Goal: Task Accomplishment & Management: Use online tool/utility

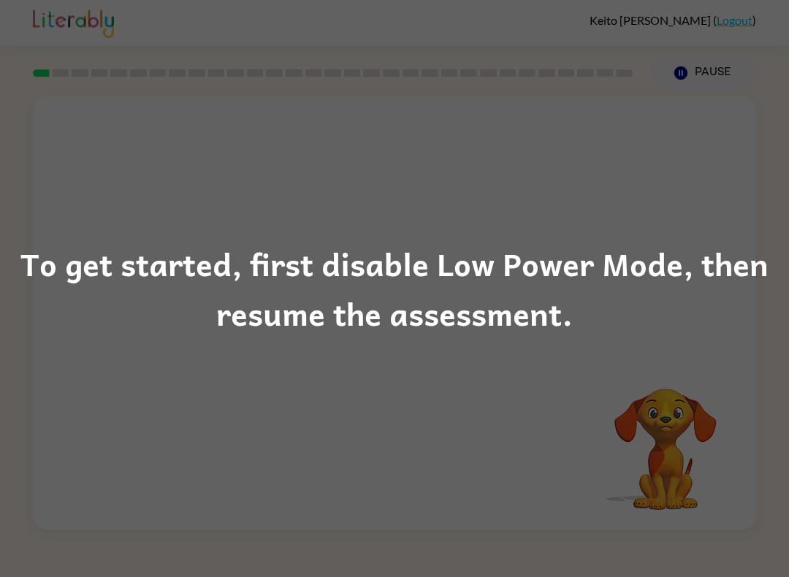
click at [739, 258] on div "To get started, first disable Low Power Mode, then resume the assessment." at bounding box center [394, 288] width 789 height 99
click at [99, 328] on div "To get started, first disable Low Power Mode, then resume the assessment." at bounding box center [394, 288] width 789 height 99
click at [153, 292] on div "To get started, first disable Low Power Mode, then resume the assessment." at bounding box center [394, 288] width 789 height 99
click at [207, 291] on div "To get started, first disable Low Power Mode, then resume the assessment." at bounding box center [394, 288] width 789 height 99
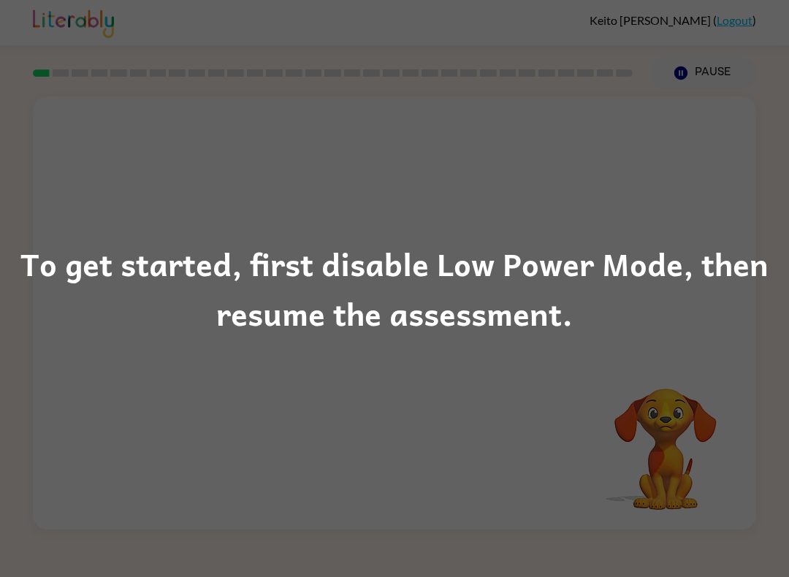
click at [157, 311] on div "To get started, first disable Low Power Mode, then resume the assessment." at bounding box center [394, 288] width 789 height 99
click at [173, 324] on div "To get started, first disable Low Power Mode, then resume the assessment." at bounding box center [394, 288] width 789 height 99
click at [226, 300] on div "To get started, first disable Low Power Mode, then resume the assessment." at bounding box center [394, 288] width 789 height 99
click at [129, 281] on div "To get started, first disable Low Power Mode, then resume the assessment." at bounding box center [394, 288] width 789 height 99
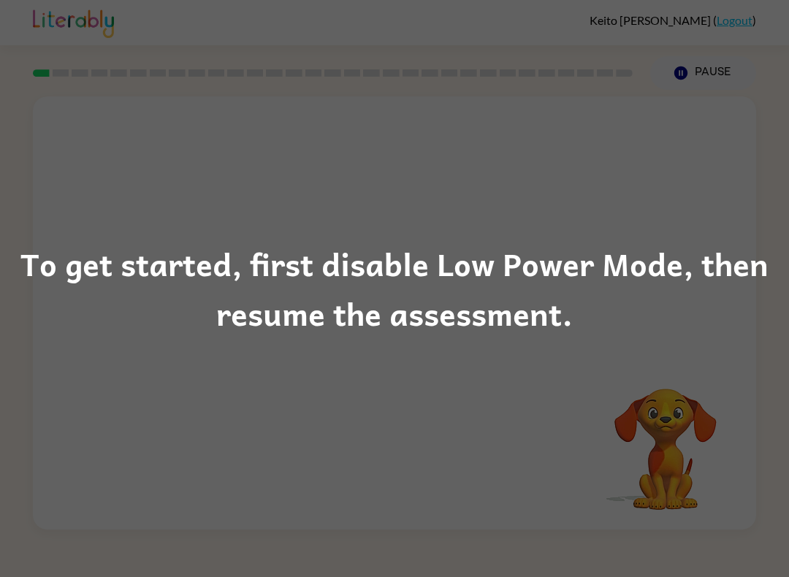
click at [75, 224] on div "To get started, first disable Low Power Mode, then resume the assessment." at bounding box center [394, 288] width 789 height 577
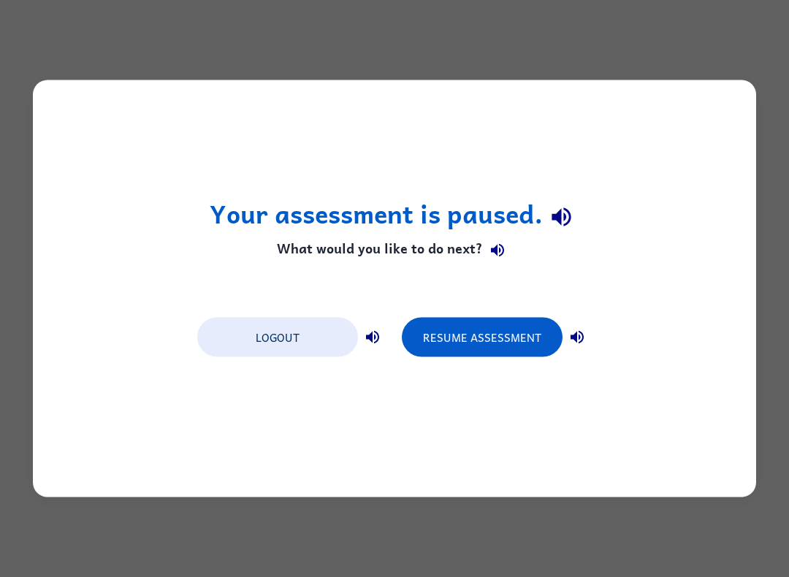
click at [522, 338] on button "Resume Assessment" at bounding box center [482, 337] width 161 height 39
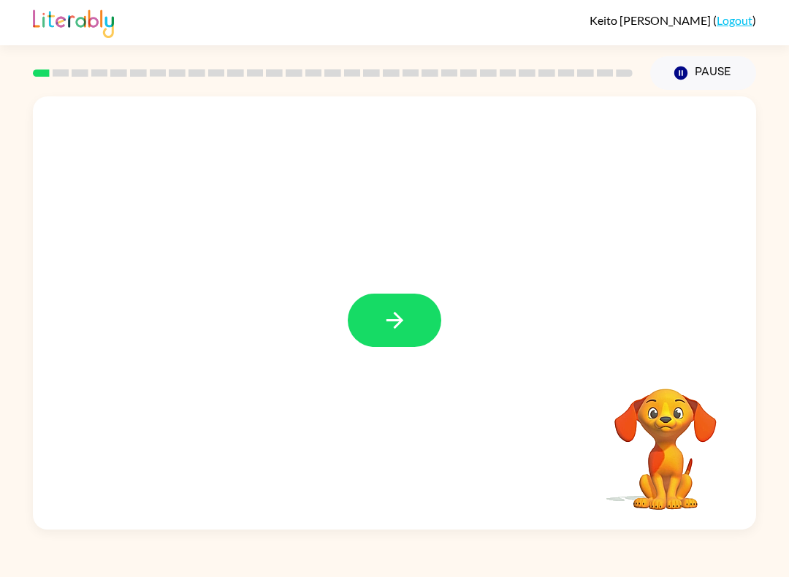
click at [390, 328] on icon "button" at bounding box center [395, 321] width 26 height 26
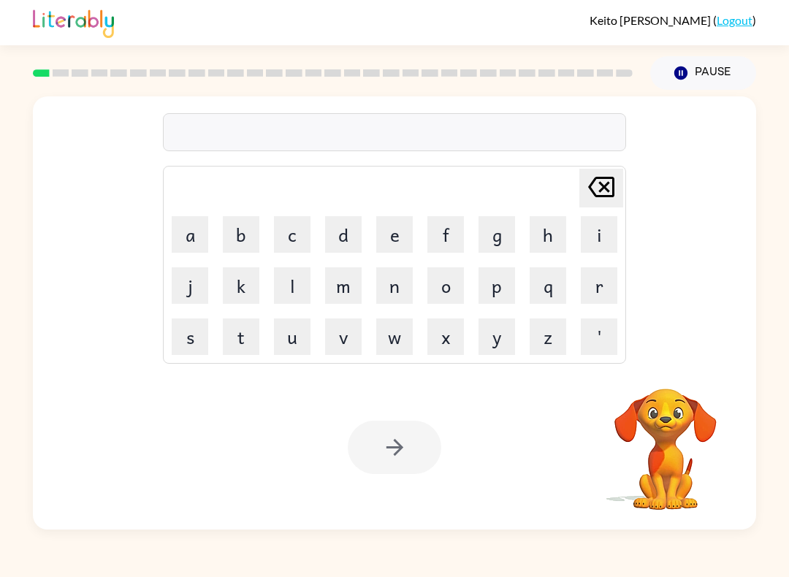
click at [184, 352] on button "s" at bounding box center [190, 337] width 37 height 37
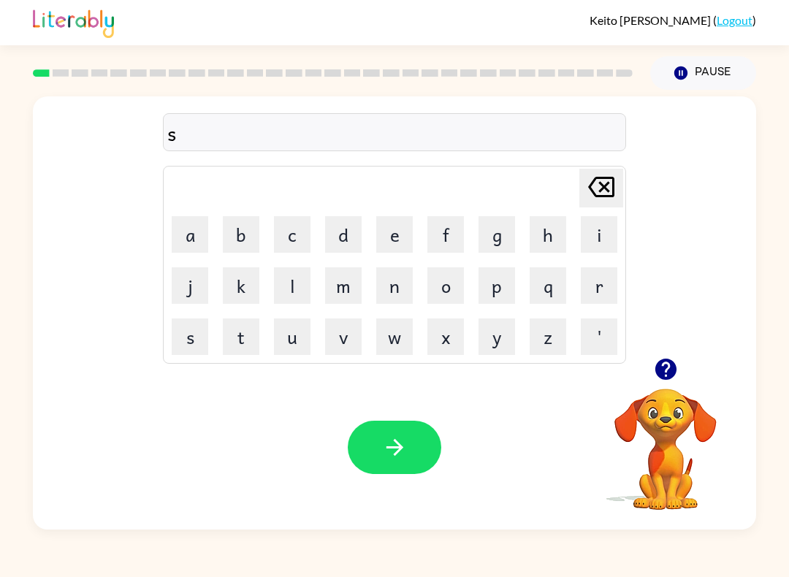
click at [552, 229] on button "h" at bounding box center [548, 234] width 37 height 37
click at [280, 332] on button "u" at bounding box center [292, 337] width 37 height 37
click at [194, 338] on button "s" at bounding box center [190, 337] width 37 height 37
click at [557, 229] on button "h" at bounding box center [548, 234] width 37 height 37
click at [369, 459] on button "button" at bounding box center [395, 447] width 94 height 53
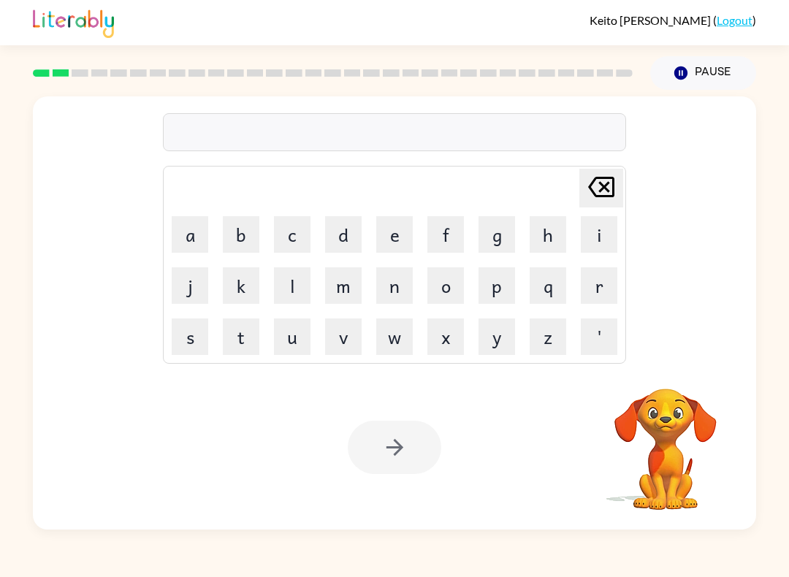
click at [188, 234] on button "a" at bounding box center [190, 234] width 37 height 37
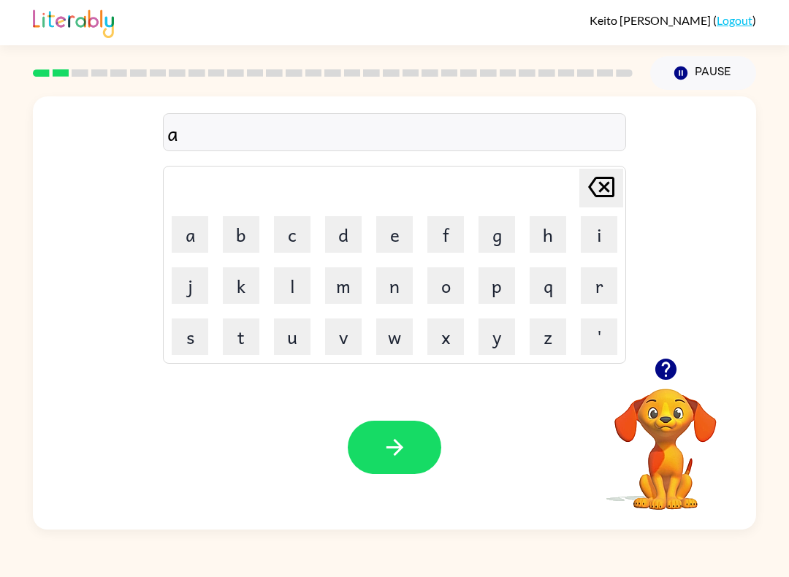
click at [514, 287] on button "p" at bounding box center [496, 285] width 37 height 37
click at [606, 232] on button "i" at bounding box center [599, 234] width 37 height 37
click at [672, 368] on icon "button" at bounding box center [665, 369] width 21 height 21
click at [609, 267] on button "r" at bounding box center [599, 285] width 37 height 37
click at [393, 229] on button "e" at bounding box center [394, 234] width 37 height 37
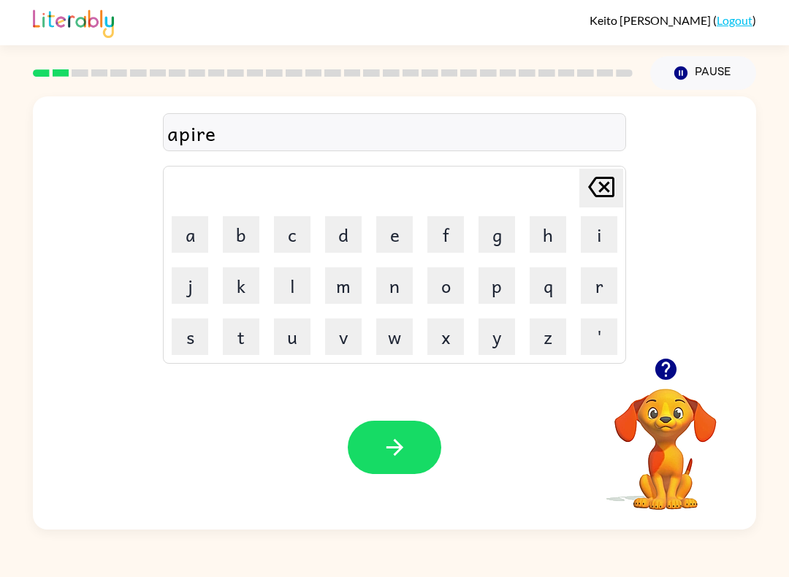
click at [672, 373] on icon "button" at bounding box center [665, 369] width 21 height 21
click at [396, 291] on button "n" at bounding box center [394, 285] width 37 height 37
click at [283, 237] on button "c" at bounding box center [292, 234] width 37 height 37
click at [403, 226] on button "e" at bounding box center [394, 234] width 37 height 37
click at [186, 337] on button "s" at bounding box center [190, 337] width 37 height 37
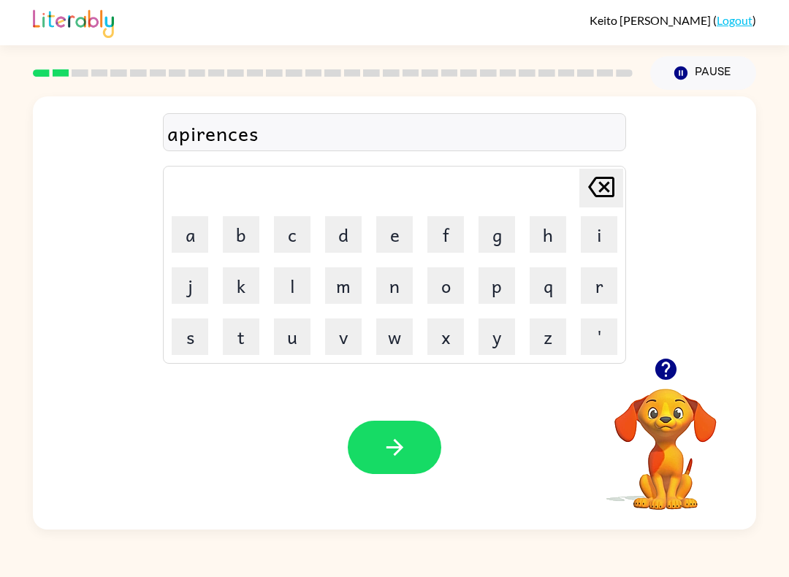
click at [409, 447] on button "button" at bounding box center [395, 447] width 94 height 53
click at [604, 283] on button "r" at bounding box center [599, 285] width 37 height 37
click at [606, 232] on button "i" at bounding box center [599, 234] width 37 height 37
click at [186, 226] on button "a" at bounding box center [190, 234] width 37 height 37
click at [294, 288] on button "l" at bounding box center [292, 285] width 37 height 37
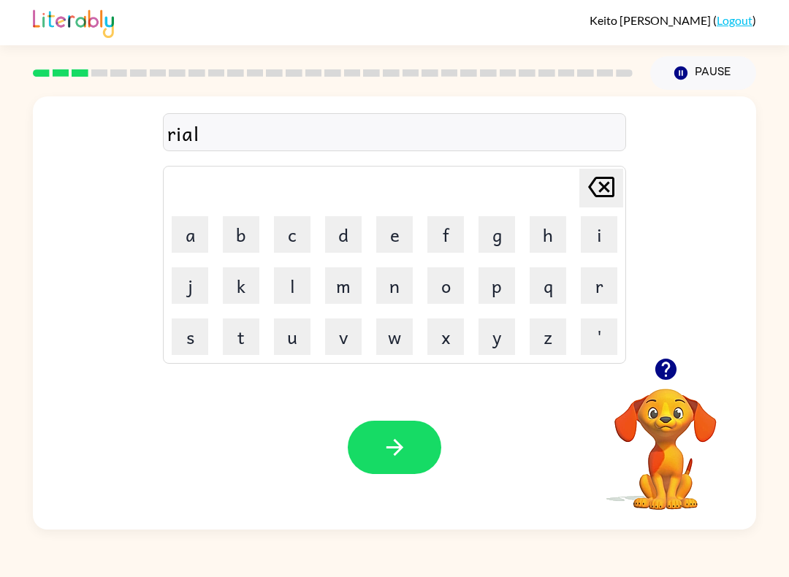
click at [400, 241] on button "e" at bounding box center [394, 234] width 37 height 37
click at [599, 283] on button "r" at bounding box center [599, 285] width 37 height 37
click at [603, 237] on button "i" at bounding box center [599, 234] width 37 height 37
click at [362, 440] on button "button" at bounding box center [395, 447] width 94 height 53
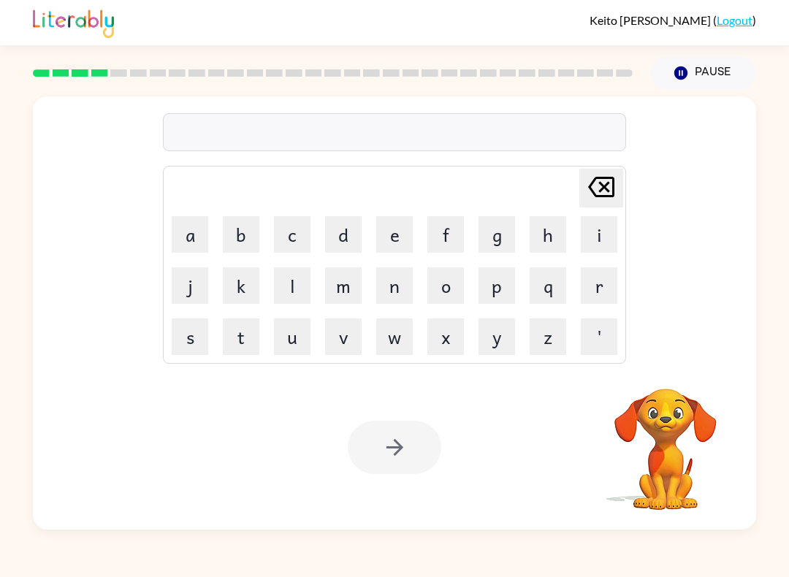
click at [397, 237] on button "e" at bounding box center [394, 234] width 37 height 37
click at [285, 286] on button "l" at bounding box center [292, 285] width 37 height 37
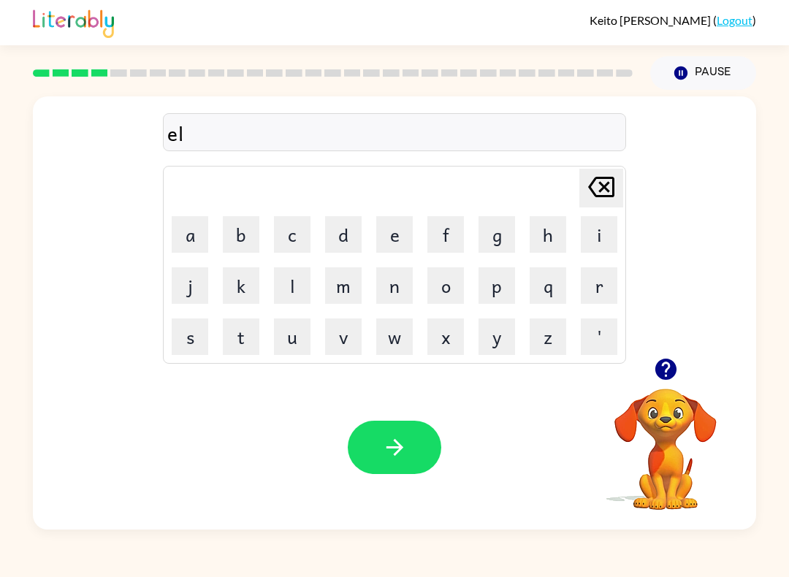
click at [602, 232] on button "i" at bounding box center [599, 234] width 37 height 37
click at [345, 282] on button "m" at bounding box center [343, 285] width 37 height 37
click at [397, 230] on button "e" at bounding box center [394, 234] width 37 height 37
click at [410, 293] on button "n" at bounding box center [394, 285] width 37 height 37
click at [185, 232] on button "a" at bounding box center [190, 234] width 37 height 37
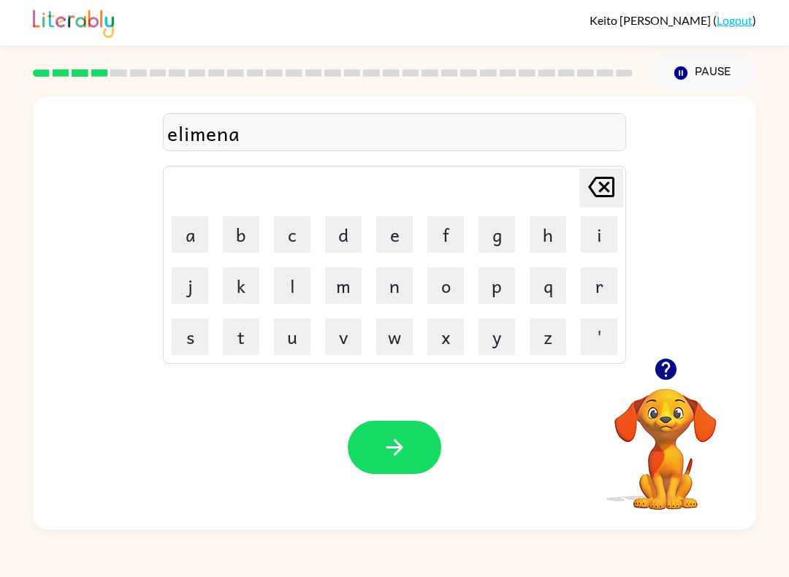
click at [253, 344] on button "t" at bounding box center [241, 337] width 37 height 37
click at [402, 240] on button "e" at bounding box center [394, 234] width 37 height 37
click at [212, 137] on div "elimenate" at bounding box center [394, 133] width 454 height 31
click at [598, 183] on icon "[PERSON_NAME] last character input" at bounding box center [601, 186] width 35 height 35
click at [597, 183] on icon "[PERSON_NAME] last character input" at bounding box center [601, 186] width 35 height 35
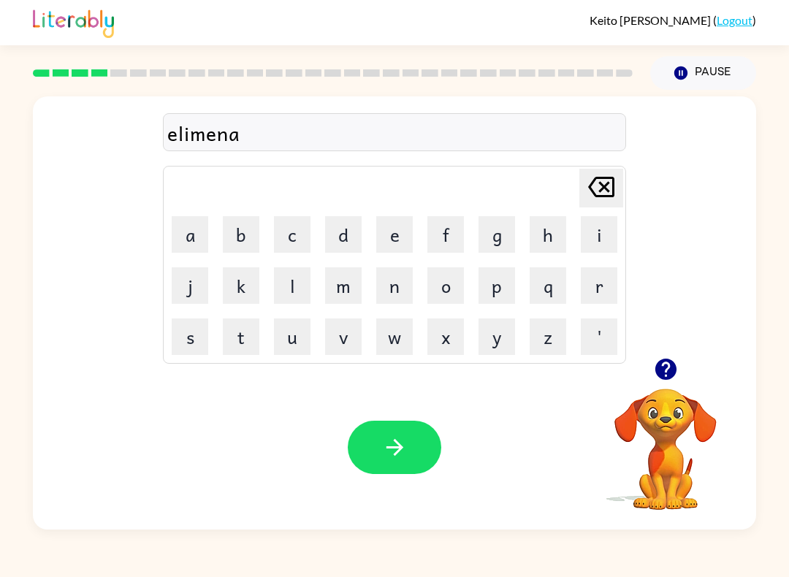
click at [588, 178] on icon "[PERSON_NAME] last character input" at bounding box center [601, 186] width 35 height 35
click at [588, 171] on icon "[PERSON_NAME] last character input" at bounding box center [601, 186] width 35 height 35
click at [598, 231] on button "i" at bounding box center [599, 234] width 37 height 37
click at [611, 190] on icon "[PERSON_NAME] last character input" at bounding box center [601, 186] width 35 height 35
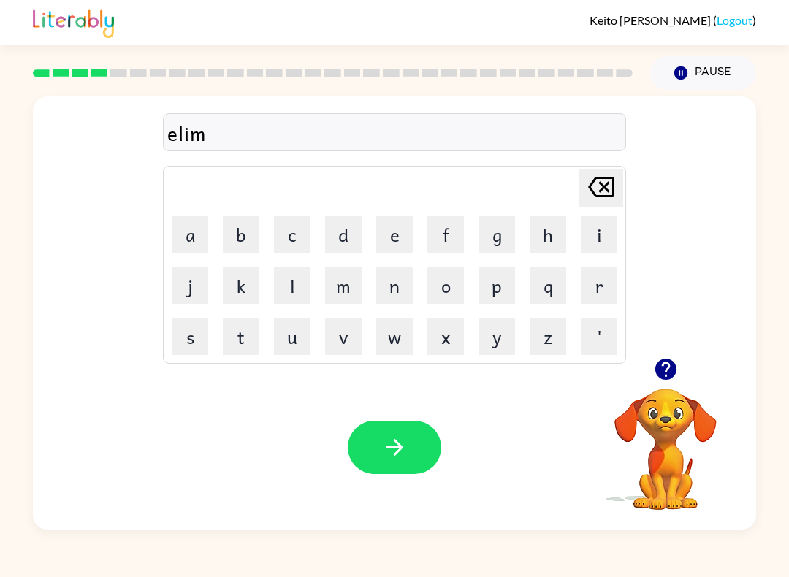
click at [389, 228] on button "e" at bounding box center [394, 234] width 37 height 37
click at [412, 289] on button "n" at bounding box center [394, 285] width 37 height 37
click at [185, 235] on button "a" at bounding box center [190, 234] width 37 height 37
click at [240, 339] on button "t" at bounding box center [241, 337] width 37 height 37
click at [405, 227] on button "e" at bounding box center [394, 234] width 37 height 37
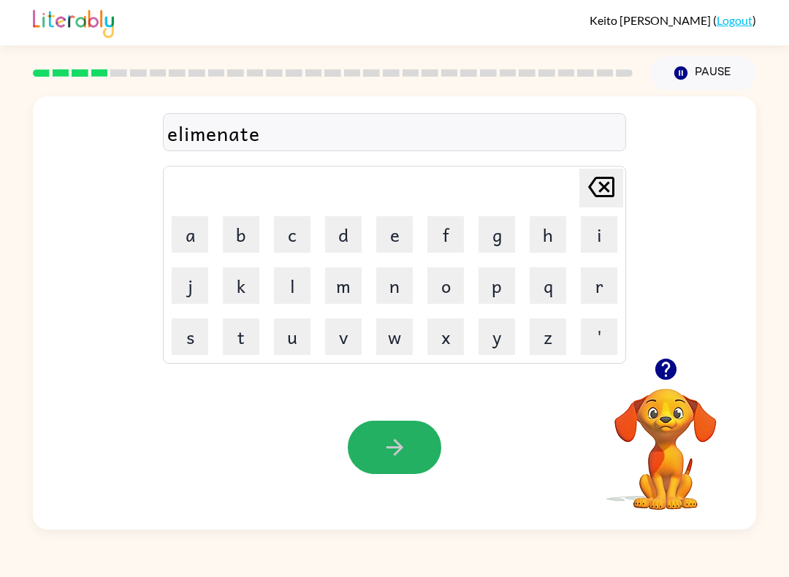
click at [373, 447] on button "button" at bounding box center [395, 447] width 94 height 53
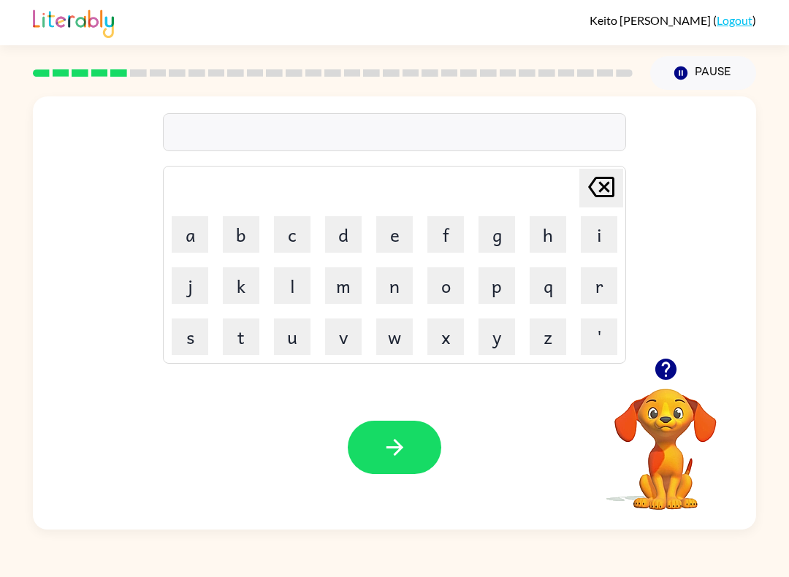
click at [661, 363] on icon "button" at bounding box center [665, 369] width 21 height 21
click at [663, 371] on icon "button" at bounding box center [665, 369] width 21 height 21
click at [341, 230] on button "d" at bounding box center [343, 234] width 37 height 37
click at [286, 334] on button "u" at bounding box center [292, 337] width 37 height 37
click at [509, 281] on button "p" at bounding box center [496, 285] width 37 height 37
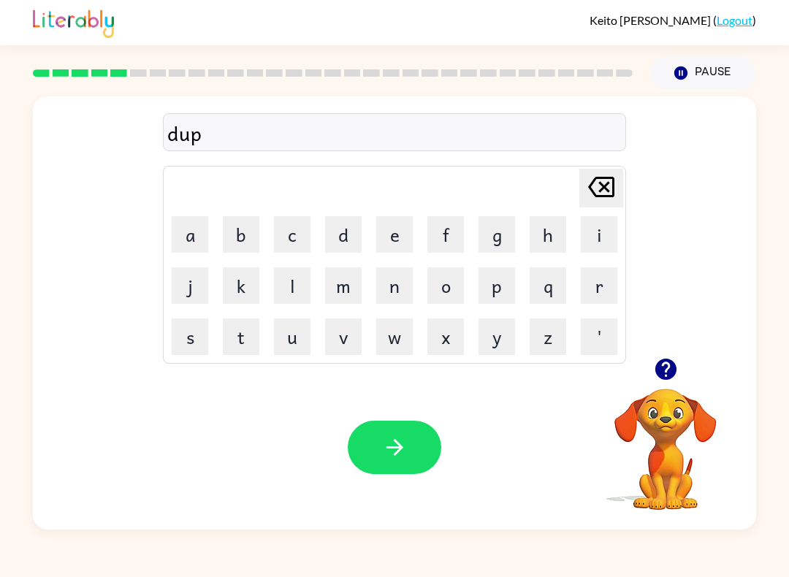
click at [291, 302] on button "l" at bounding box center [292, 285] width 37 height 37
click at [603, 234] on button "i" at bounding box center [599, 234] width 37 height 37
click at [289, 242] on button "c" at bounding box center [292, 234] width 37 height 37
click at [183, 237] on button "a" at bounding box center [190, 234] width 37 height 37
click at [239, 340] on button "t" at bounding box center [241, 337] width 37 height 37
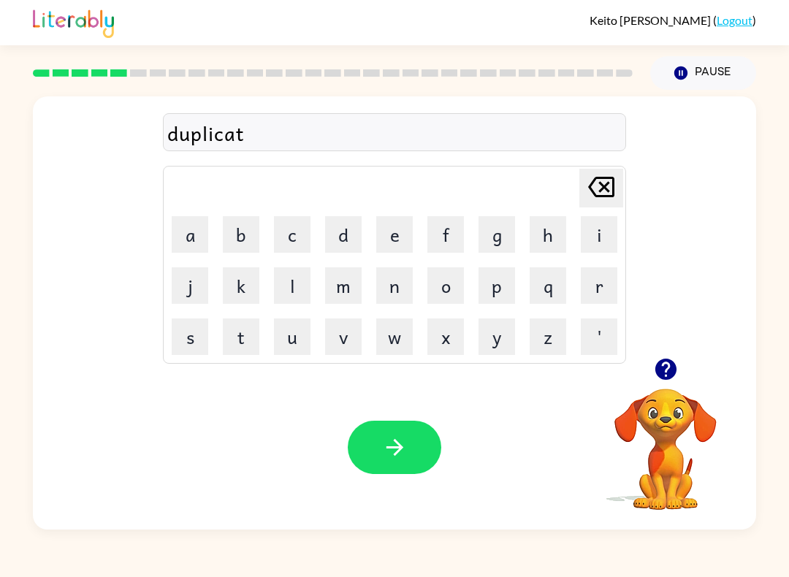
click at [405, 232] on button "e" at bounding box center [394, 234] width 37 height 37
click at [366, 444] on button "button" at bounding box center [395, 447] width 94 height 53
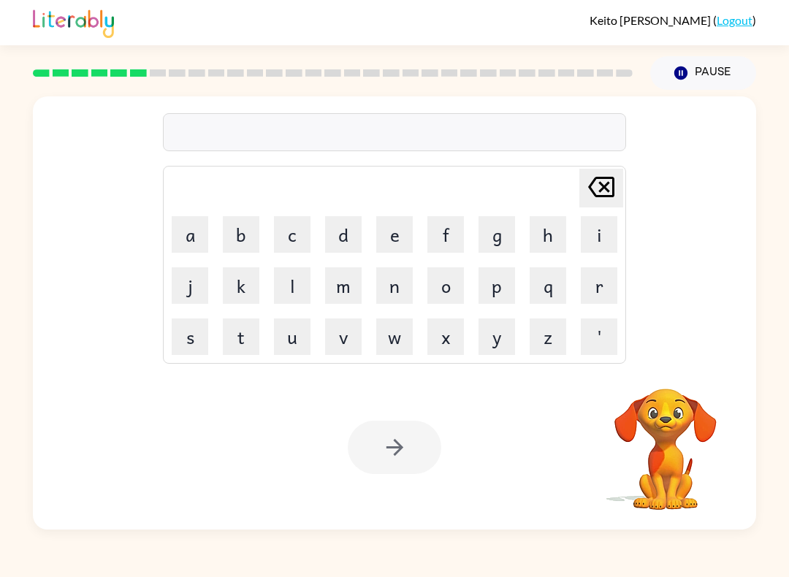
click at [341, 340] on button "v" at bounding box center [343, 337] width 37 height 37
click at [193, 235] on button "a" at bounding box center [190, 234] width 37 height 37
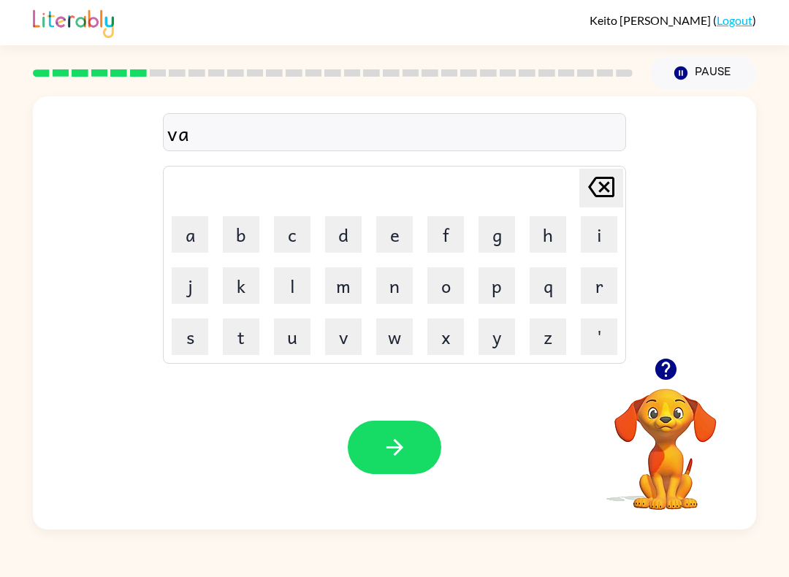
click at [291, 233] on button "c" at bounding box center [292, 234] width 37 height 37
click at [192, 232] on button "a" at bounding box center [190, 234] width 37 height 37
click at [237, 336] on button "t" at bounding box center [241, 337] width 37 height 37
click at [607, 229] on button "i" at bounding box center [599, 234] width 37 height 37
click at [457, 283] on button "o" at bounding box center [445, 285] width 37 height 37
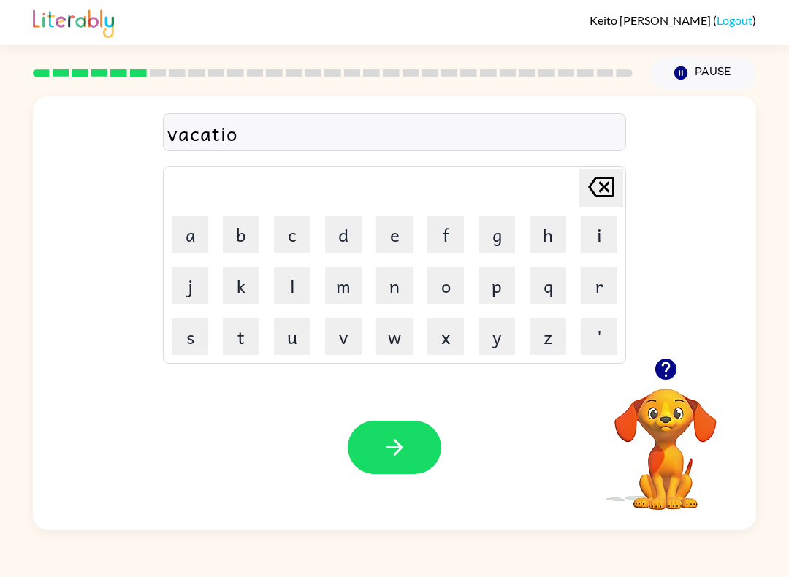
click at [401, 283] on button "n" at bounding box center [394, 285] width 37 height 37
click at [365, 444] on button "button" at bounding box center [395, 447] width 94 height 53
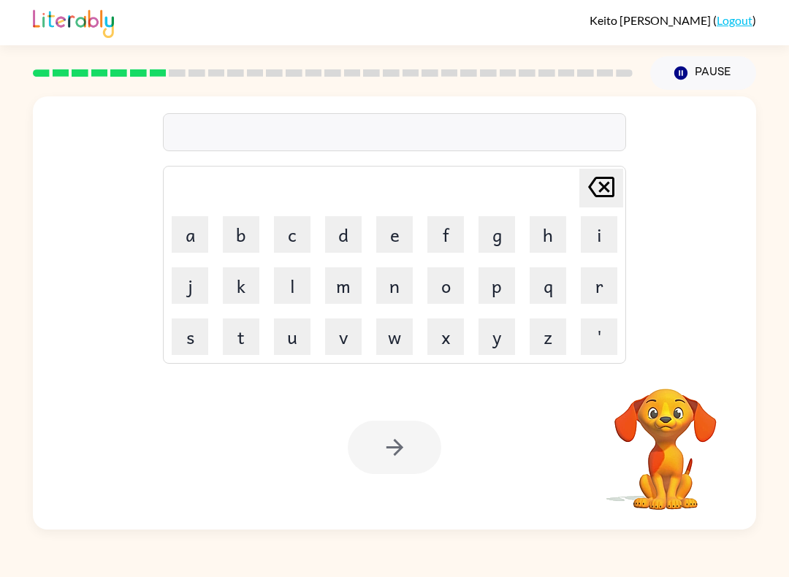
click at [508, 291] on button "p" at bounding box center [496, 285] width 37 height 37
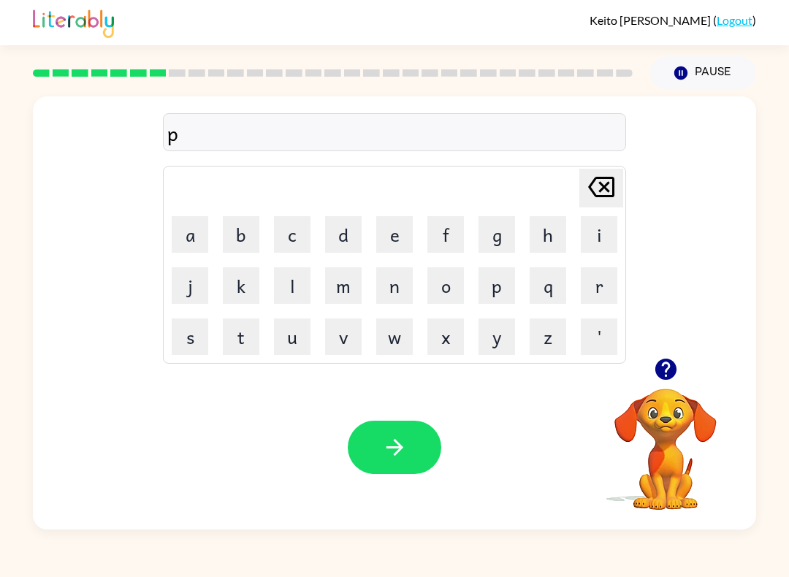
click at [297, 336] on button "u" at bounding box center [292, 337] width 37 height 37
click at [350, 232] on button "d" at bounding box center [343, 234] width 37 height 37
click at [289, 284] on button "l" at bounding box center [292, 285] width 37 height 37
click at [392, 234] on button "e" at bounding box center [394, 234] width 37 height 37
click at [360, 436] on button "button" at bounding box center [395, 447] width 94 height 53
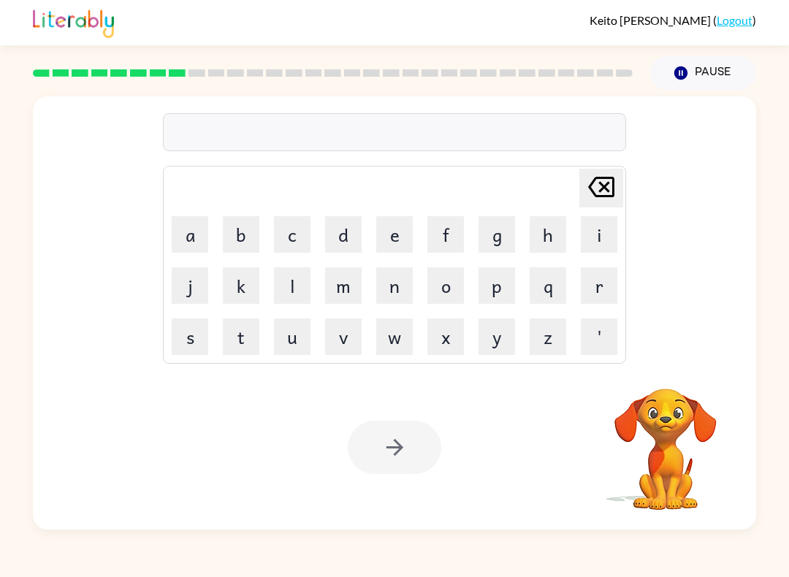
click at [501, 285] on button "p" at bounding box center [496, 285] width 37 height 37
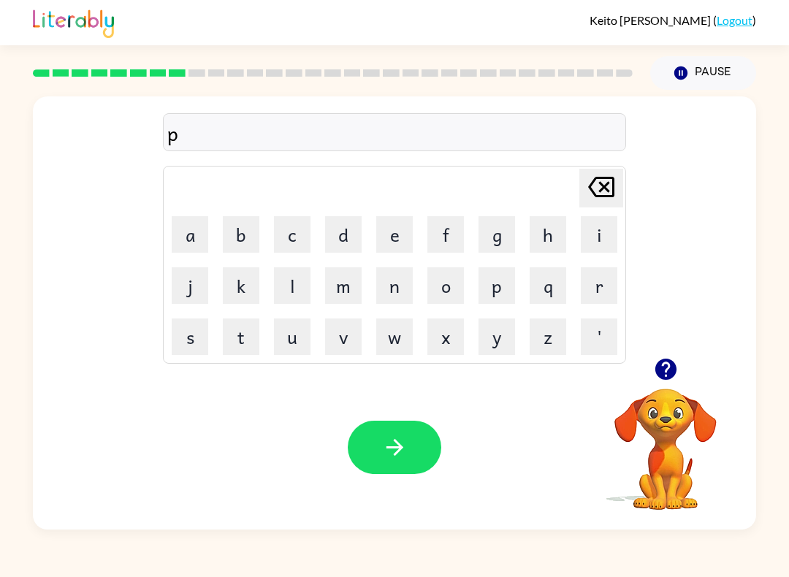
click at [395, 242] on button "e" at bounding box center [394, 234] width 37 height 37
click at [606, 287] on button "r" at bounding box center [599, 285] width 37 height 37
click at [299, 280] on button "l" at bounding box center [292, 285] width 37 height 37
click at [607, 236] on button "i" at bounding box center [599, 234] width 37 height 37
click at [294, 232] on button "c" at bounding box center [292, 234] width 37 height 37
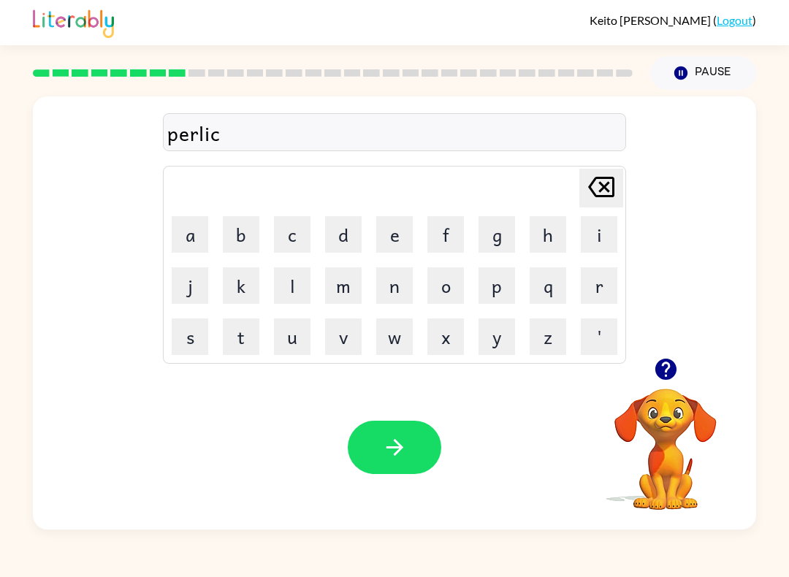
click at [199, 239] on button "a" at bounding box center [190, 234] width 37 height 37
click at [292, 286] on button "l" at bounding box center [292, 285] width 37 height 37
click at [375, 432] on button "button" at bounding box center [395, 447] width 94 height 53
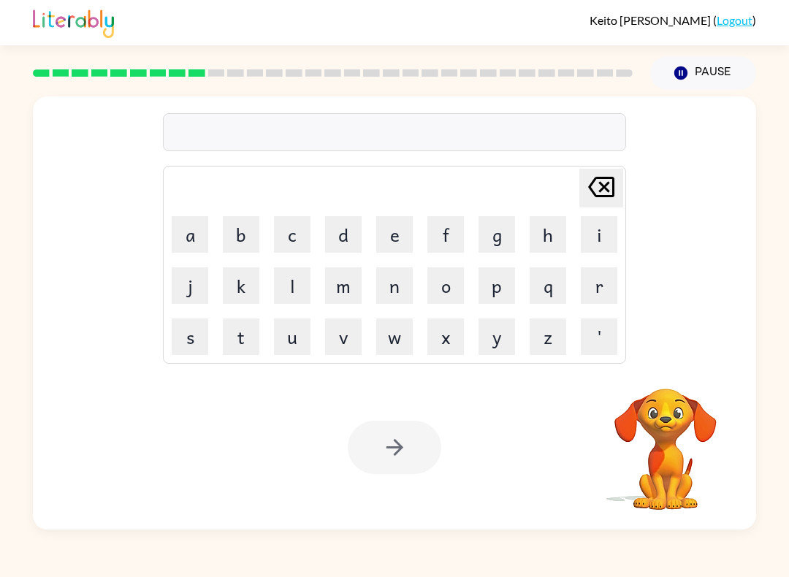
click at [286, 290] on button "l" at bounding box center [292, 285] width 37 height 37
click at [595, 237] on button "i" at bounding box center [599, 234] width 37 height 37
click at [292, 236] on button "c" at bounding box center [292, 234] width 37 height 37
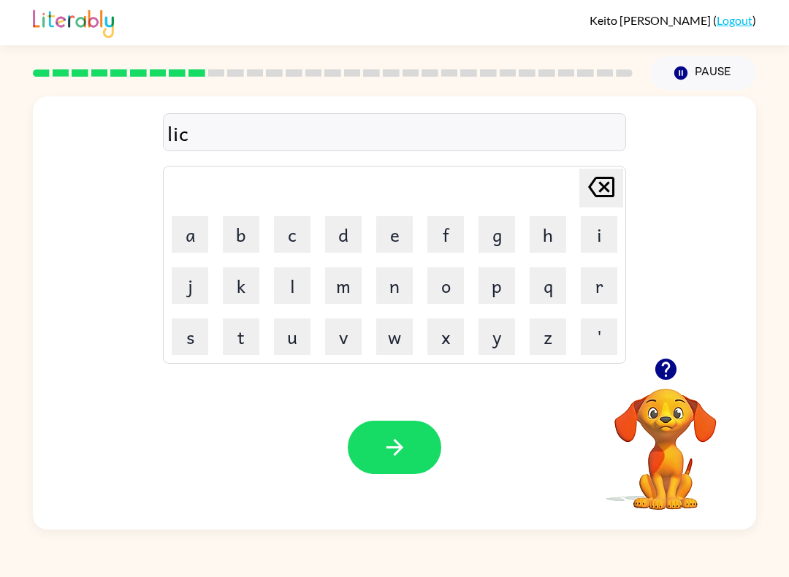
click at [193, 233] on button "a" at bounding box center [190, 234] width 37 height 37
click at [667, 367] on icon "button" at bounding box center [665, 369] width 21 height 21
click at [503, 285] on button "p" at bounding box center [496, 285] width 37 height 37
click at [237, 340] on button "t" at bounding box center [241, 337] width 37 height 37
click at [292, 351] on button "u" at bounding box center [292, 337] width 37 height 37
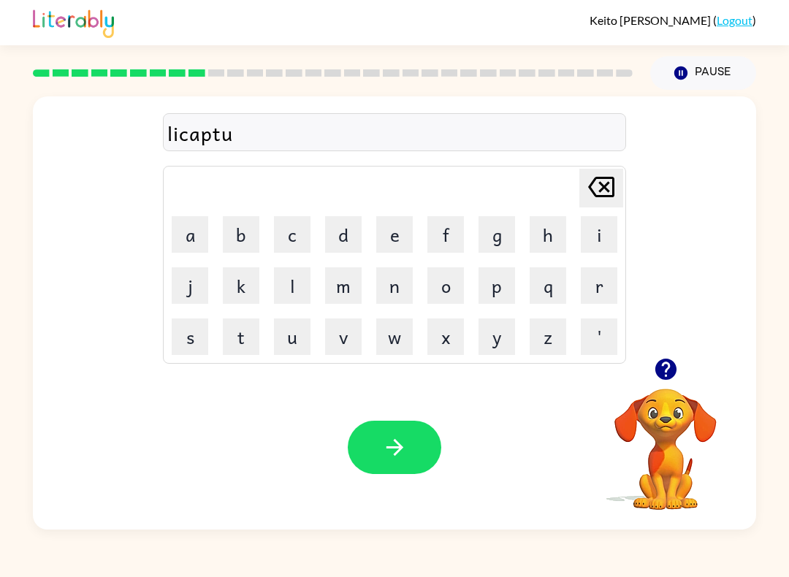
click at [606, 288] on button "r" at bounding box center [599, 285] width 37 height 37
click at [240, 238] on button "b" at bounding box center [241, 234] width 37 height 37
click at [614, 191] on icon at bounding box center [601, 187] width 26 height 20
click at [379, 243] on button "e" at bounding box center [394, 234] width 37 height 37
click at [354, 457] on button "button" at bounding box center [395, 447] width 94 height 53
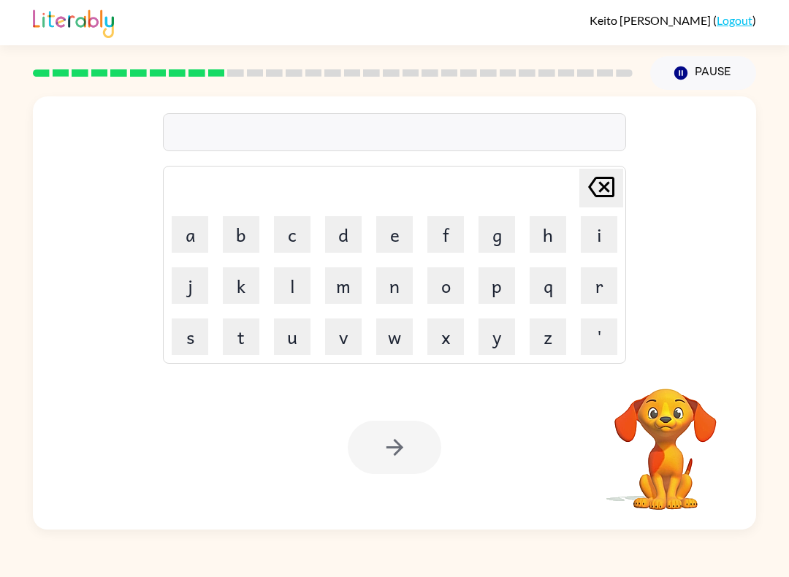
click at [503, 284] on button "p" at bounding box center [496, 285] width 37 height 37
click at [608, 280] on button "r" at bounding box center [599, 285] width 37 height 37
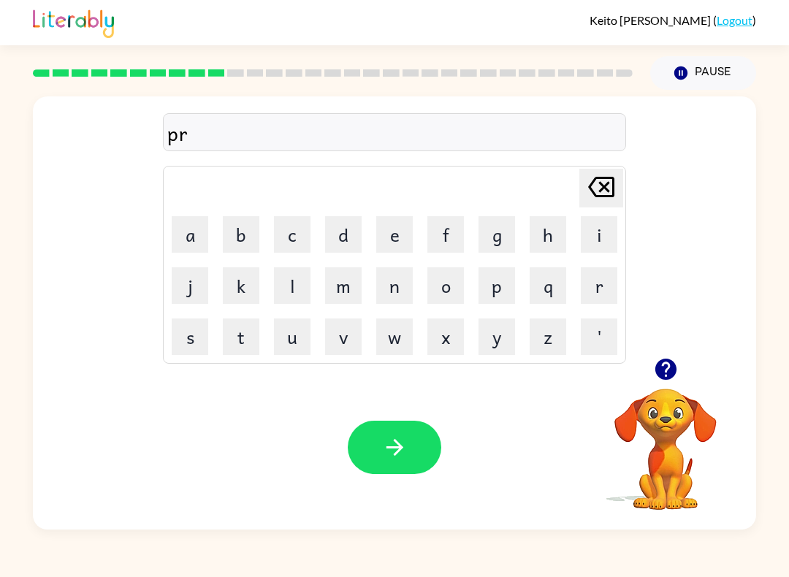
click at [598, 234] on button "i" at bounding box center [599, 234] width 37 height 37
click at [188, 337] on button "s" at bounding box center [190, 337] width 37 height 37
click at [285, 224] on button "c" at bounding box center [292, 234] width 37 height 37
click at [560, 240] on button "h" at bounding box center [548, 234] width 37 height 37
click at [446, 289] on button "o" at bounding box center [445, 285] width 37 height 37
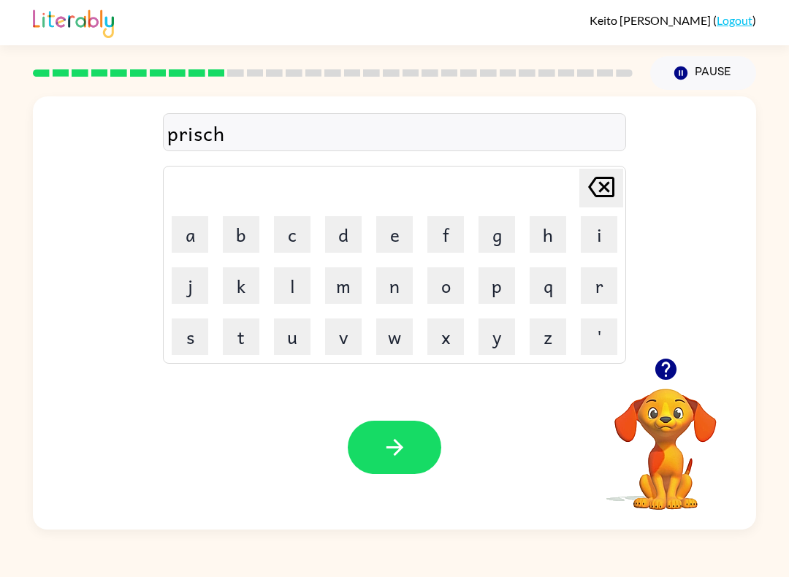
click at [446, 288] on button "o" at bounding box center [445, 285] width 37 height 37
click at [281, 282] on button "l" at bounding box center [292, 285] width 37 height 37
click at [419, 446] on button "button" at bounding box center [395, 447] width 94 height 53
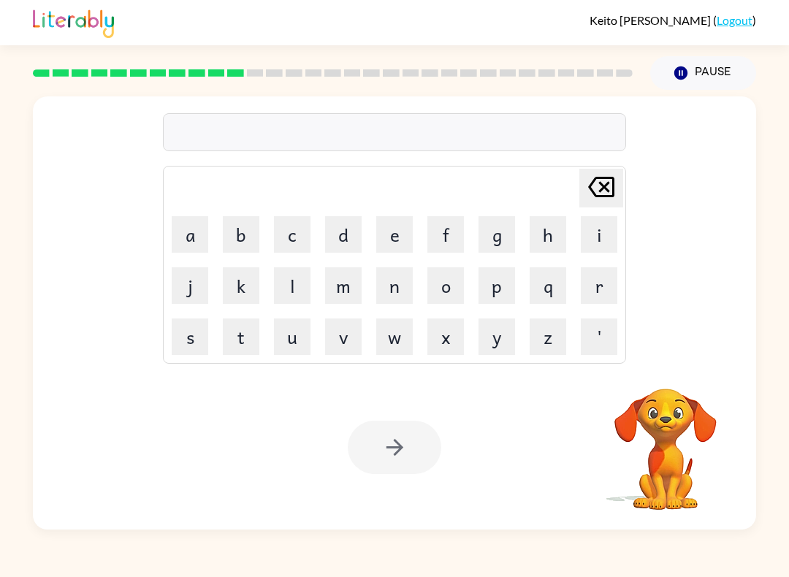
click at [288, 234] on button "c" at bounding box center [292, 234] width 37 height 37
click at [610, 286] on button "r" at bounding box center [599, 285] width 37 height 37
click at [183, 235] on button "a" at bounding box center [190, 234] width 37 height 37
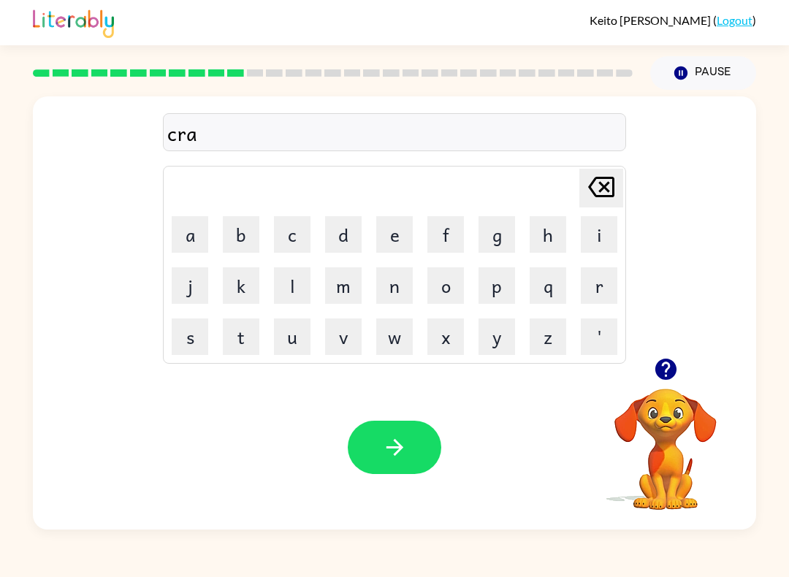
click at [357, 346] on button "v" at bounding box center [343, 337] width 37 height 37
click at [403, 223] on button "e" at bounding box center [394, 234] width 37 height 37
click at [381, 465] on button "button" at bounding box center [395, 447] width 94 height 53
click at [343, 230] on button "d" at bounding box center [343, 234] width 37 height 37
click at [603, 237] on button "i" at bounding box center [599, 234] width 37 height 37
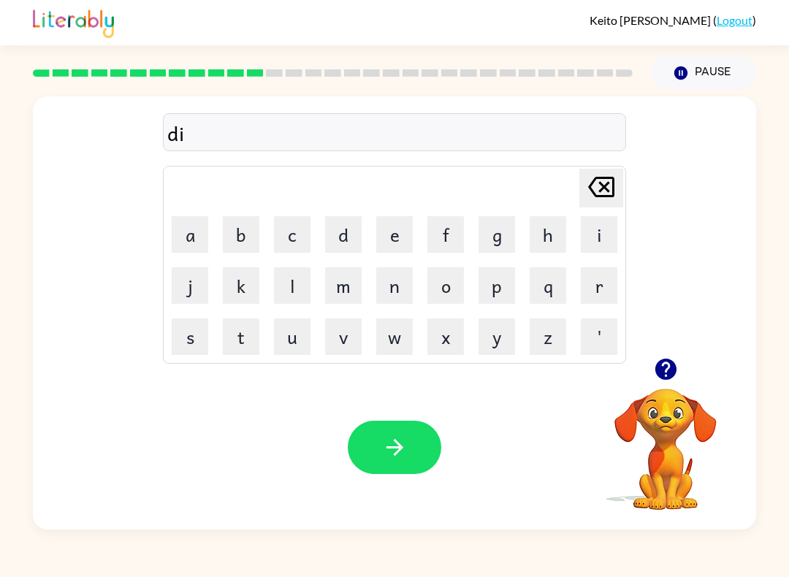
click at [291, 232] on button "c" at bounding box center [292, 234] width 37 height 37
click at [245, 329] on button "t" at bounding box center [241, 337] width 37 height 37
click at [180, 219] on button "a" at bounding box center [190, 234] width 37 height 37
click at [670, 365] on icon "button" at bounding box center [665, 369] width 21 height 21
click at [237, 329] on button "t" at bounding box center [241, 337] width 37 height 37
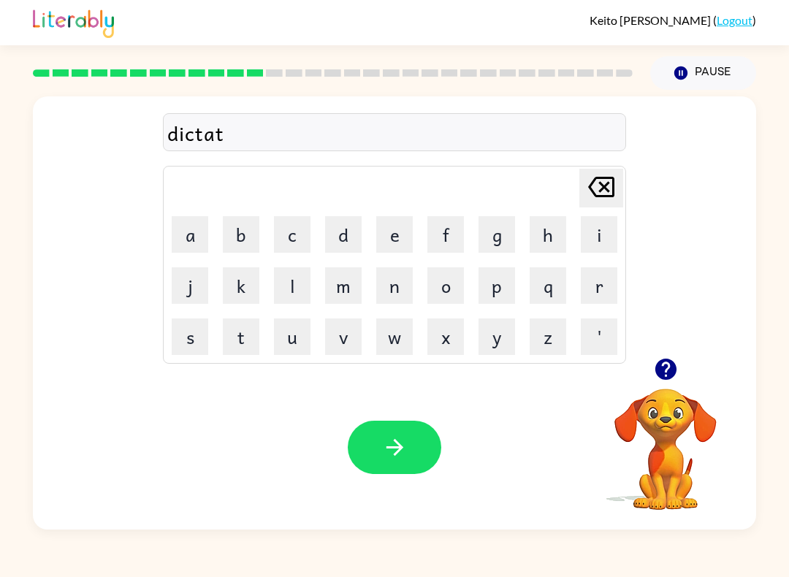
click at [402, 444] on icon "button" at bounding box center [395, 448] width 26 height 26
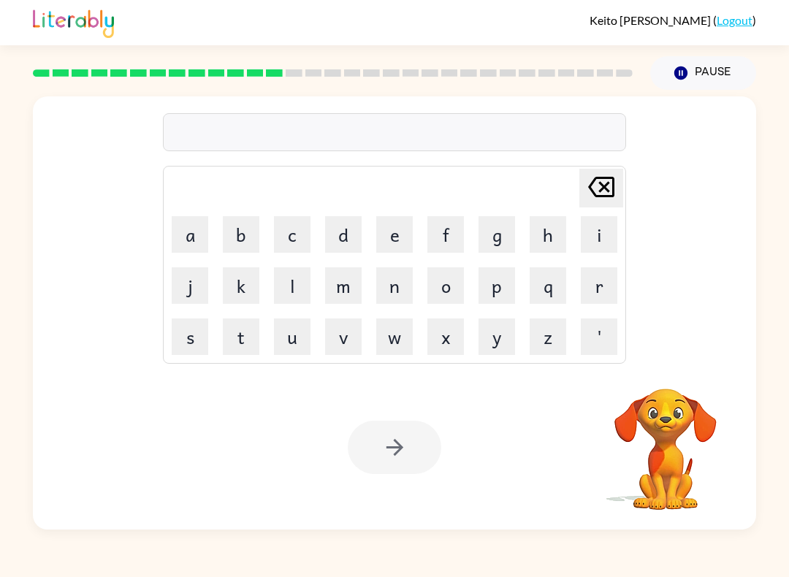
click at [506, 283] on button "p" at bounding box center [496, 285] width 37 height 37
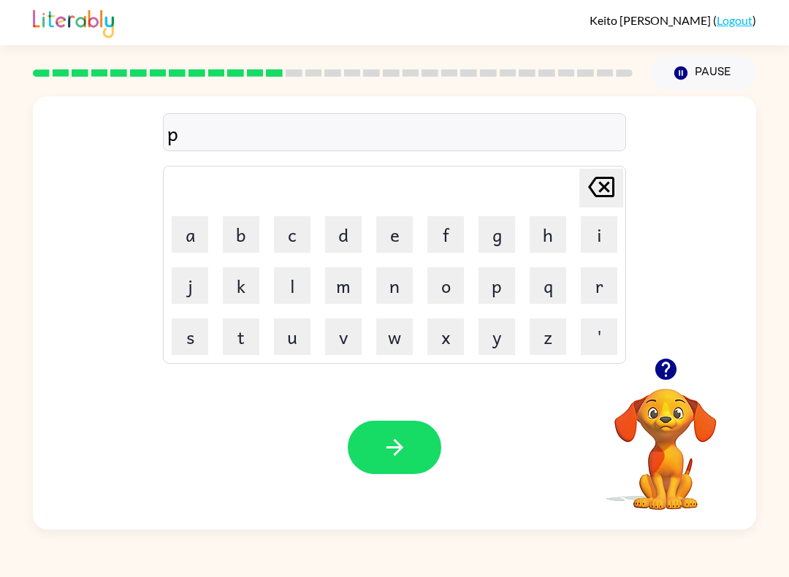
click at [660, 364] on icon "button" at bounding box center [665, 369] width 21 height 21
click at [184, 234] on button "a" at bounding box center [190, 234] width 37 height 37
click at [502, 328] on button "y" at bounding box center [496, 337] width 37 height 37
click at [357, 284] on button "m" at bounding box center [343, 285] width 37 height 37
click at [183, 224] on button "a" at bounding box center [190, 234] width 37 height 37
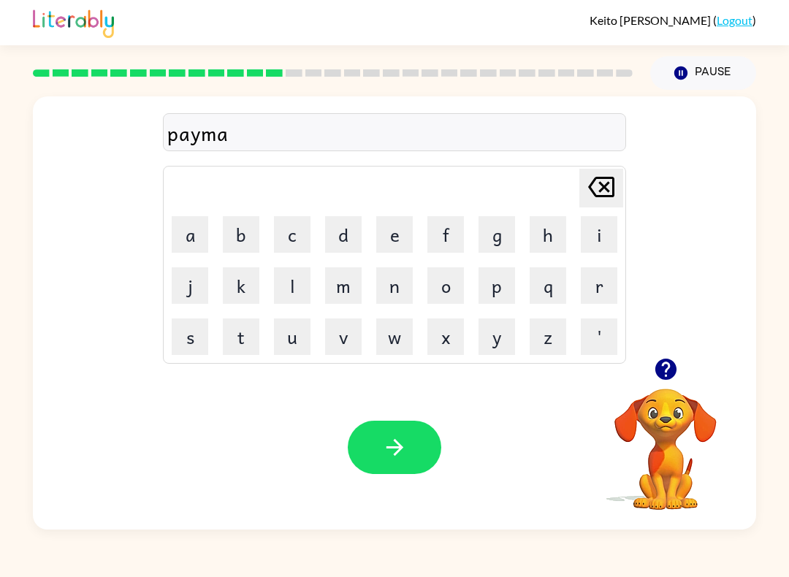
click at [405, 289] on button "n" at bounding box center [394, 285] width 37 height 37
click at [239, 331] on button "t" at bounding box center [241, 337] width 37 height 37
click at [394, 238] on button "e" at bounding box center [394, 234] width 37 height 37
click at [360, 448] on button "button" at bounding box center [395, 447] width 94 height 53
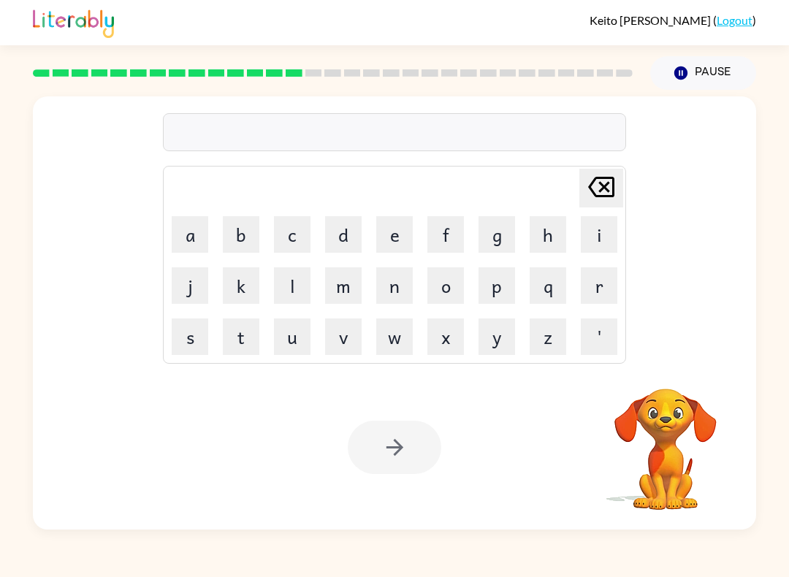
click at [354, 277] on button "m" at bounding box center [343, 285] width 37 height 37
click at [188, 222] on button "a" at bounding box center [190, 234] width 37 height 37
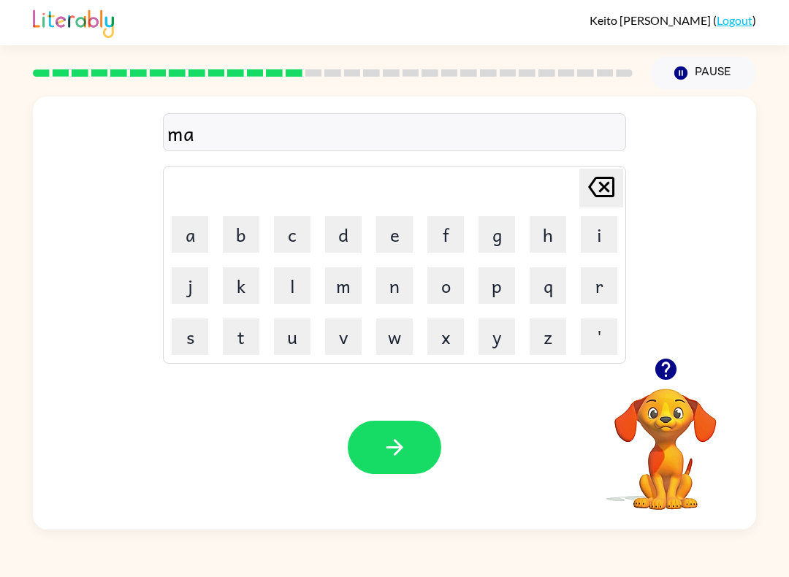
click at [193, 286] on button "j" at bounding box center [190, 285] width 37 height 37
click at [402, 230] on button "e" at bounding box center [394, 234] width 37 height 37
click at [666, 371] on icon "button" at bounding box center [666, 369] width 26 height 26
click at [609, 186] on icon "[PERSON_NAME] last character input" at bounding box center [601, 186] width 35 height 35
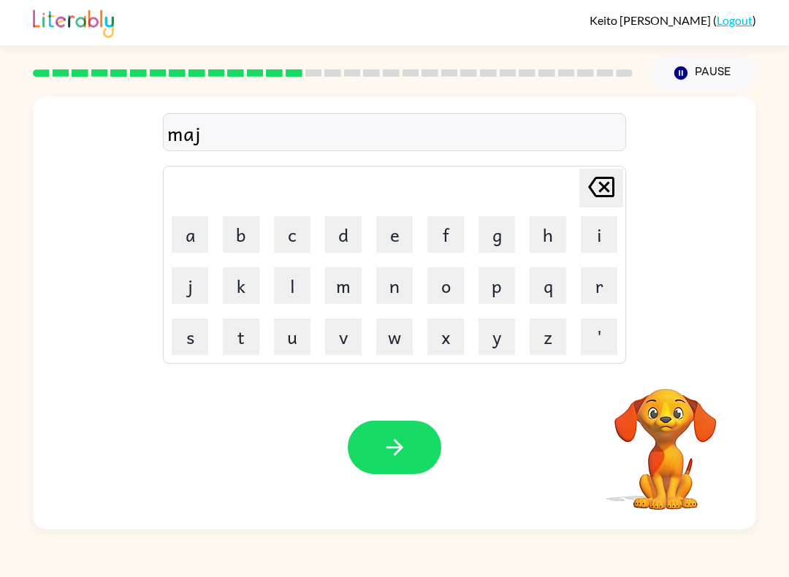
click at [608, 191] on icon at bounding box center [601, 187] width 26 height 20
click at [607, 191] on icon at bounding box center [601, 187] width 26 height 20
click at [608, 191] on icon at bounding box center [601, 187] width 26 height 20
click at [607, 191] on icon at bounding box center [601, 187] width 26 height 20
click at [361, 283] on button "m" at bounding box center [343, 285] width 37 height 37
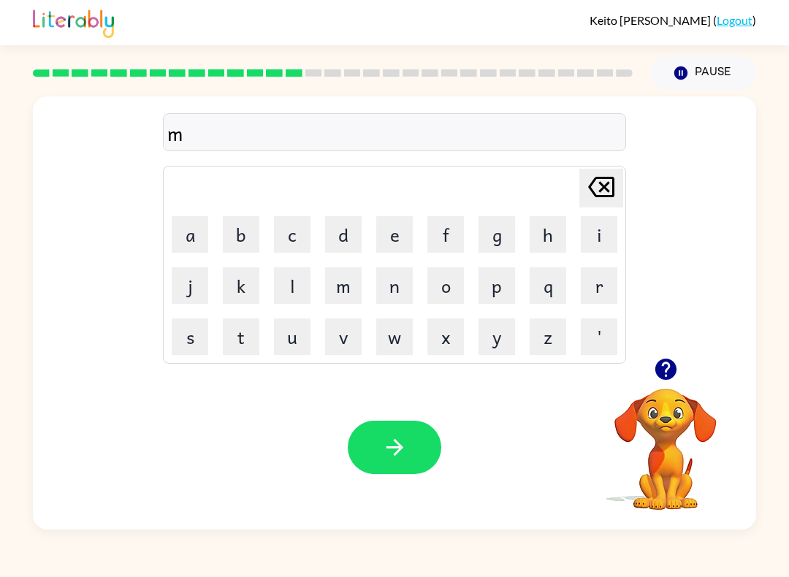
click at [185, 230] on button "a" at bounding box center [190, 234] width 37 height 37
click at [488, 348] on button "y" at bounding box center [496, 337] width 37 height 37
click at [462, 281] on button "o" at bounding box center [445, 285] width 37 height 37
click at [606, 281] on button "r" at bounding box center [599, 285] width 37 height 37
click at [359, 443] on button "button" at bounding box center [395, 447] width 94 height 53
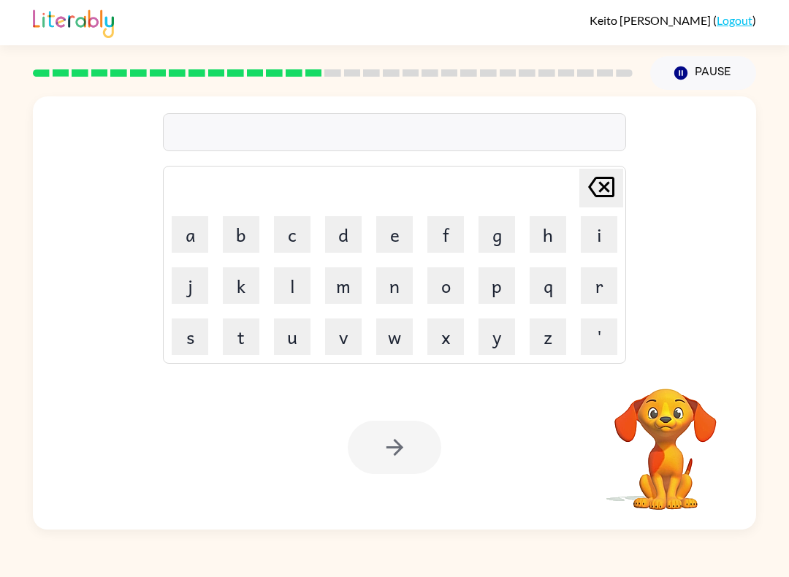
click at [187, 341] on button "s" at bounding box center [190, 337] width 37 height 37
click at [501, 288] on button "p" at bounding box center [496, 285] width 37 height 37
click at [193, 236] on button "a" at bounding box center [190, 234] width 37 height 37
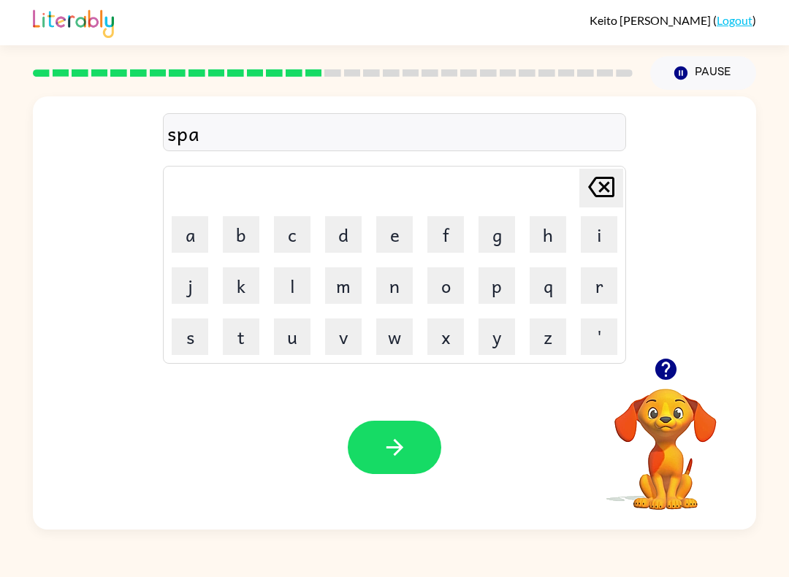
click at [232, 284] on button "k" at bounding box center [241, 285] width 37 height 37
click at [410, 441] on button "button" at bounding box center [395, 447] width 94 height 53
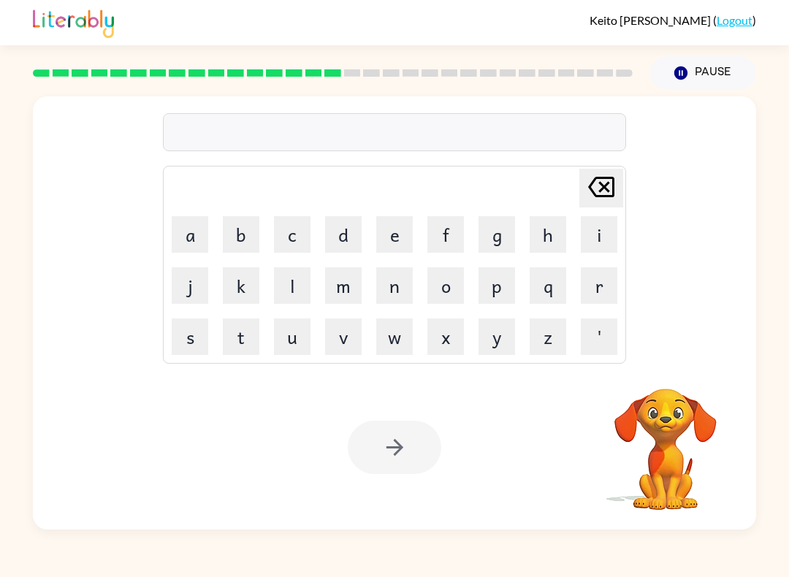
click at [505, 283] on button "p" at bounding box center [496, 285] width 37 height 37
click at [190, 228] on button "a" at bounding box center [190, 234] width 37 height 37
click at [600, 232] on button "i" at bounding box center [599, 234] width 37 height 37
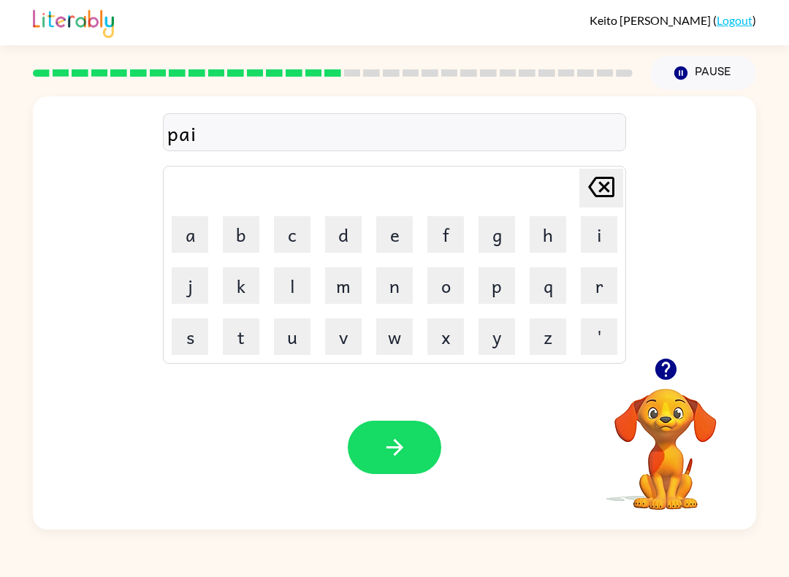
click at [389, 232] on button "e" at bounding box center [394, 234] width 37 height 37
click at [613, 186] on icon at bounding box center [601, 187] width 26 height 20
click at [612, 186] on icon at bounding box center [601, 187] width 26 height 20
click at [295, 285] on button "l" at bounding box center [292, 285] width 37 height 37
click at [401, 224] on button "e" at bounding box center [394, 234] width 37 height 37
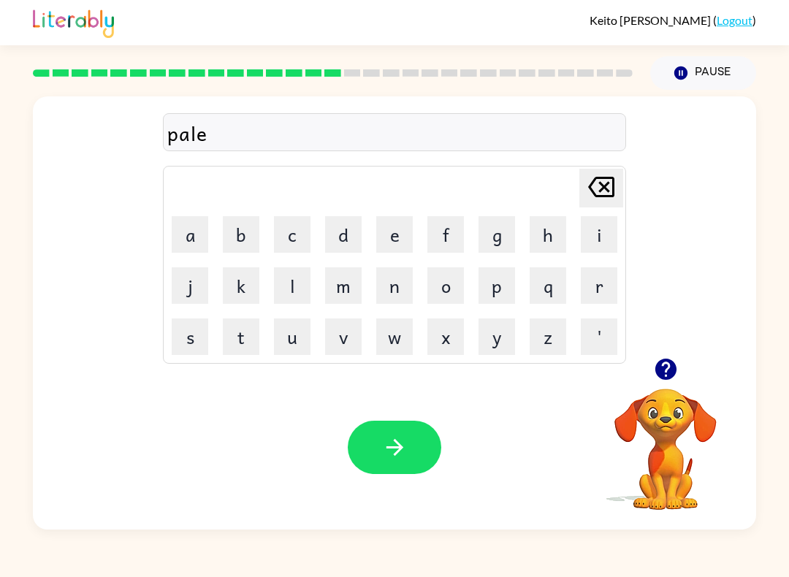
click at [373, 457] on button "button" at bounding box center [395, 447] width 94 height 53
click at [179, 337] on button "s" at bounding box center [190, 337] width 37 height 37
click at [500, 281] on button "p" at bounding box center [496, 285] width 37 height 37
click at [607, 229] on button "i" at bounding box center [599, 234] width 37 height 37
click at [398, 290] on button "n" at bounding box center [394, 285] width 37 height 37
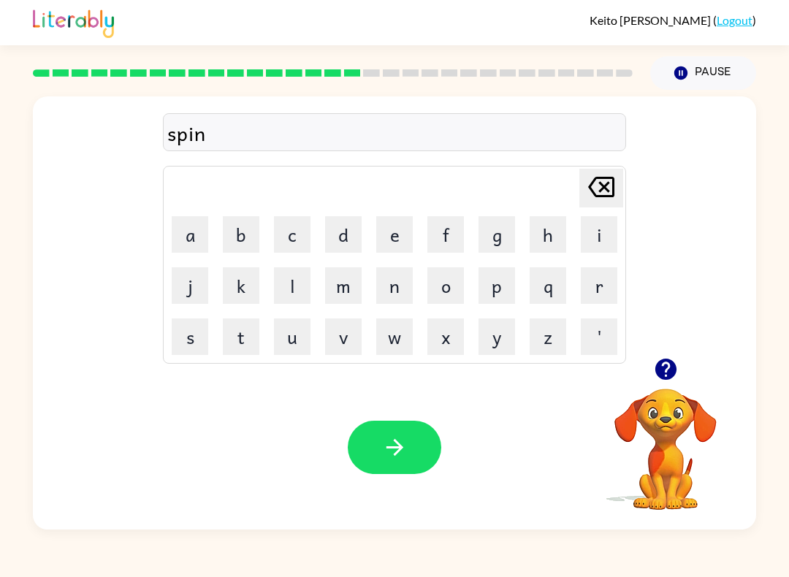
click at [591, 233] on button "i" at bounding box center [599, 234] width 37 height 37
click at [405, 290] on button "n" at bounding box center [394, 285] width 37 height 37
click at [508, 234] on button "g" at bounding box center [496, 234] width 37 height 37
click at [357, 438] on button "button" at bounding box center [395, 447] width 94 height 53
click at [497, 234] on button "g" at bounding box center [496, 234] width 37 height 37
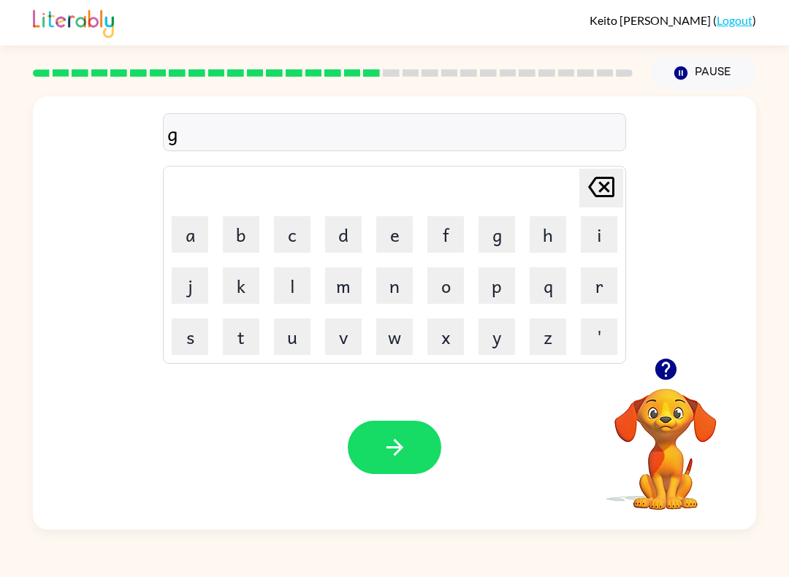
click at [611, 286] on button "r" at bounding box center [599, 285] width 37 height 37
click at [180, 237] on button "a" at bounding box center [190, 234] width 37 height 37
click at [397, 283] on button "n" at bounding box center [394, 285] width 37 height 37
click at [506, 283] on button "p" at bounding box center [496, 285] width 37 height 37
click at [603, 226] on button "i" at bounding box center [599, 234] width 37 height 37
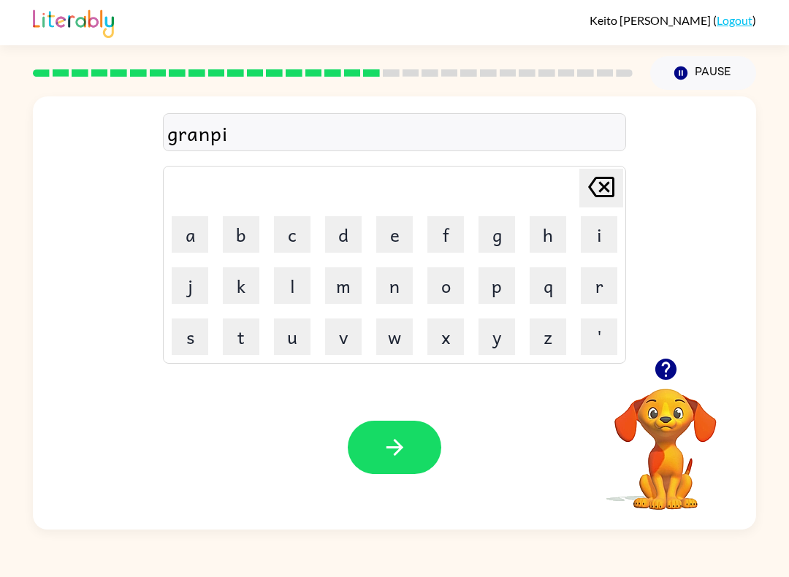
click at [411, 221] on button "e" at bounding box center [394, 234] width 37 height 37
click at [187, 340] on button "s" at bounding box center [190, 337] width 37 height 37
click at [244, 329] on button "t" at bounding box center [241, 337] width 37 height 37
click at [372, 423] on button "button" at bounding box center [395, 447] width 94 height 53
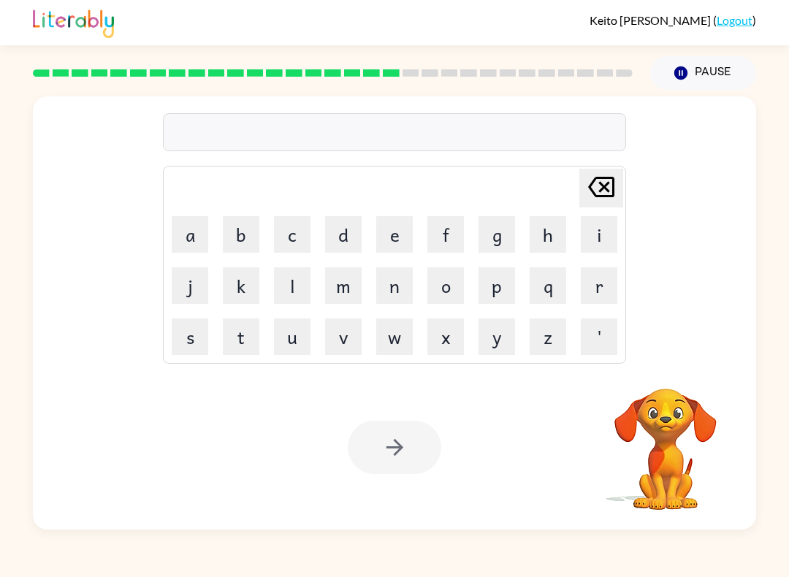
click at [606, 234] on button "i" at bounding box center [599, 234] width 37 height 37
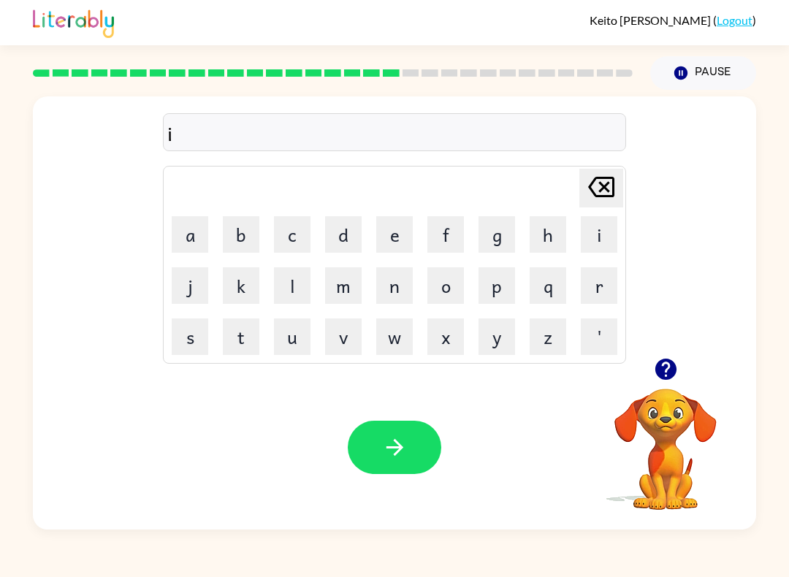
click at [401, 291] on button "n" at bounding box center [394, 285] width 37 height 37
click at [285, 225] on button "c" at bounding box center [292, 234] width 37 height 37
click at [616, 281] on button "r" at bounding box center [599, 285] width 37 height 37
click at [400, 239] on button "e" at bounding box center [394, 234] width 37 height 37
click at [339, 225] on button "d" at bounding box center [343, 234] width 37 height 37
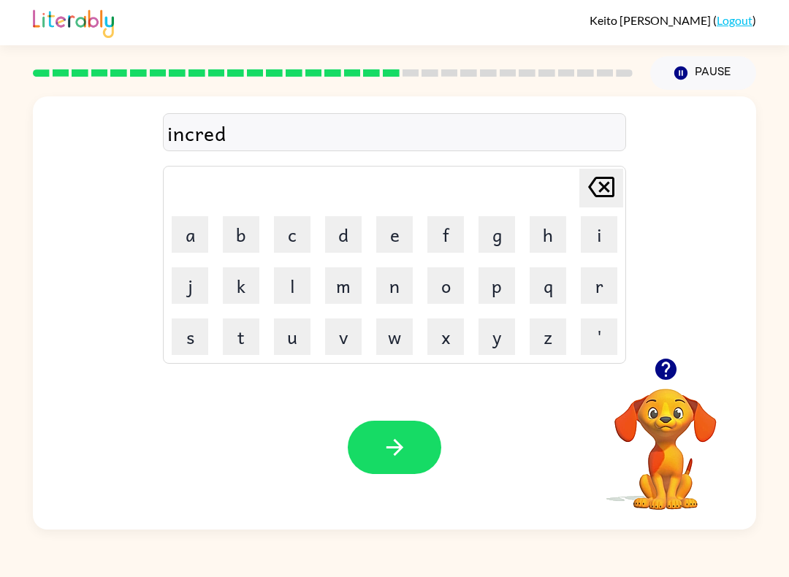
click at [607, 229] on button "i" at bounding box center [599, 234] width 37 height 37
click at [242, 220] on button "b" at bounding box center [241, 234] width 37 height 37
click at [305, 284] on button "l" at bounding box center [292, 285] width 37 height 37
click at [384, 243] on button "e" at bounding box center [394, 234] width 37 height 37
click at [367, 454] on button "button" at bounding box center [395, 447] width 94 height 53
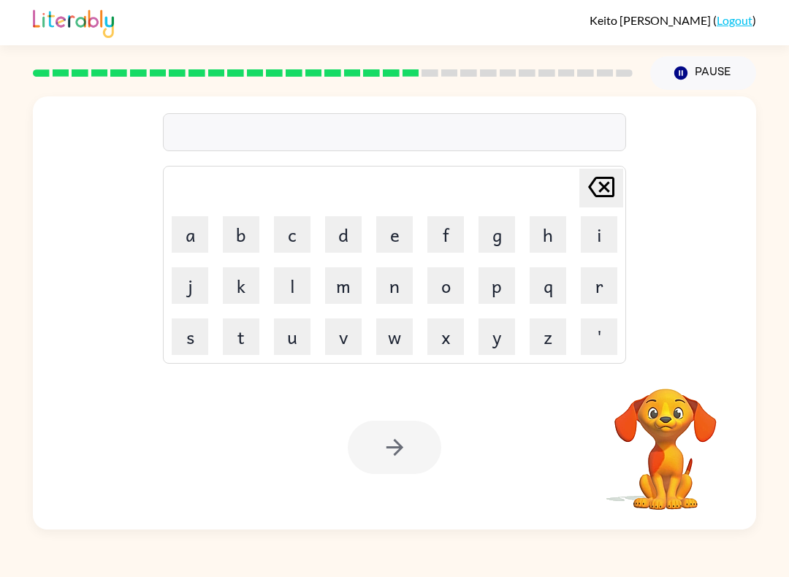
click at [282, 297] on button "l" at bounding box center [292, 285] width 37 height 37
click at [608, 225] on button "i" at bounding box center [599, 234] width 37 height 37
click at [189, 336] on button "s" at bounding box center [190, 337] width 37 height 37
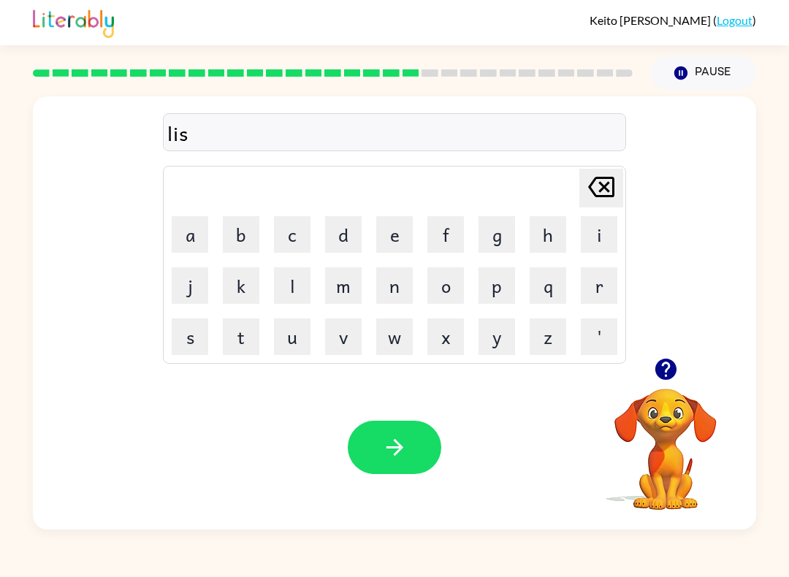
click at [244, 331] on button "t" at bounding box center [241, 337] width 37 height 37
click at [394, 232] on button "e" at bounding box center [394, 234] width 37 height 37
click at [403, 291] on button "n" at bounding box center [394, 285] width 37 height 37
click at [358, 433] on button "button" at bounding box center [395, 447] width 94 height 53
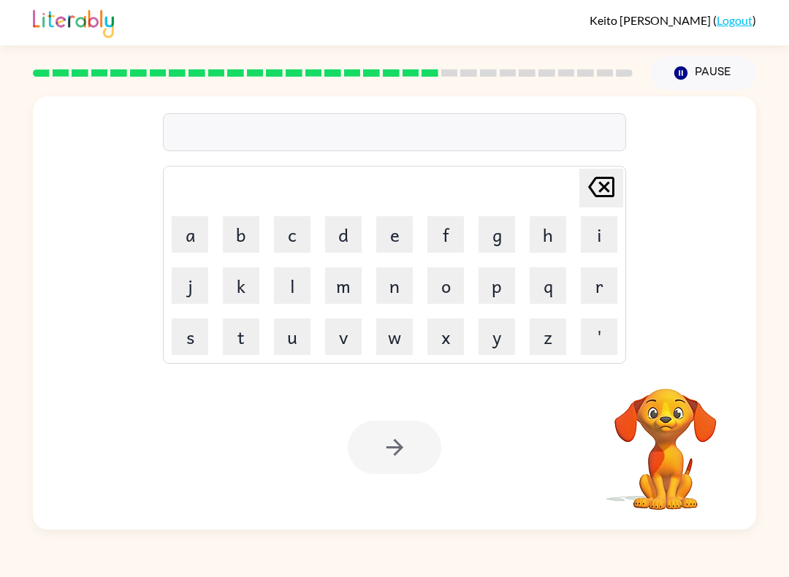
click at [390, 272] on button "n" at bounding box center [394, 285] width 37 height 37
click at [386, 231] on button "e" at bounding box center [394, 234] width 37 height 37
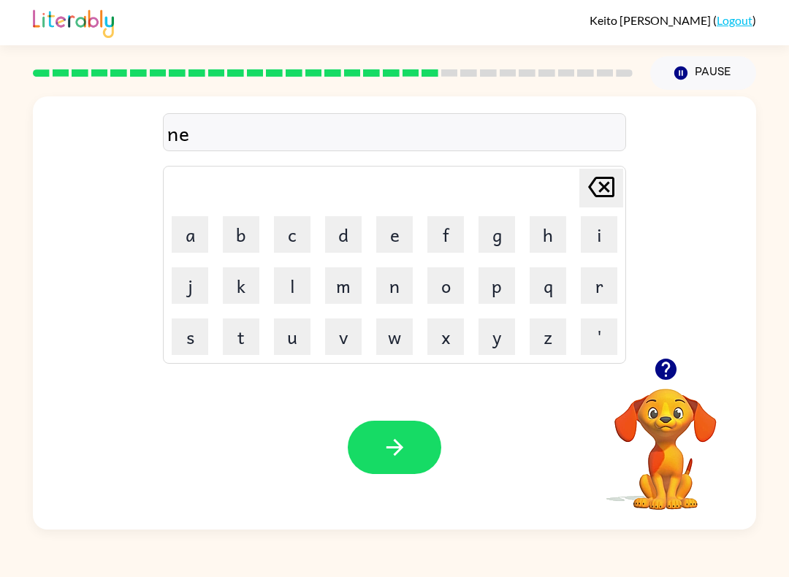
click at [609, 188] on icon "[PERSON_NAME] last character input" at bounding box center [601, 186] width 35 height 35
click at [190, 236] on button "a" at bounding box center [190, 234] width 37 height 37
click at [589, 297] on button "r" at bounding box center [599, 285] width 37 height 37
click at [657, 359] on icon "button" at bounding box center [666, 369] width 26 height 26
click at [238, 222] on button "b" at bounding box center [241, 234] width 37 height 37
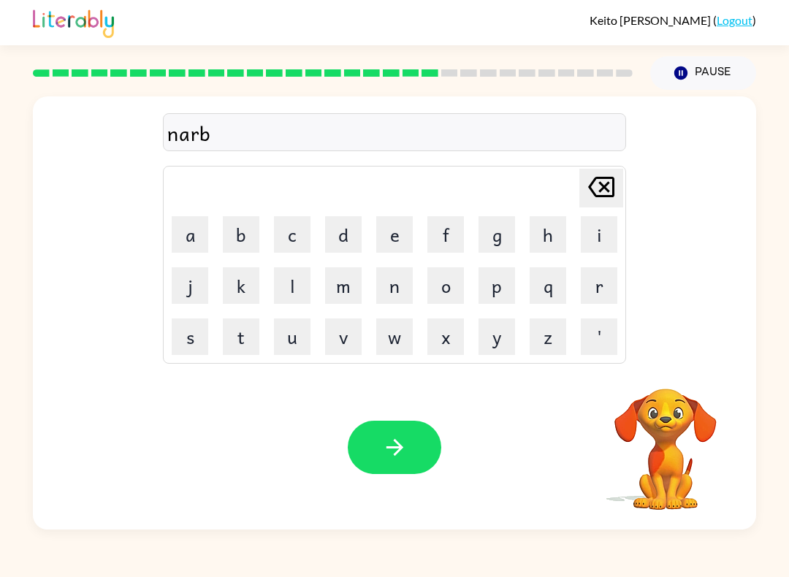
click at [602, 229] on button "i" at bounding box center [599, 234] width 37 height 37
click at [178, 230] on button "a" at bounding box center [190, 234] width 37 height 37
click at [234, 331] on button "t" at bounding box center [241, 337] width 37 height 37
click at [387, 233] on button "e" at bounding box center [394, 234] width 37 height 37
click at [367, 424] on button "button" at bounding box center [395, 447] width 94 height 53
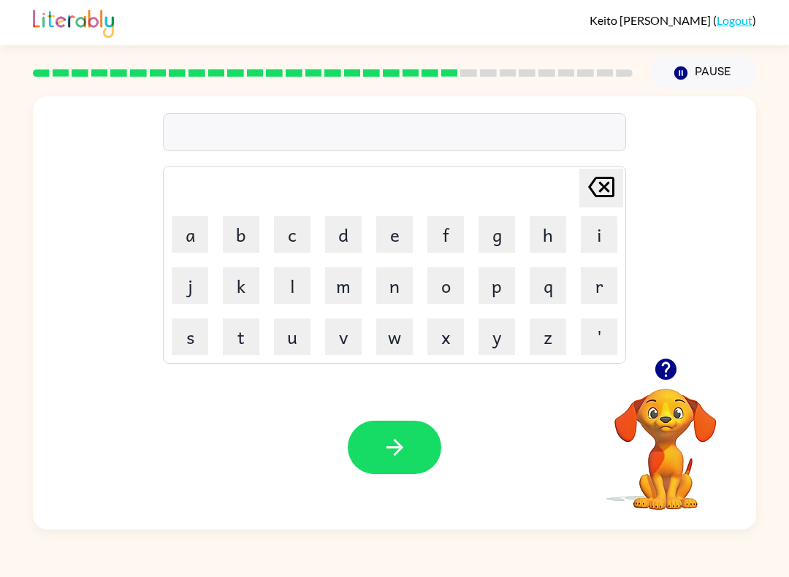
click at [660, 373] on icon "button" at bounding box center [665, 369] width 21 height 21
click at [176, 337] on button "s" at bounding box center [190, 337] width 37 height 37
click at [288, 337] on button "u" at bounding box center [292, 337] width 37 height 37
click at [179, 337] on button "s" at bounding box center [190, 337] width 37 height 37
click at [230, 332] on button "t" at bounding box center [241, 337] width 37 height 37
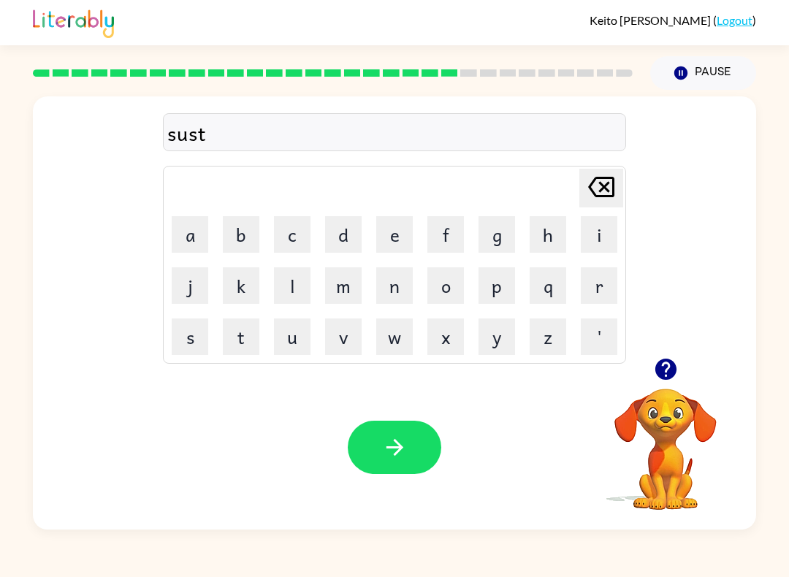
click at [197, 219] on button "a" at bounding box center [190, 234] width 37 height 37
click at [609, 236] on button "i" at bounding box center [599, 234] width 37 height 37
click at [606, 183] on icon "[PERSON_NAME] last character input" at bounding box center [601, 186] width 35 height 35
click at [394, 284] on button "n" at bounding box center [394, 285] width 37 height 37
click at [370, 443] on button "button" at bounding box center [395, 447] width 94 height 53
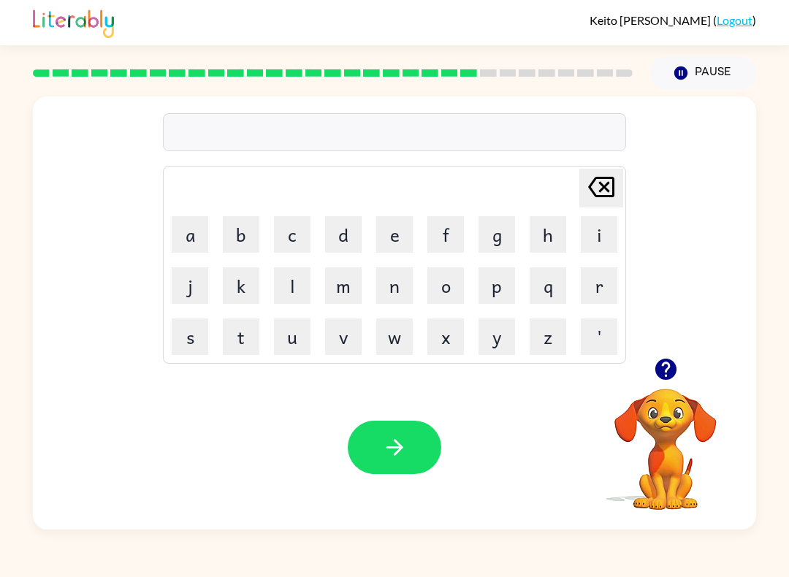
click at [673, 368] on icon "button" at bounding box center [665, 369] width 21 height 21
click at [671, 379] on video "Your browser must support playing .mp4 files to use Literably. Please try using…" at bounding box center [665, 439] width 146 height 146
click at [381, 344] on button "w" at bounding box center [394, 337] width 37 height 37
click at [435, 289] on button "o" at bounding box center [445, 285] width 37 height 37
click at [605, 277] on button "r" at bounding box center [599, 285] width 37 height 37
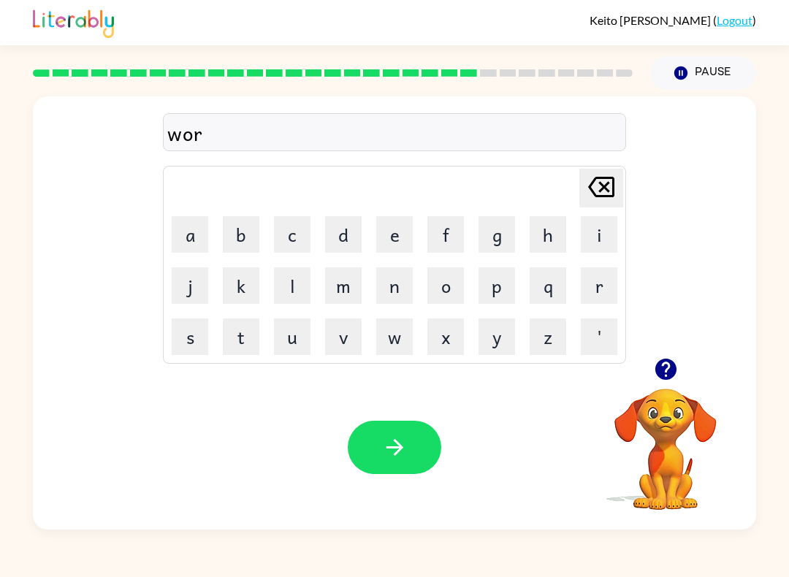
click at [604, 277] on button "r" at bounding box center [599, 285] width 37 height 37
click at [506, 331] on button "y" at bounding box center [496, 337] width 37 height 37
click at [373, 437] on button "button" at bounding box center [395, 447] width 94 height 53
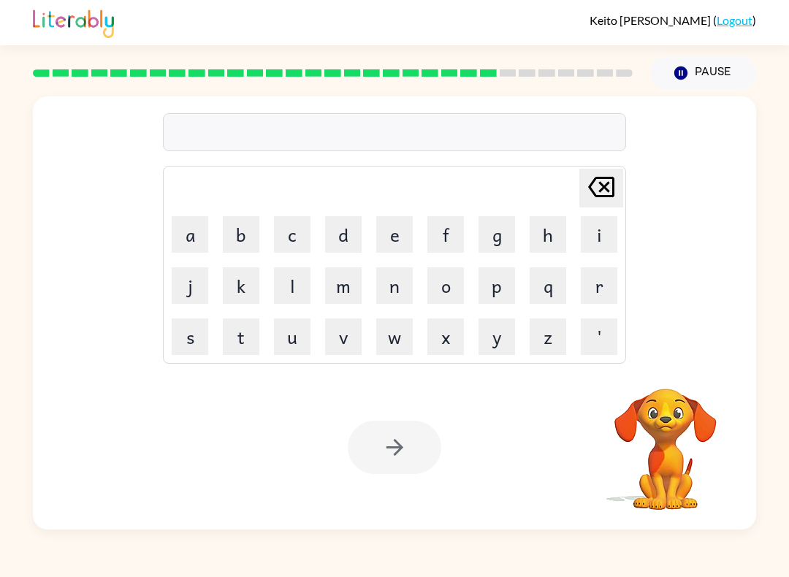
click at [290, 287] on button "l" at bounding box center [292, 285] width 37 height 37
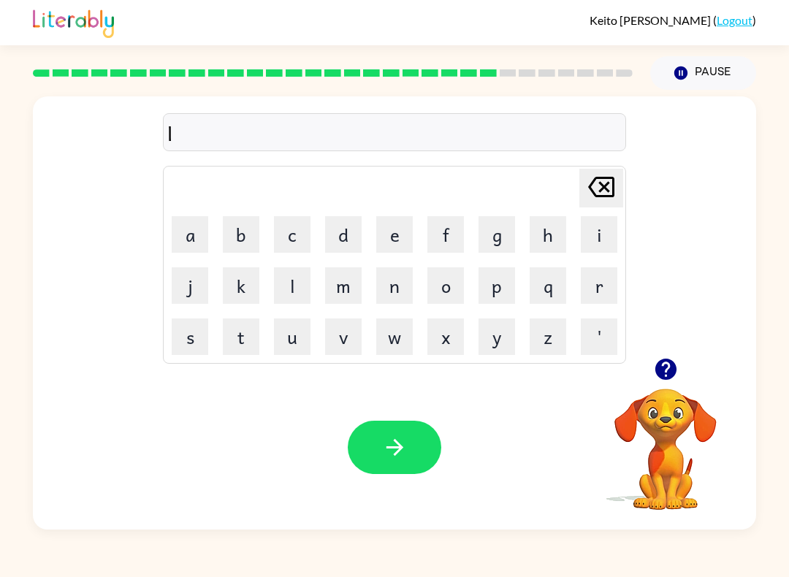
click at [608, 234] on button "i" at bounding box center [599, 234] width 37 height 37
click at [616, 287] on button "r" at bounding box center [599, 285] width 37 height 37
click at [193, 227] on button "a" at bounding box center [190, 234] width 37 height 37
click at [611, 287] on button "r" at bounding box center [599, 285] width 37 height 37
click at [400, 229] on button "e" at bounding box center [394, 234] width 37 height 37
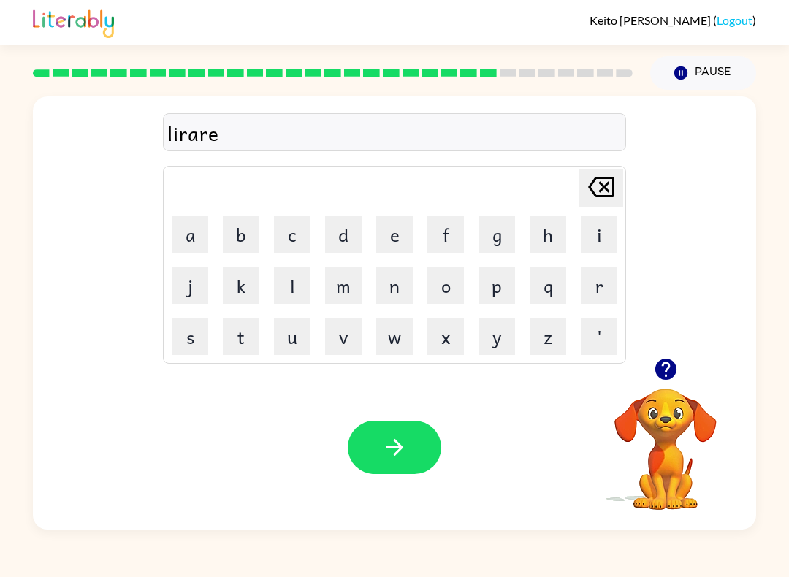
click at [339, 232] on button "d" at bounding box center [343, 234] width 37 height 37
click at [389, 228] on button "e" at bounding box center [394, 234] width 37 height 37
click at [384, 414] on div "Your browser must support playing .mp4 files to use Literably. Please try using…" at bounding box center [394, 447] width 723 height 164
click at [371, 443] on button "button" at bounding box center [395, 447] width 94 height 53
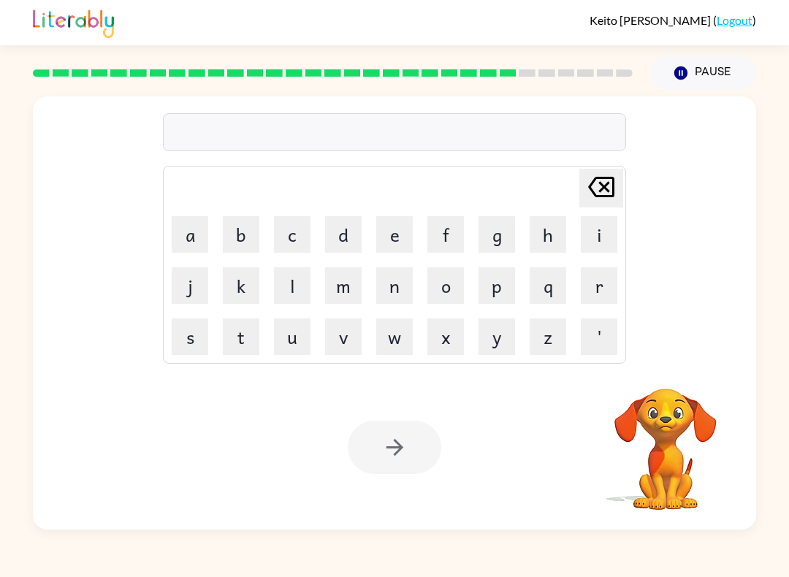
click at [237, 285] on button "k" at bounding box center [241, 285] width 37 height 37
click at [603, 235] on button "i" at bounding box center [599, 234] width 37 height 37
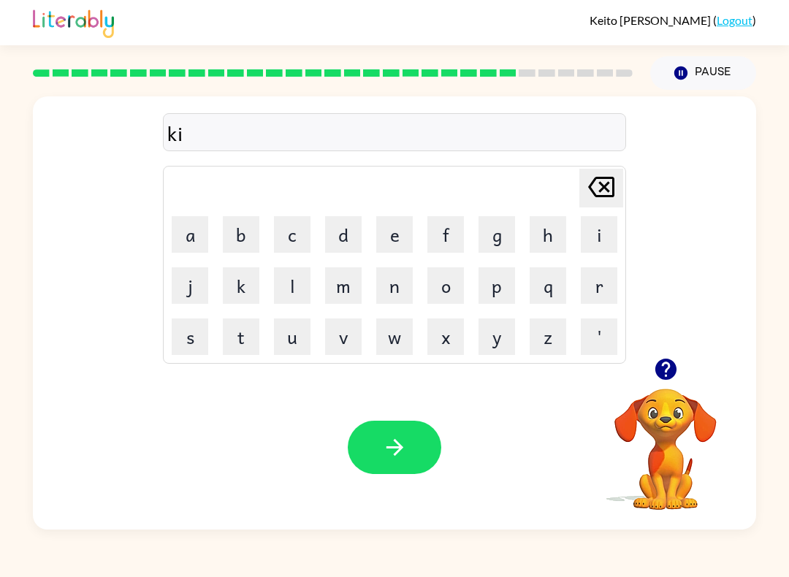
click at [240, 337] on button "t" at bounding box center [241, 337] width 37 height 37
click at [405, 231] on button "e" at bounding box center [394, 234] width 37 height 37
click at [403, 286] on button "n" at bounding box center [394, 285] width 37 height 37
click at [359, 425] on button "button" at bounding box center [395, 447] width 94 height 53
click at [668, 365] on icon "button" at bounding box center [666, 369] width 26 height 26
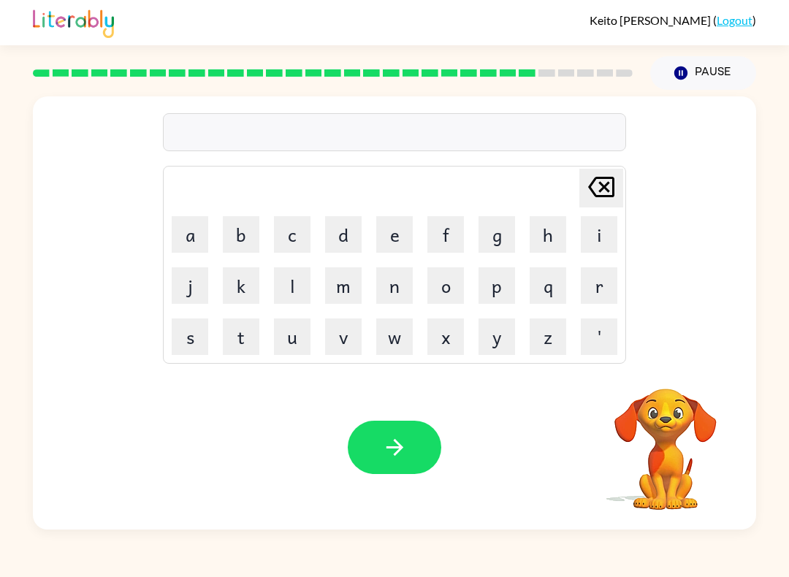
click at [343, 230] on button "d" at bounding box center [343, 234] width 37 height 37
click at [387, 230] on button "e" at bounding box center [394, 234] width 37 height 37
click at [514, 282] on button "p" at bounding box center [496, 285] width 37 height 37
click at [383, 221] on button "e" at bounding box center [394, 234] width 37 height 37
click at [602, 286] on button "r" at bounding box center [599, 285] width 37 height 37
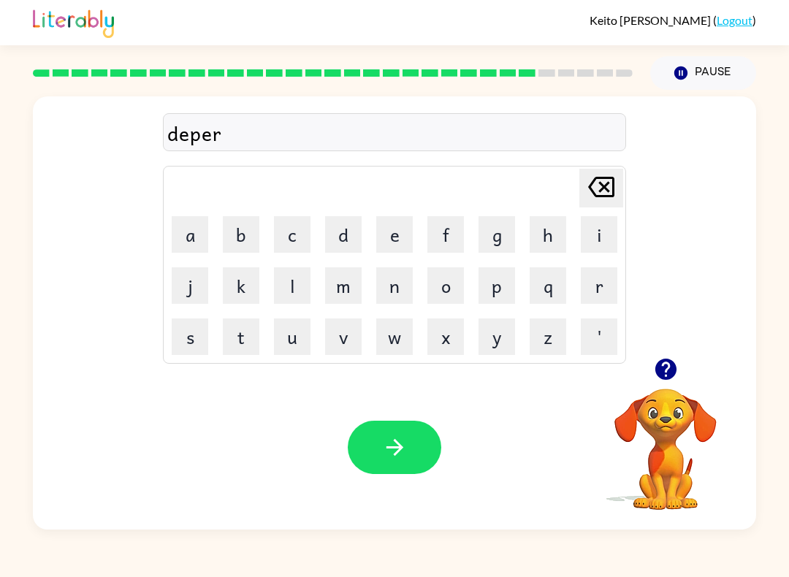
click at [242, 334] on button "t" at bounding box center [241, 337] width 37 height 37
click at [349, 280] on button "m" at bounding box center [343, 285] width 37 height 37
click at [180, 240] on button "a" at bounding box center [190, 234] width 37 height 37
click at [405, 283] on button "n" at bounding box center [394, 285] width 37 height 37
click at [240, 327] on button "t" at bounding box center [241, 337] width 37 height 37
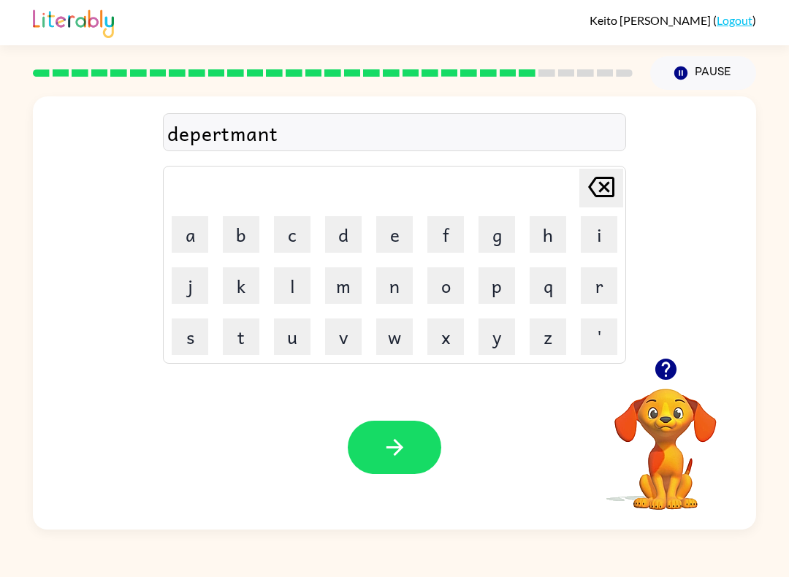
click at [381, 231] on button "e" at bounding box center [394, 234] width 37 height 37
click at [381, 447] on button "button" at bounding box center [395, 447] width 94 height 53
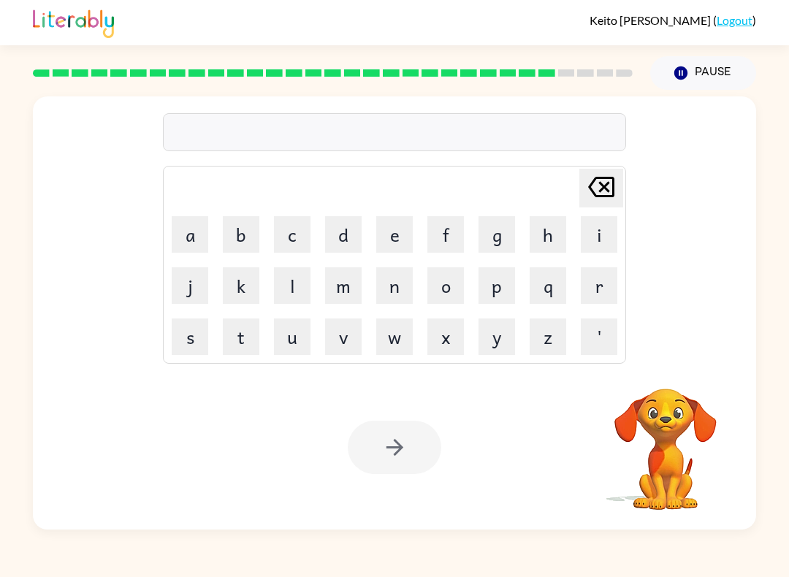
click at [188, 335] on button "s" at bounding box center [190, 337] width 37 height 37
click at [297, 292] on button "l" at bounding box center [292, 285] width 37 height 37
click at [615, 236] on button "i" at bounding box center [599, 234] width 37 height 37
click at [237, 337] on button "t" at bounding box center [241, 337] width 37 height 37
click at [411, 224] on button "e" at bounding box center [394, 234] width 37 height 37
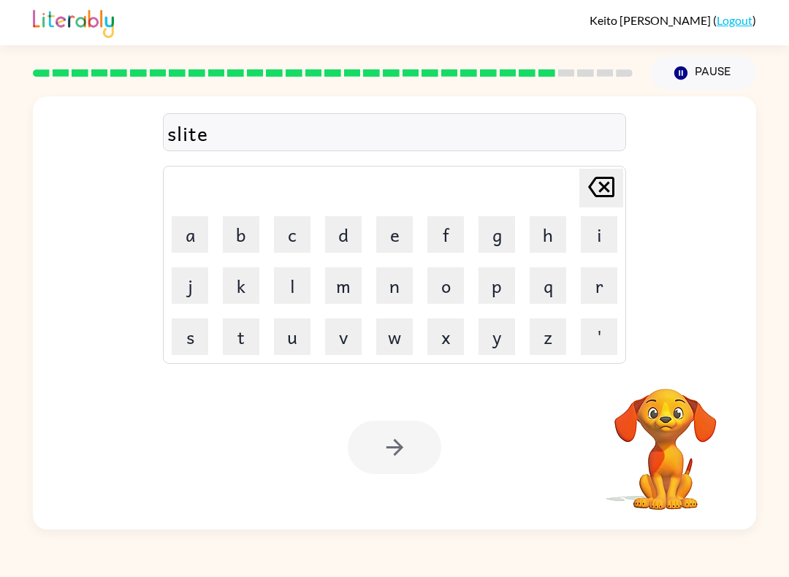
click at [366, 440] on div at bounding box center [395, 447] width 94 height 53
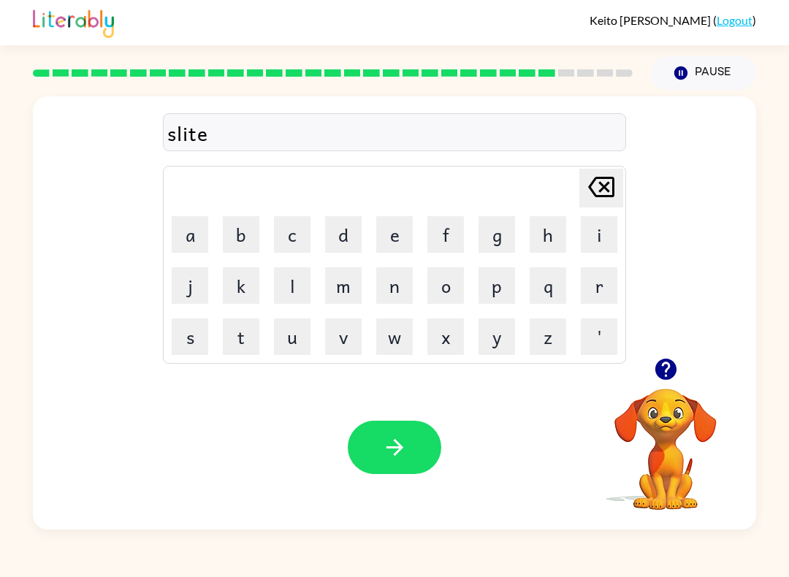
click at [373, 453] on button "button" at bounding box center [395, 447] width 94 height 53
click at [666, 376] on icon "button" at bounding box center [666, 369] width 26 height 26
click at [297, 335] on button "u" at bounding box center [292, 337] width 37 height 37
click at [404, 286] on button "n" at bounding box center [394, 285] width 37 height 37
click at [611, 229] on button "i" at bounding box center [599, 234] width 37 height 37
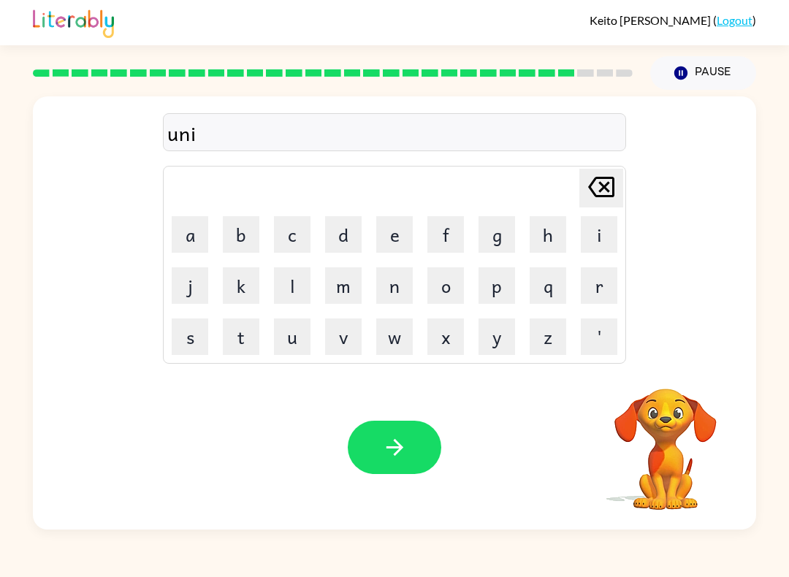
click at [334, 337] on button "v" at bounding box center [343, 337] width 37 height 37
click at [382, 226] on button "e" at bounding box center [394, 234] width 37 height 37
click at [605, 280] on button "r" at bounding box center [599, 285] width 37 height 37
click at [191, 332] on button "s" at bounding box center [190, 337] width 37 height 37
click at [195, 227] on button "a" at bounding box center [190, 234] width 37 height 37
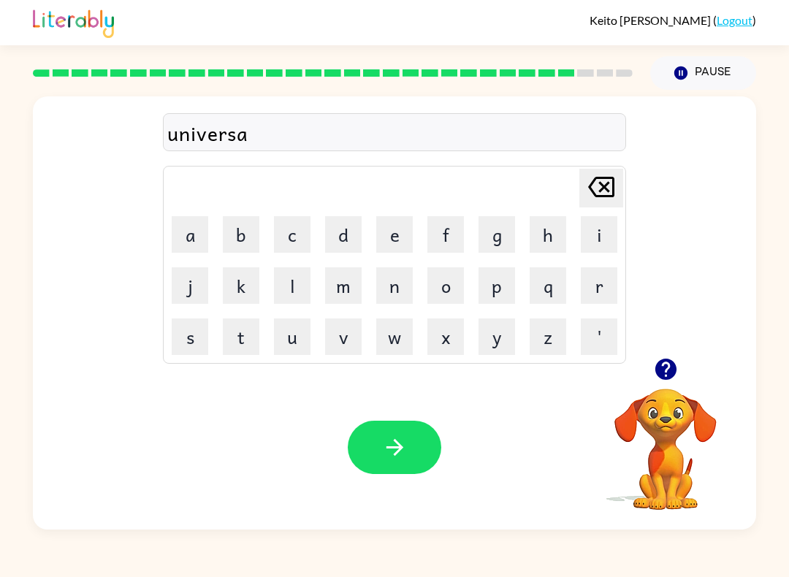
click at [300, 289] on button "l" at bounding box center [292, 285] width 37 height 37
click at [384, 445] on icon "button" at bounding box center [395, 448] width 26 height 26
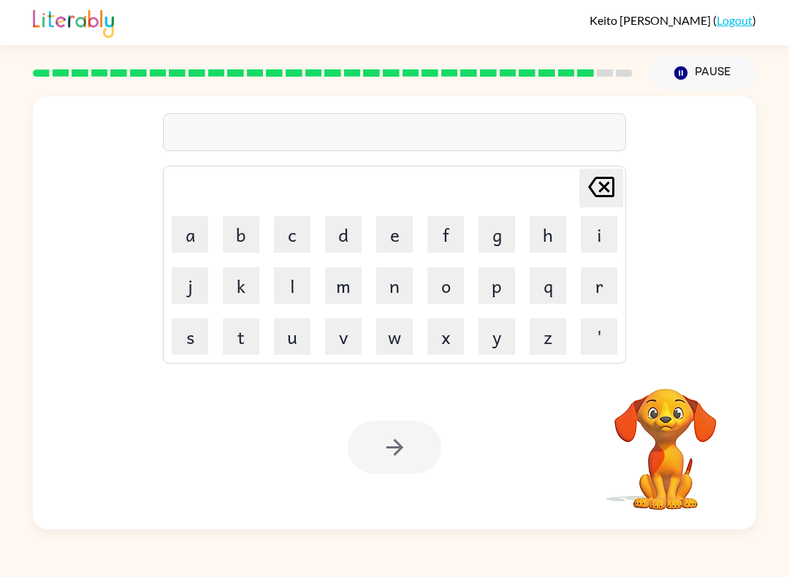
click at [193, 330] on button "s" at bounding box center [190, 337] width 37 height 37
click at [285, 287] on button "l" at bounding box center [292, 285] width 37 height 37
click at [611, 221] on button "i" at bounding box center [599, 234] width 37 height 37
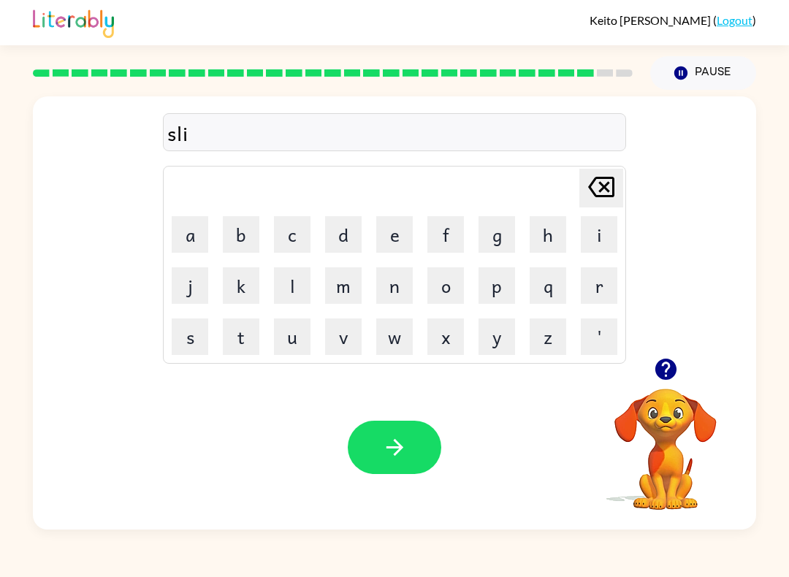
click at [343, 338] on button "v" at bounding box center [343, 337] width 37 height 37
click at [393, 234] on button "e" at bounding box center [394, 234] width 37 height 37
click at [611, 287] on button "r" at bounding box center [599, 285] width 37 height 37
click at [398, 340] on button "w" at bounding box center [394, 337] width 37 height 37
click at [393, 226] on button "e" at bounding box center [394, 234] width 37 height 37
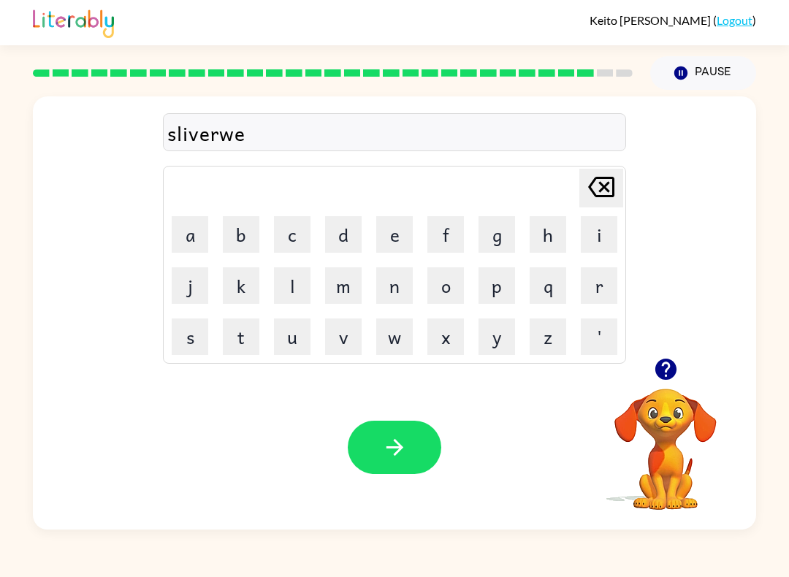
click at [609, 290] on button "r" at bounding box center [599, 285] width 37 height 37
click at [603, 194] on icon "[PERSON_NAME] last character input" at bounding box center [601, 186] width 35 height 35
click at [602, 193] on icon "[PERSON_NAME] last character input" at bounding box center [601, 186] width 35 height 35
click at [186, 223] on button "a" at bounding box center [190, 234] width 37 height 37
click at [606, 289] on button "r" at bounding box center [599, 285] width 37 height 37
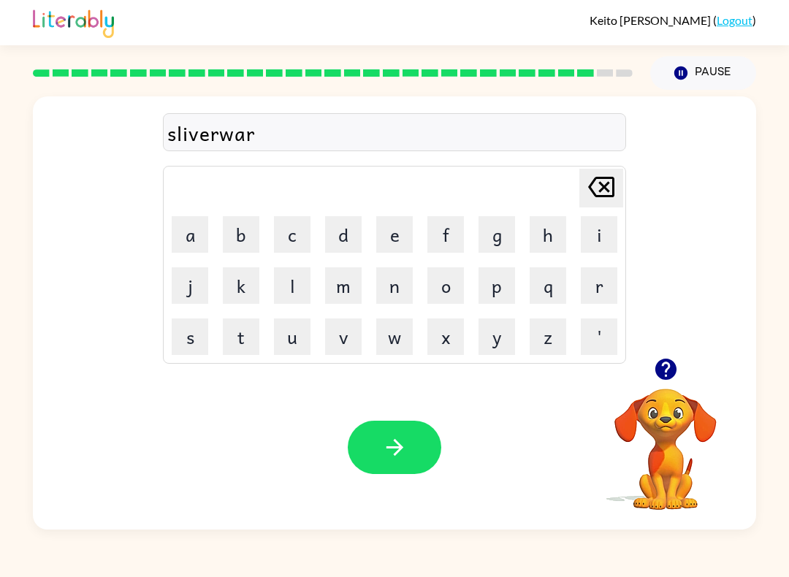
click at [395, 432] on button "button" at bounding box center [395, 447] width 94 height 53
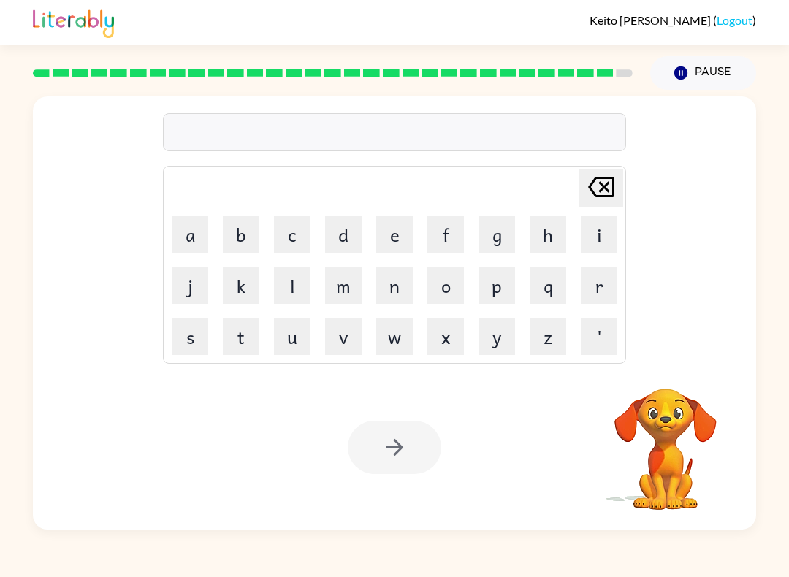
click at [607, 232] on button "i" at bounding box center [599, 234] width 37 height 37
click at [402, 286] on button "n" at bounding box center [394, 285] width 37 height 37
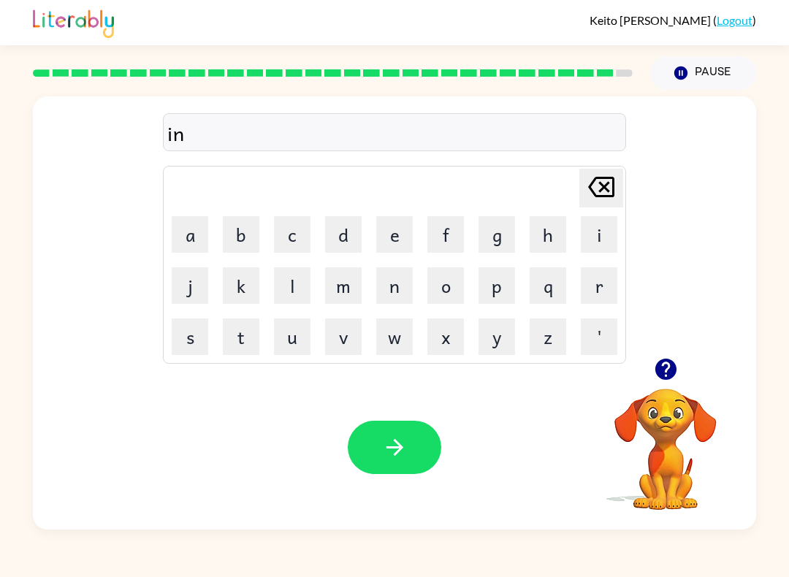
click at [300, 234] on button "c" at bounding box center [292, 234] width 37 height 37
click at [295, 323] on button "u" at bounding box center [292, 337] width 37 height 37
click at [394, 280] on button "n" at bounding box center [394, 285] width 37 height 37
click at [236, 338] on button "t" at bounding box center [241, 337] width 37 height 37
click at [390, 241] on button "e" at bounding box center [394, 234] width 37 height 37
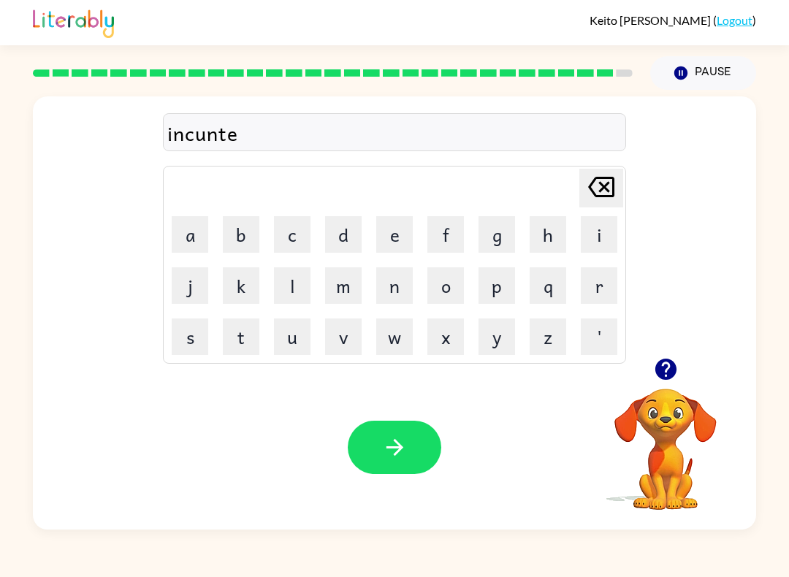
click at [598, 296] on button "r" at bounding box center [599, 285] width 37 height 37
click at [398, 442] on icon "button" at bounding box center [395, 448] width 26 height 26
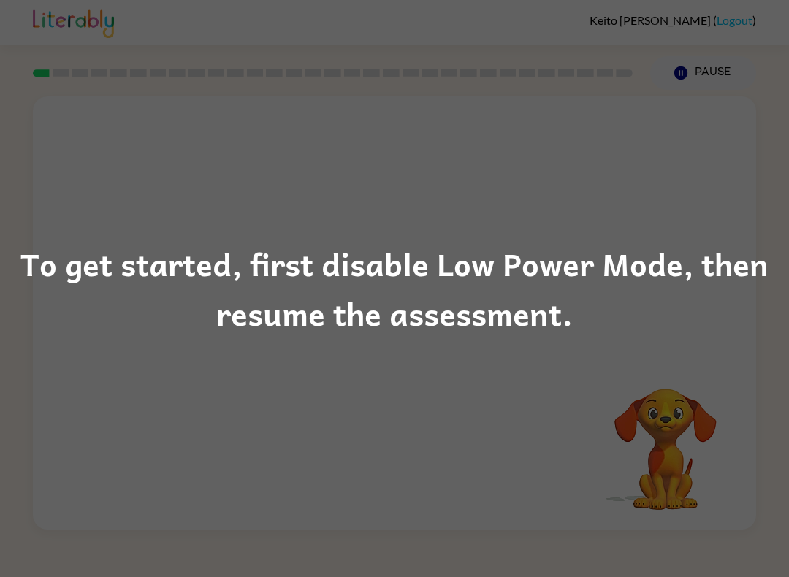
click at [238, 287] on div "To get started, first disable Low Power Mode, then resume the assessment." at bounding box center [394, 288] width 789 height 99
click at [252, 220] on div "To get started, first disable Low Power Mode, then resume the assessment." at bounding box center [394, 288] width 789 height 577
click at [237, 251] on div "To get started, first disable Low Power Mode, then resume the assessment." at bounding box center [394, 288] width 789 height 99
click at [242, 297] on div "To get started, first disable Low Power Mode, then resume the assessment." at bounding box center [394, 288] width 789 height 99
click at [220, 283] on div "To get started, first disable Low Power Mode, then resume the assessment." at bounding box center [394, 288] width 789 height 99
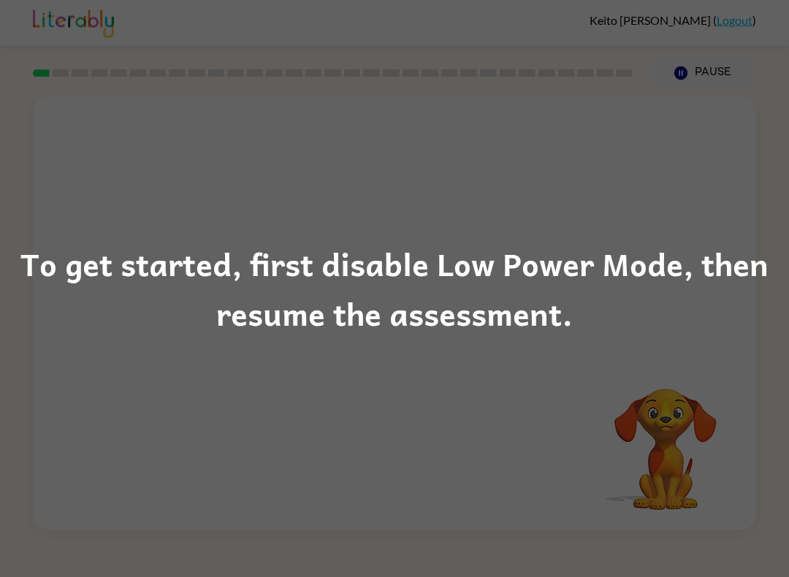
click at [209, 274] on div "To get started, first disable Low Power Mode, then resume the assessment." at bounding box center [394, 288] width 789 height 99
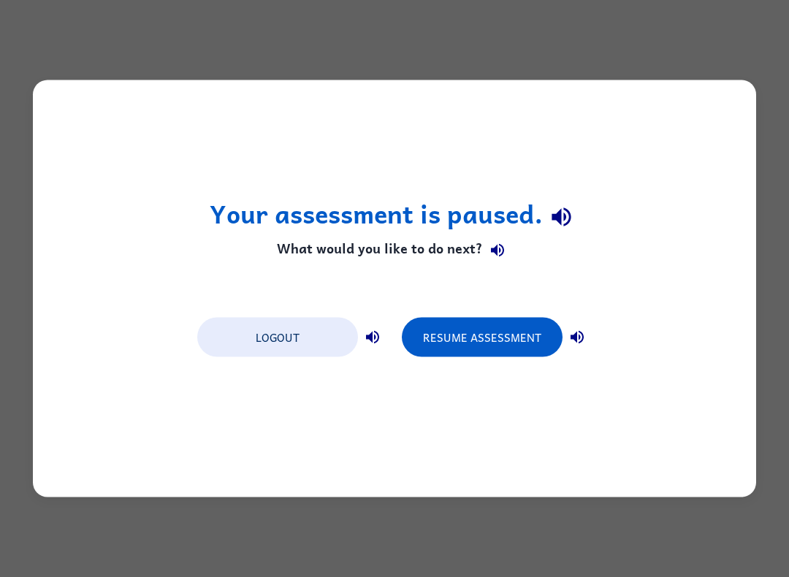
click at [525, 337] on button "Resume Assessment" at bounding box center [482, 337] width 161 height 39
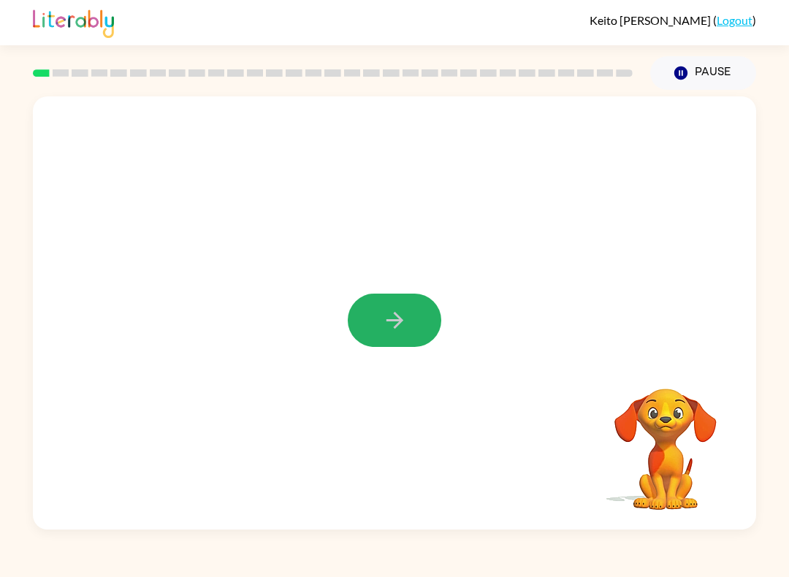
click at [412, 323] on button "button" at bounding box center [395, 320] width 94 height 53
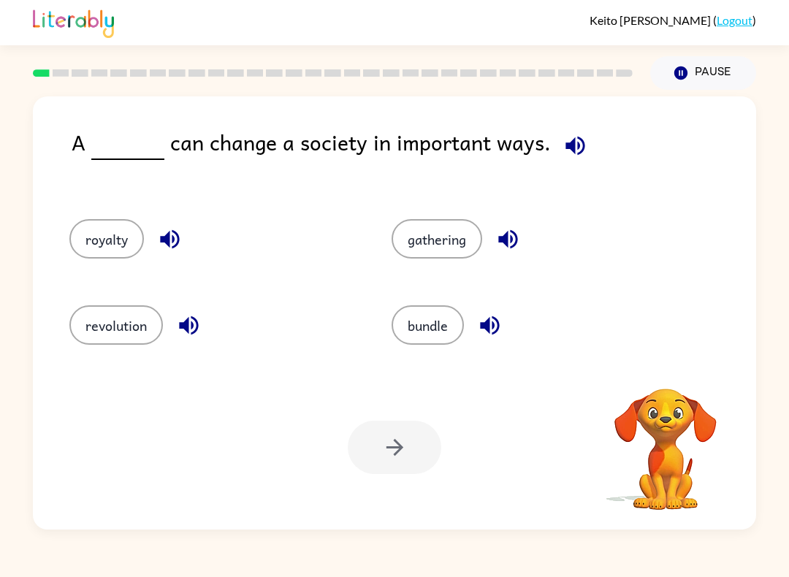
click at [572, 148] on icon "button" at bounding box center [574, 145] width 19 height 19
click at [571, 150] on icon "button" at bounding box center [574, 145] width 19 height 19
click at [565, 149] on icon "button" at bounding box center [574, 145] width 19 height 19
click at [96, 239] on button "royalty" at bounding box center [106, 238] width 75 height 39
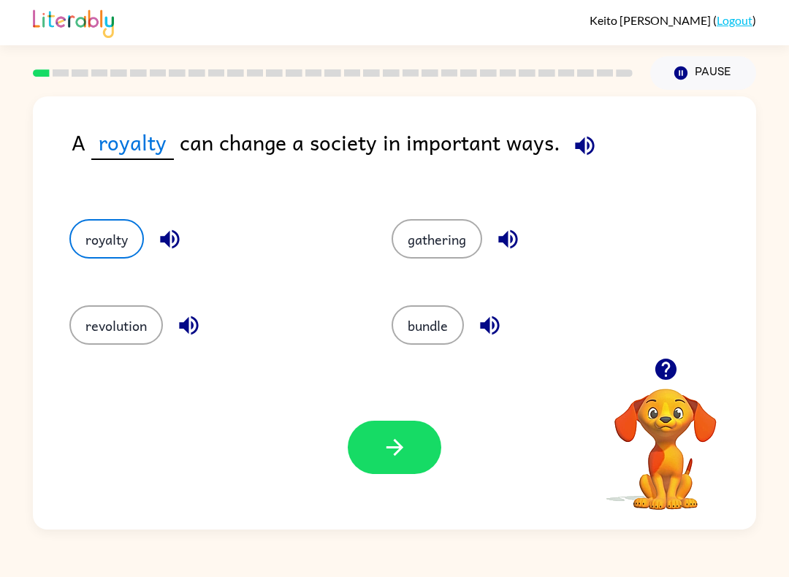
click at [378, 449] on button "button" at bounding box center [395, 447] width 94 height 53
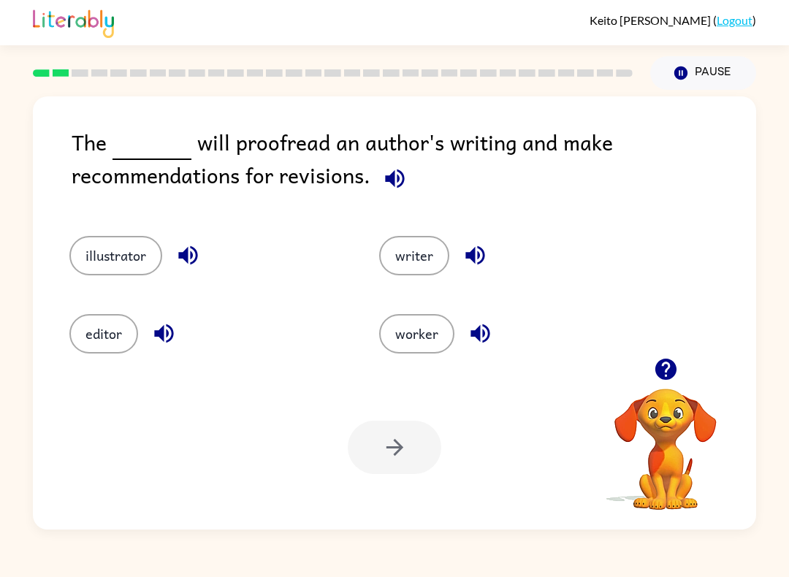
click at [97, 332] on button "editor" at bounding box center [103, 333] width 69 height 39
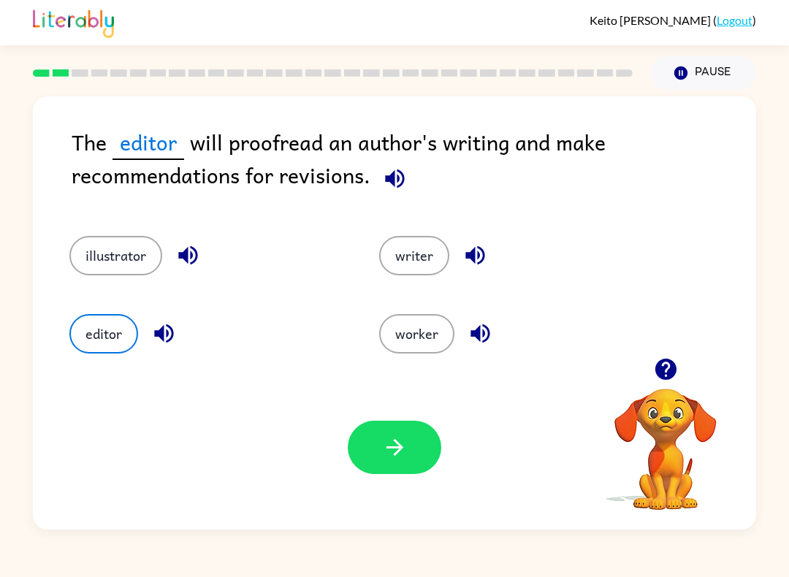
click at [382, 441] on icon "button" at bounding box center [395, 448] width 26 height 26
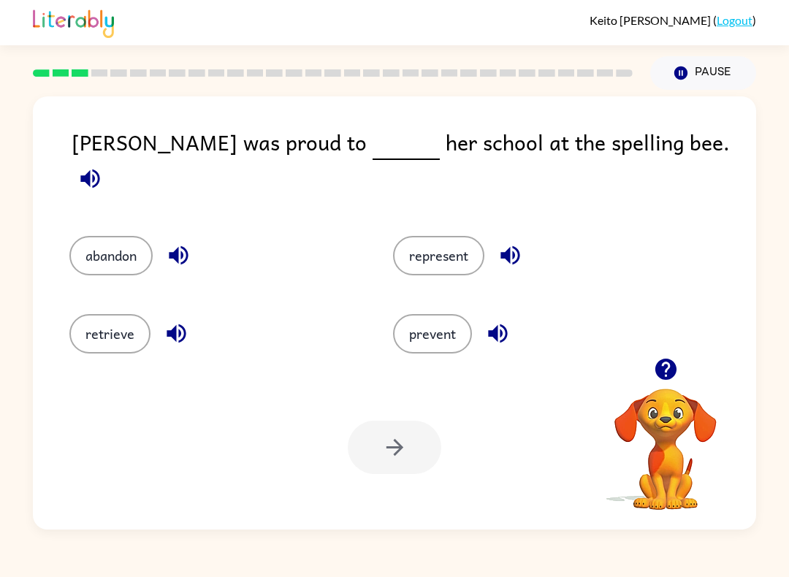
click at [420, 251] on button "represent" at bounding box center [438, 255] width 91 height 39
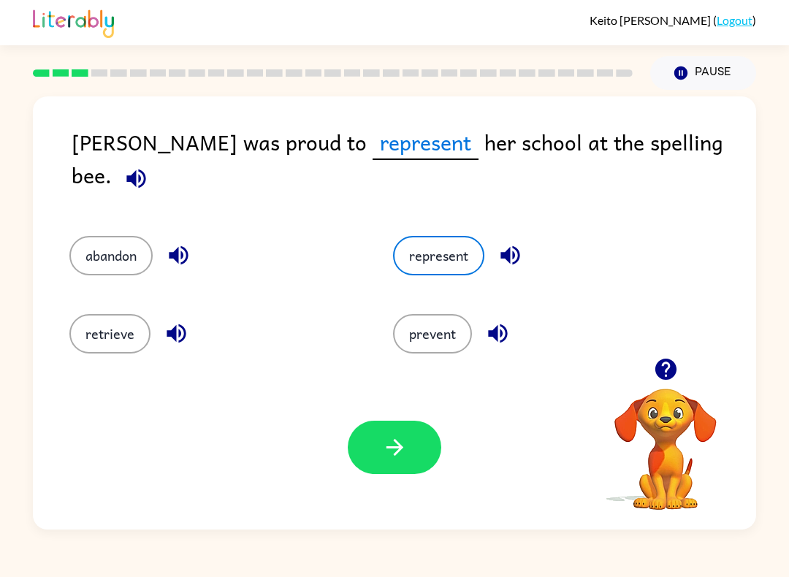
click at [375, 430] on button "button" at bounding box center [395, 447] width 94 height 53
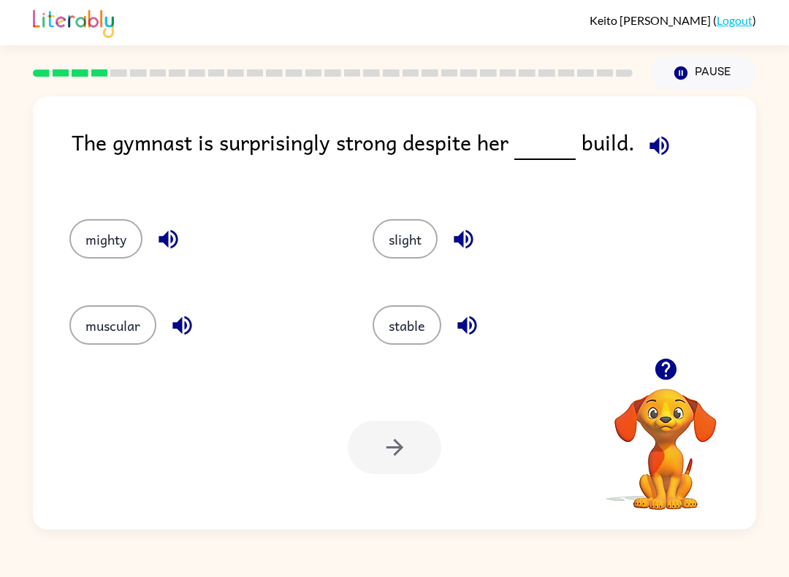
click at [398, 241] on button "slight" at bounding box center [405, 238] width 65 height 39
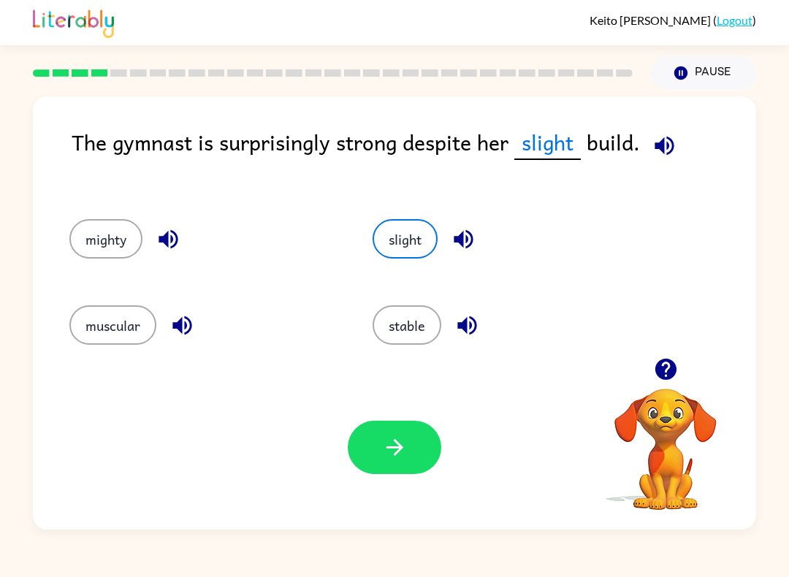
click at [373, 443] on button "button" at bounding box center [395, 447] width 94 height 53
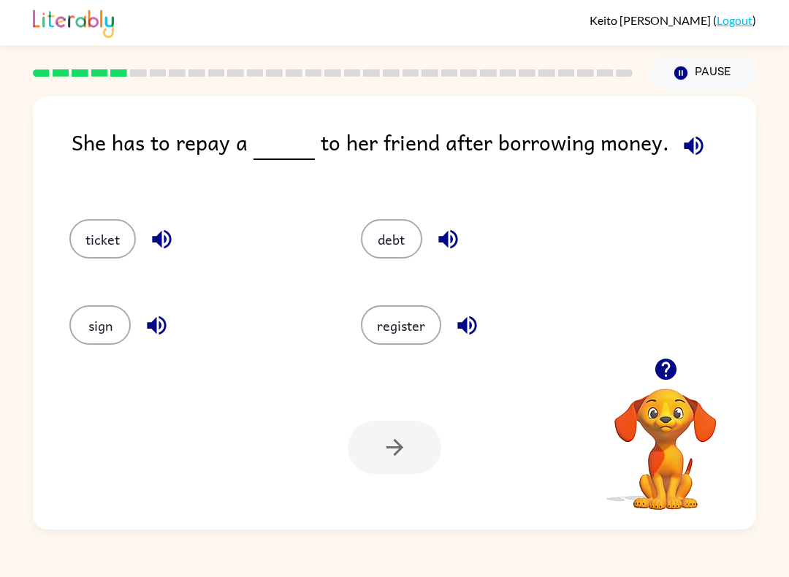
click at [88, 319] on button "sign" at bounding box center [99, 324] width 61 height 39
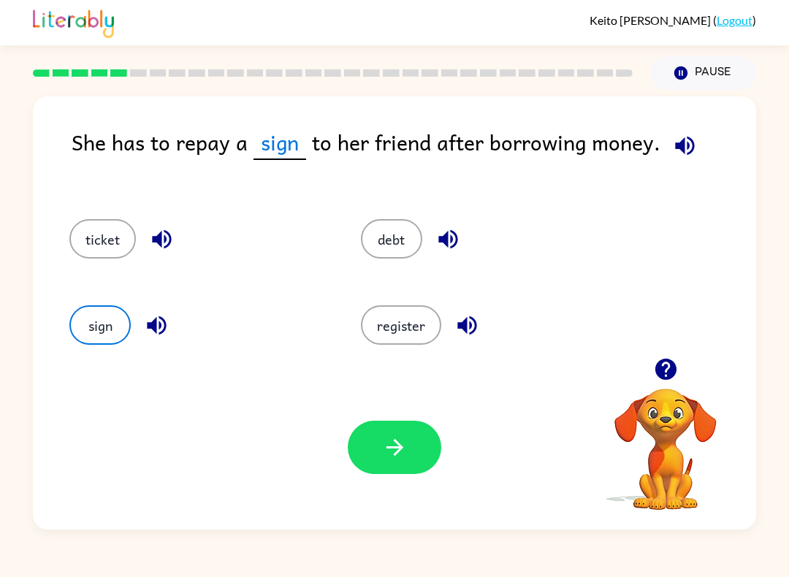
click at [91, 233] on button "ticket" at bounding box center [102, 238] width 66 height 39
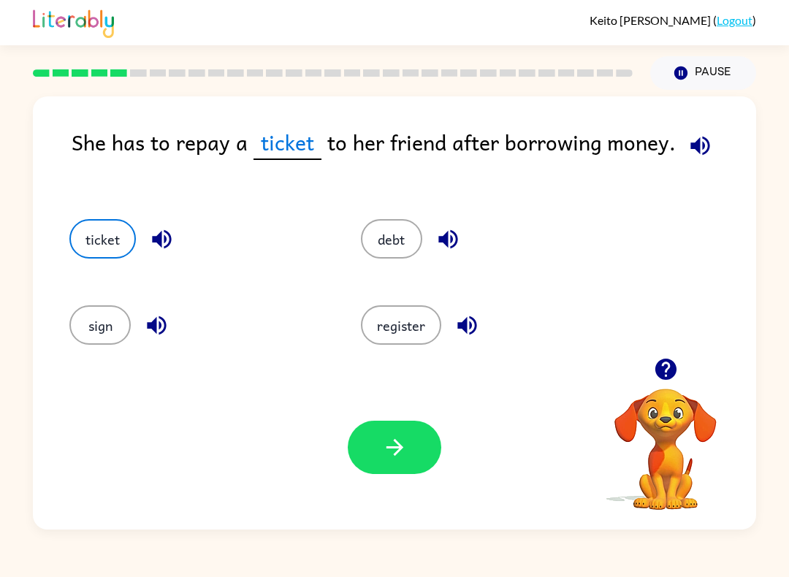
click at [373, 445] on button "button" at bounding box center [395, 447] width 94 height 53
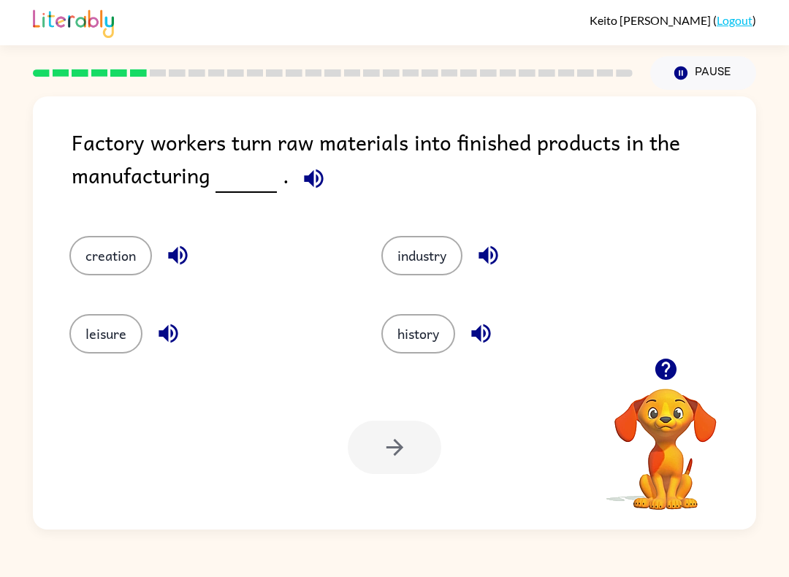
click at [94, 253] on button "creation" at bounding box center [110, 255] width 83 height 39
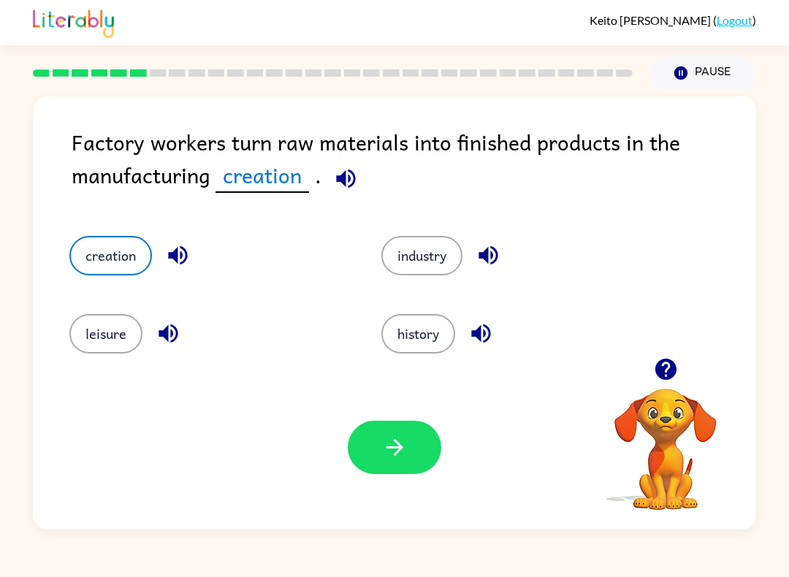
click at [374, 464] on button "button" at bounding box center [395, 447] width 94 height 53
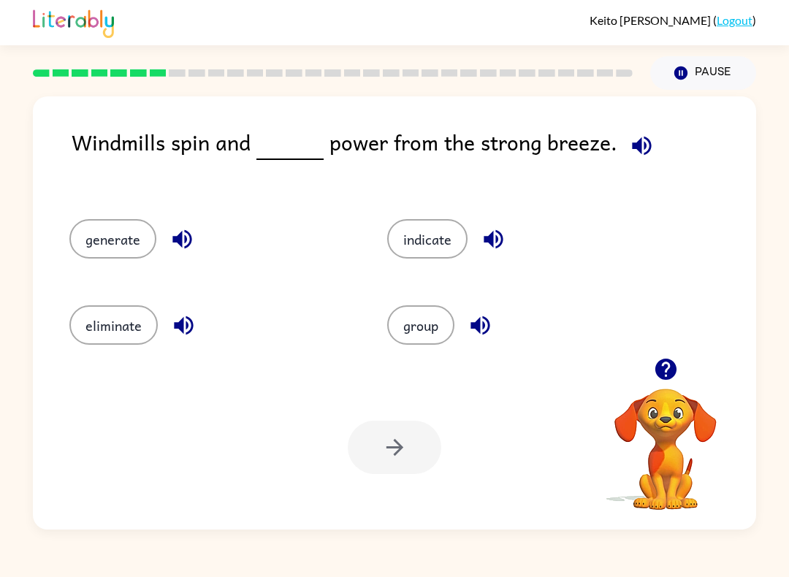
click at [106, 237] on button "generate" at bounding box center [112, 238] width 87 height 39
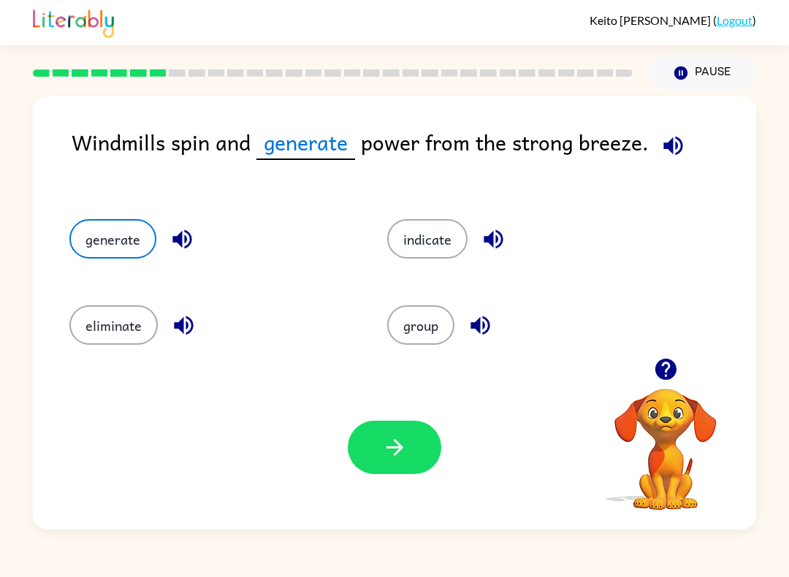
click at [365, 435] on button "button" at bounding box center [395, 447] width 94 height 53
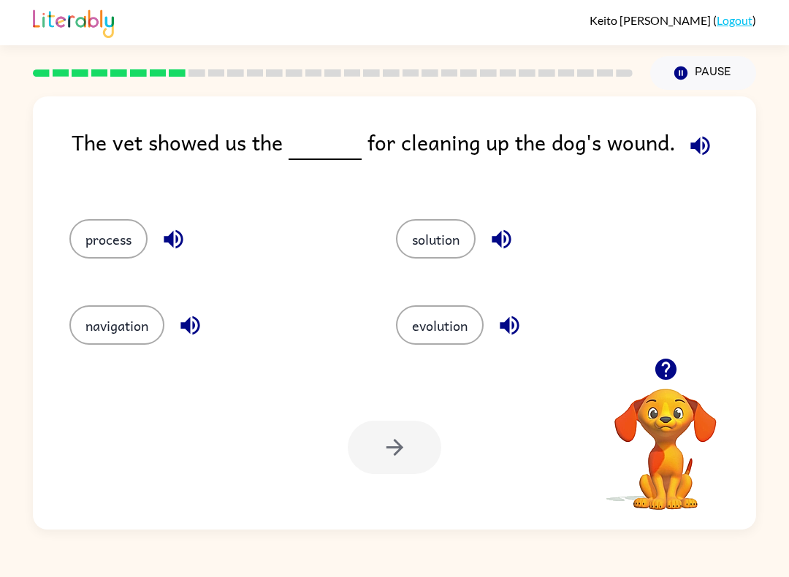
click at [108, 241] on button "process" at bounding box center [108, 238] width 78 height 39
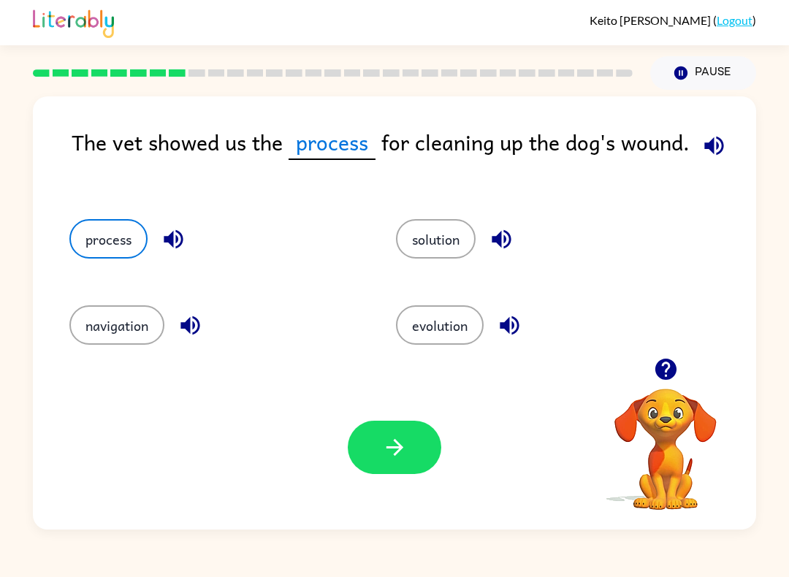
click at [373, 460] on button "button" at bounding box center [395, 447] width 94 height 53
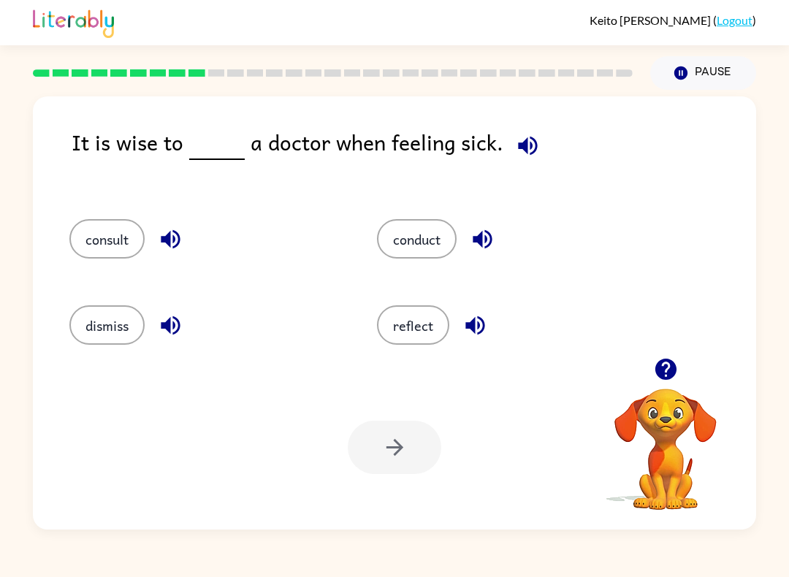
click at [91, 328] on button "dismiss" at bounding box center [106, 324] width 75 height 39
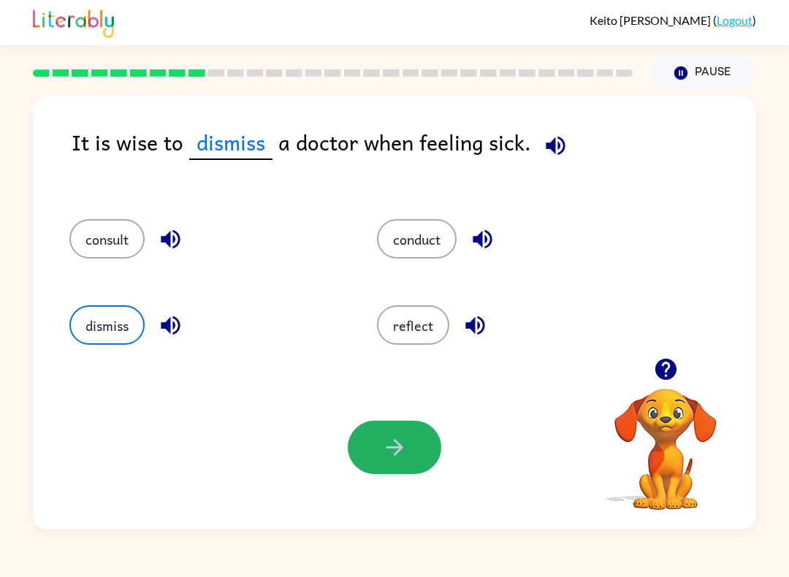
click at [370, 444] on button "button" at bounding box center [395, 447] width 94 height 53
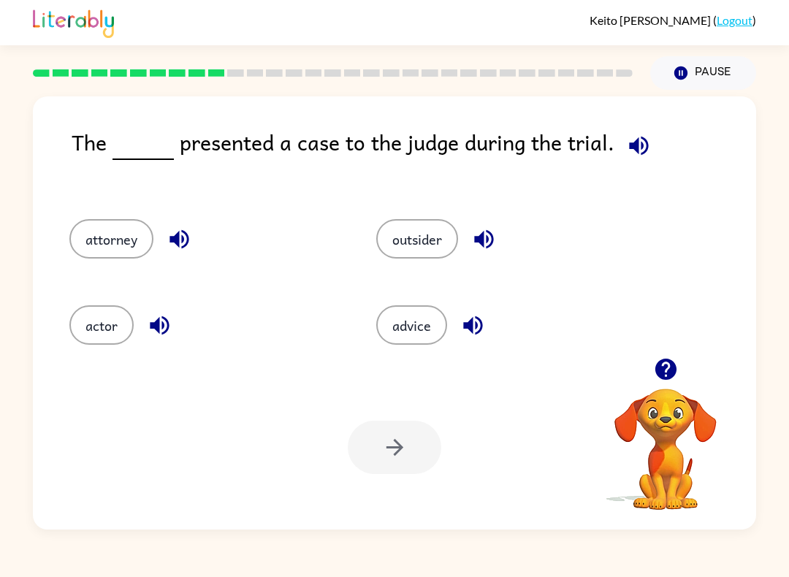
click at [117, 310] on button "actor" at bounding box center [101, 324] width 64 height 39
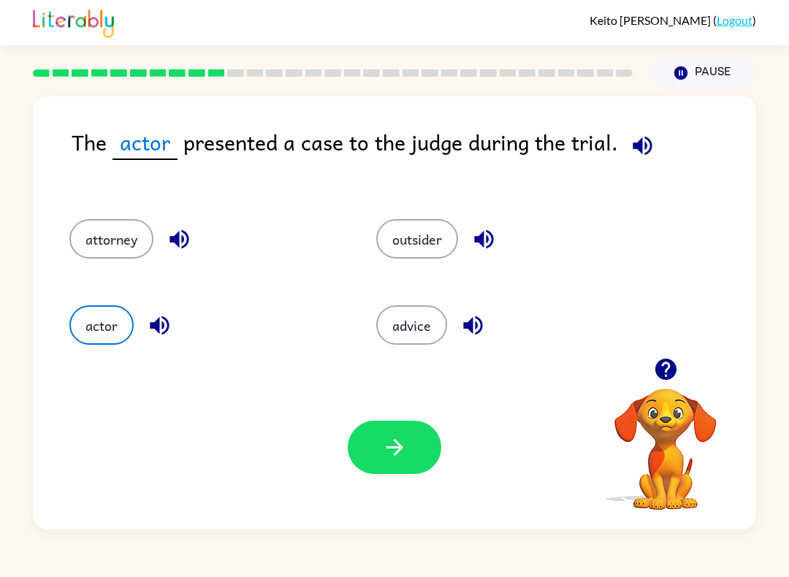
click at [424, 447] on button "button" at bounding box center [395, 447] width 94 height 53
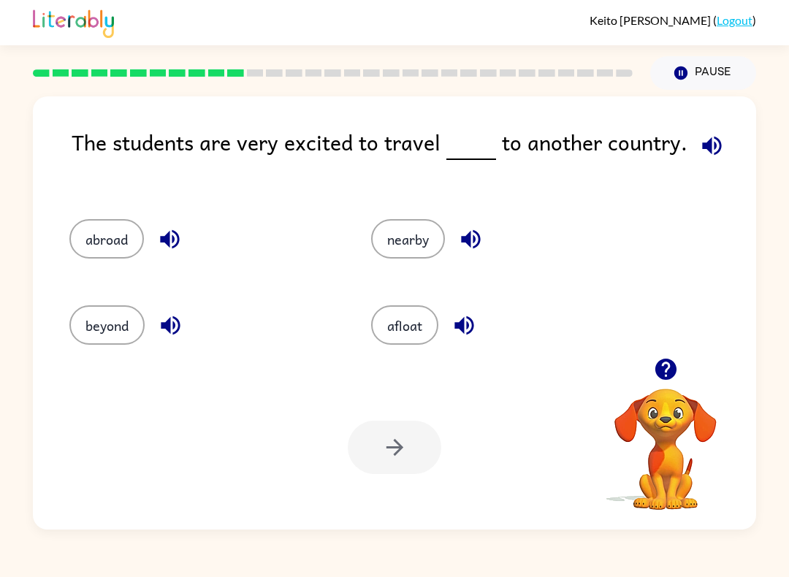
click at [94, 245] on button "abroad" at bounding box center [106, 238] width 75 height 39
click at [386, 440] on icon "button" at bounding box center [395, 448] width 26 height 26
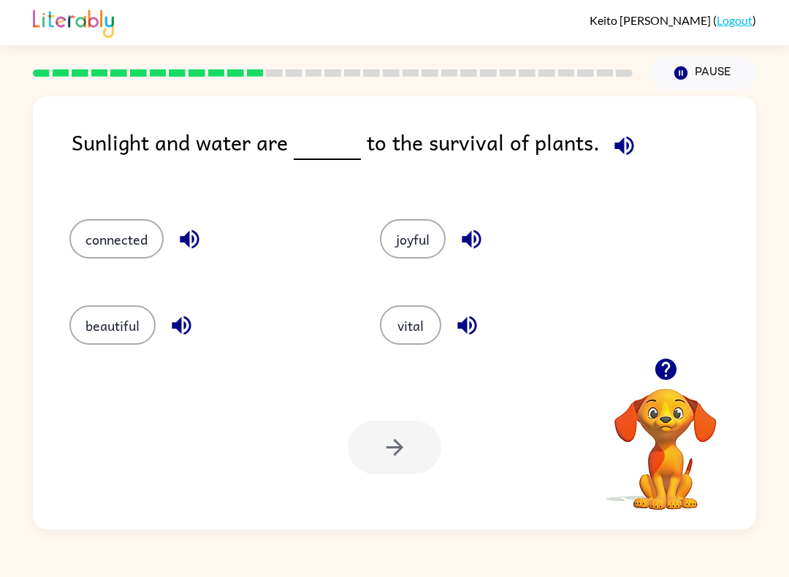
click at [96, 226] on button "connected" at bounding box center [116, 238] width 94 height 39
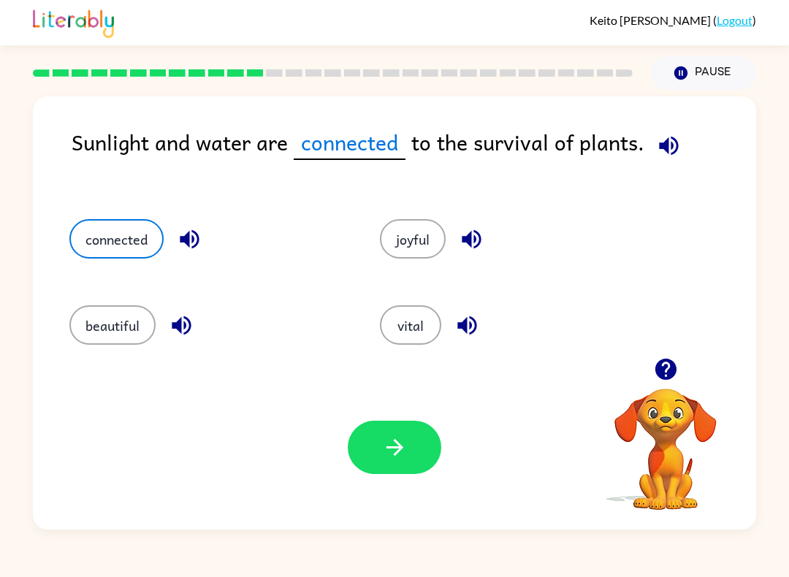
click at [409, 437] on button "button" at bounding box center [395, 447] width 94 height 53
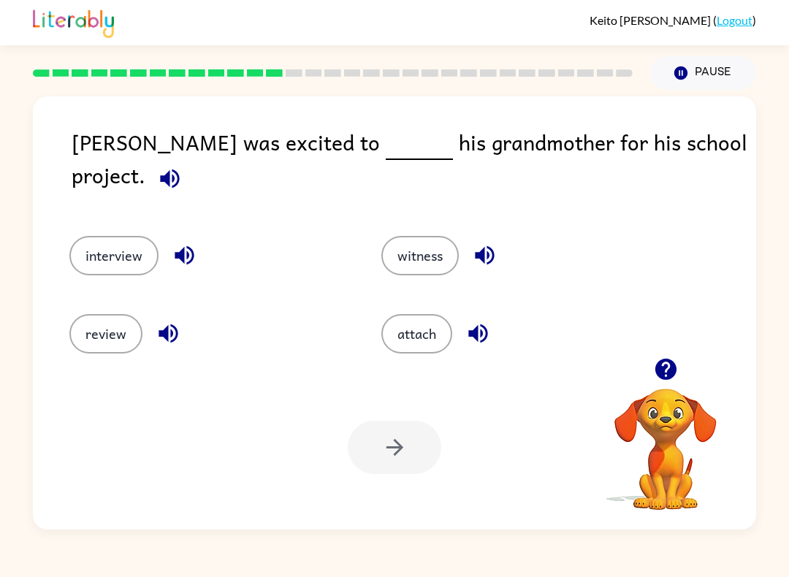
click at [83, 237] on button "interview" at bounding box center [113, 255] width 89 height 39
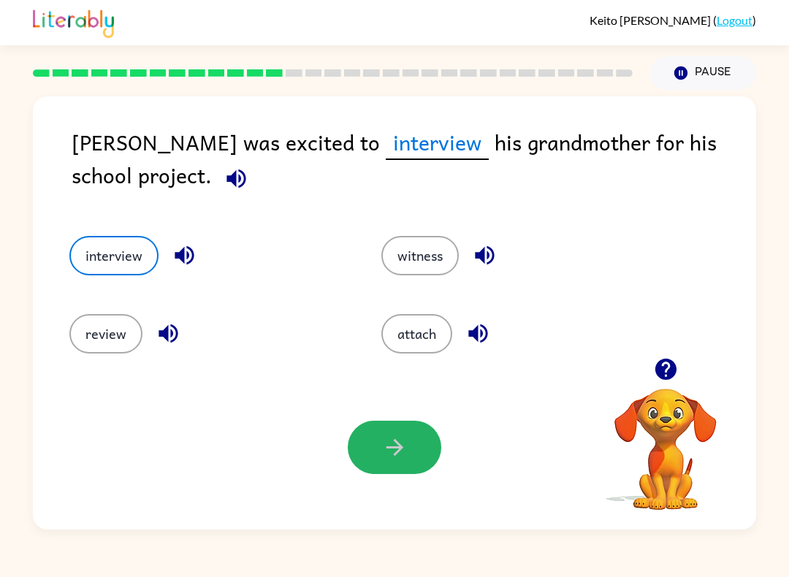
click at [374, 459] on button "button" at bounding box center [395, 447] width 94 height 53
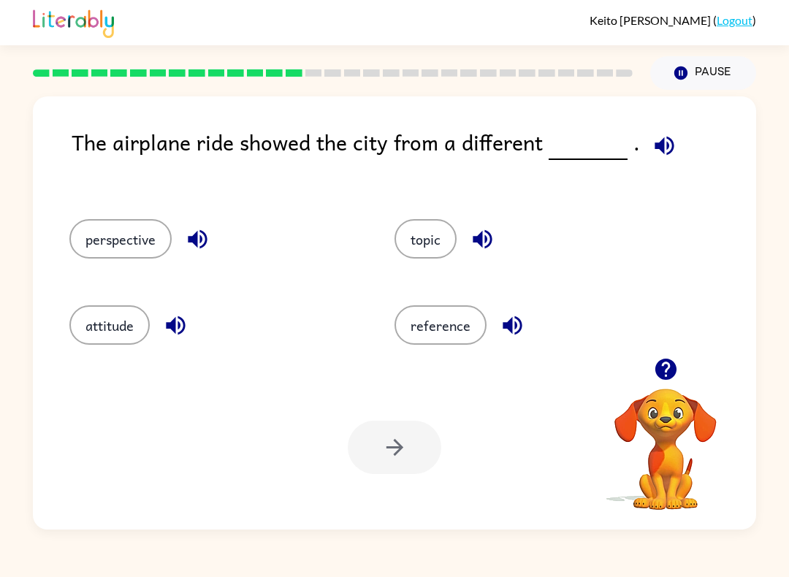
click at [120, 248] on button "perspective" at bounding box center [120, 238] width 102 height 39
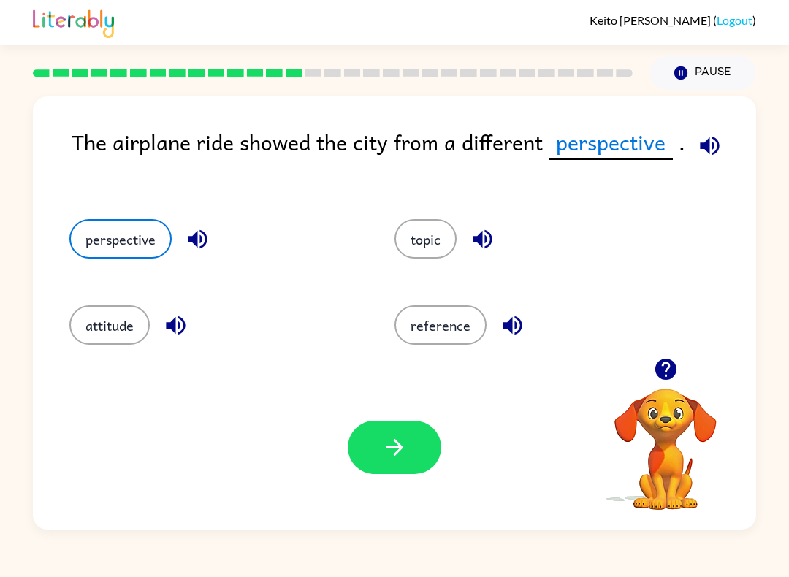
click at [389, 470] on button "button" at bounding box center [395, 447] width 94 height 53
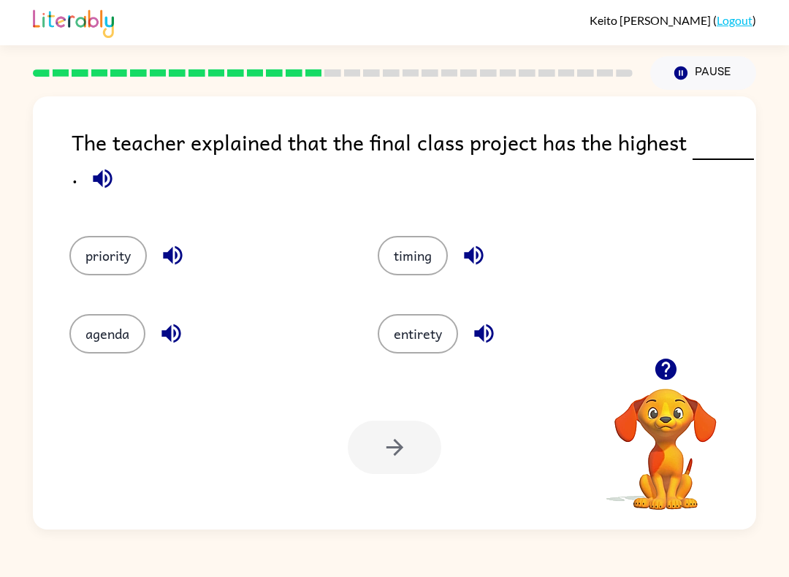
click at [95, 257] on button "priority" at bounding box center [107, 255] width 77 height 39
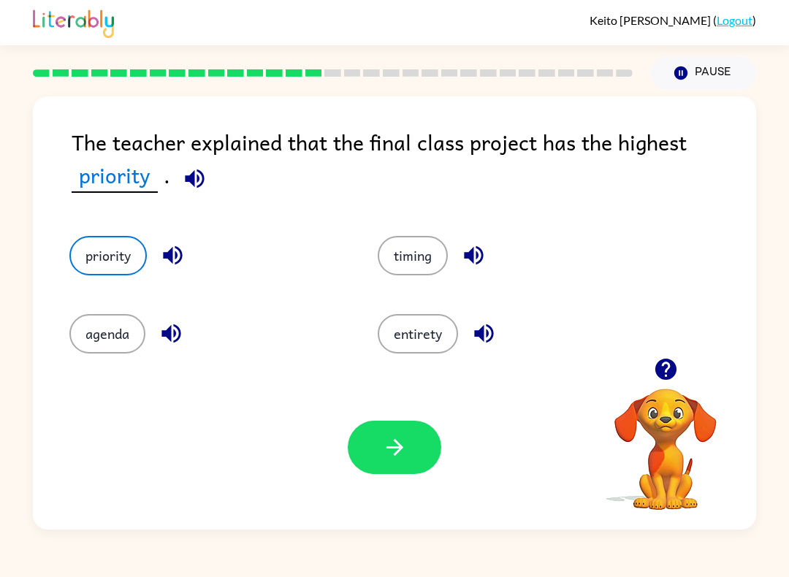
click at [437, 437] on button "button" at bounding box center [395, 447] width 94 height 53
click at [437, 436] on div at bounding box center [395, 447] width 94 height 53
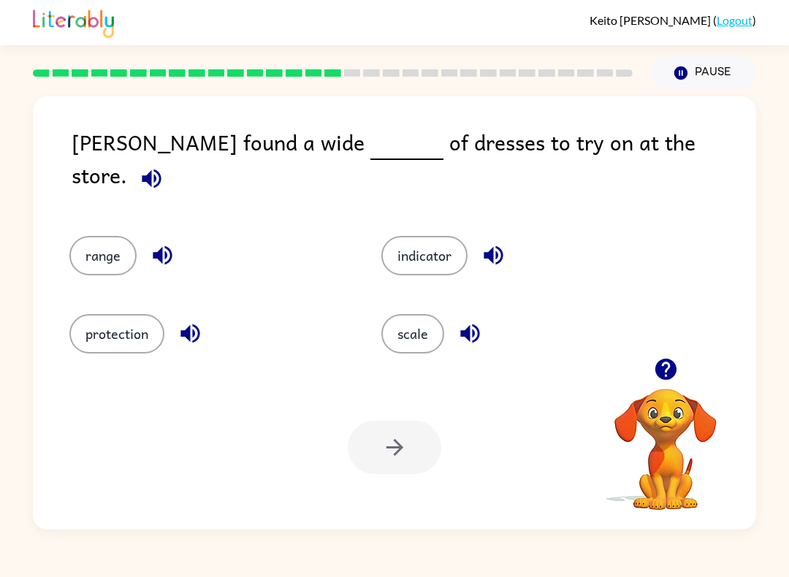
click at [432, 241] on button "indicator" at bounding box center [424, 255] width 86 height 39
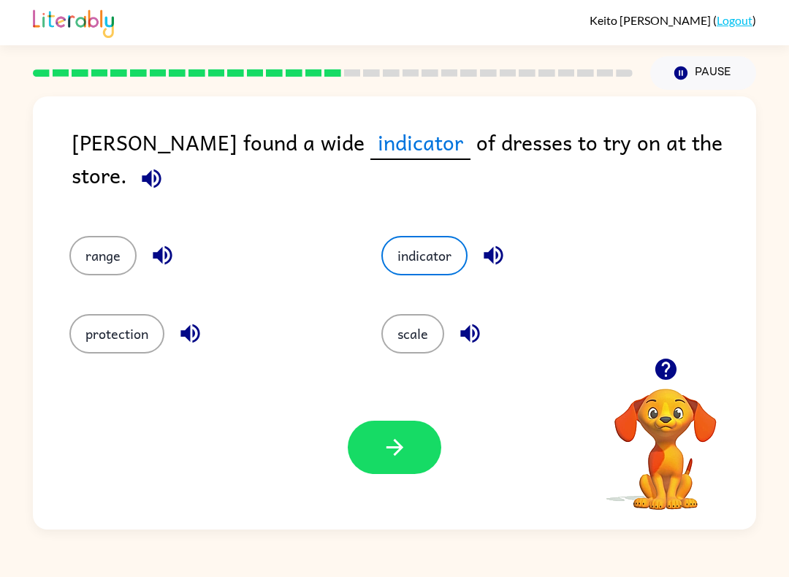
click at [376, 492] on div "Your browser must support playing .mp4 files to use Literably. Please try using…" at bounding box center [394, 447] width 723 height 164
click at [390, 459] on icon "button" at bounding box center [395, 448] width 26 height 26
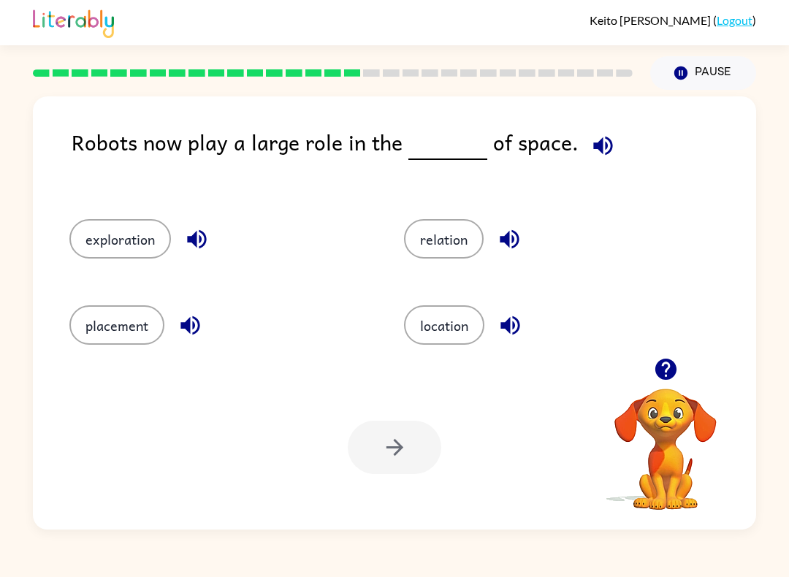
click at [435, 247] on button "relation" at bounding box center [444, 238] width 80 height 39
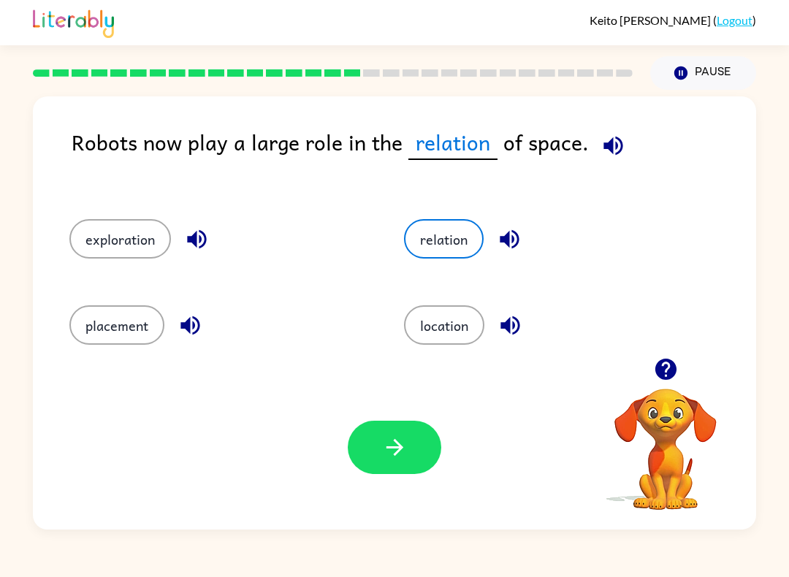
click at [406, 463] on button "button" at bounding box center [395, 447] width 94 height 53
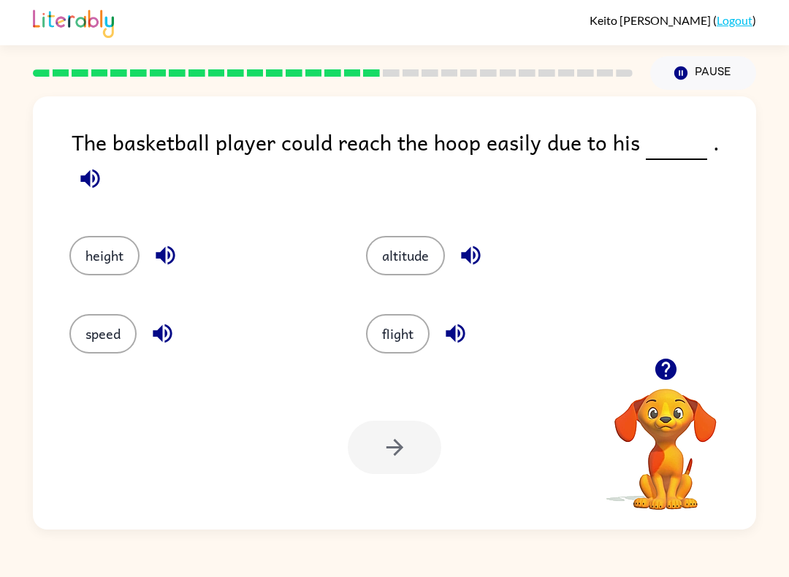
click at [107, 259] on button "height" at bounding box center [104, 255] width 70 height 39
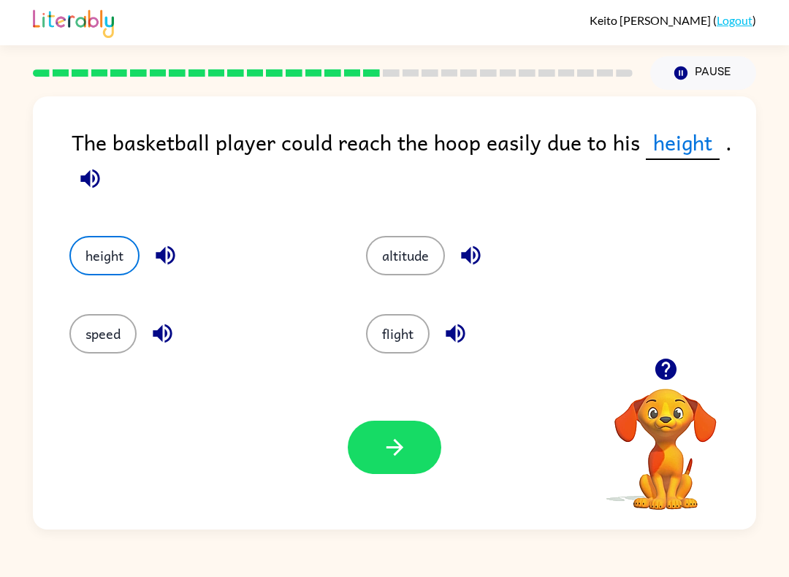
click at [405, 467] on button "button" at bounding box center [395, 447] width 94 height 53
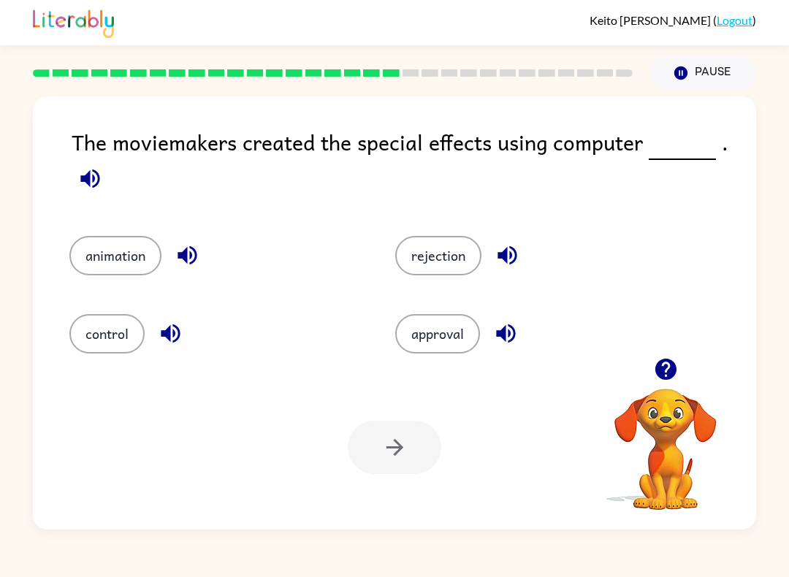
click at [100, 335] on button "control" at bounding box center [106, 333] width 75 height 39
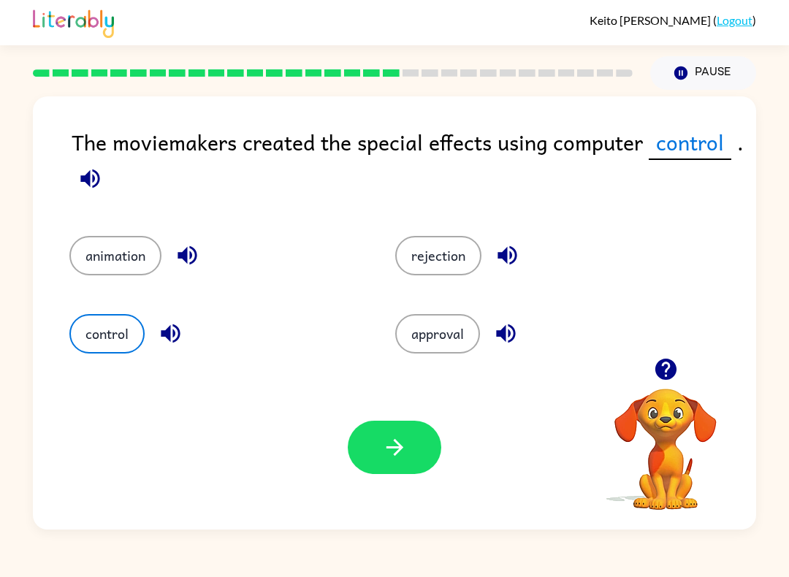
click at [413, 462] on button "button" at bounding box center [395, 447] width 94 height 53
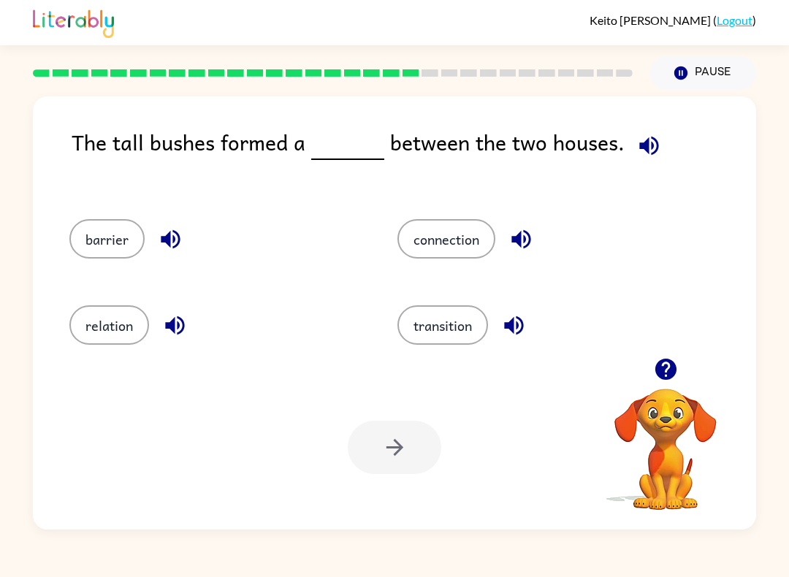
click at [454, 241] on button "connection" at bounding box center [446, 238] width 98 height 39
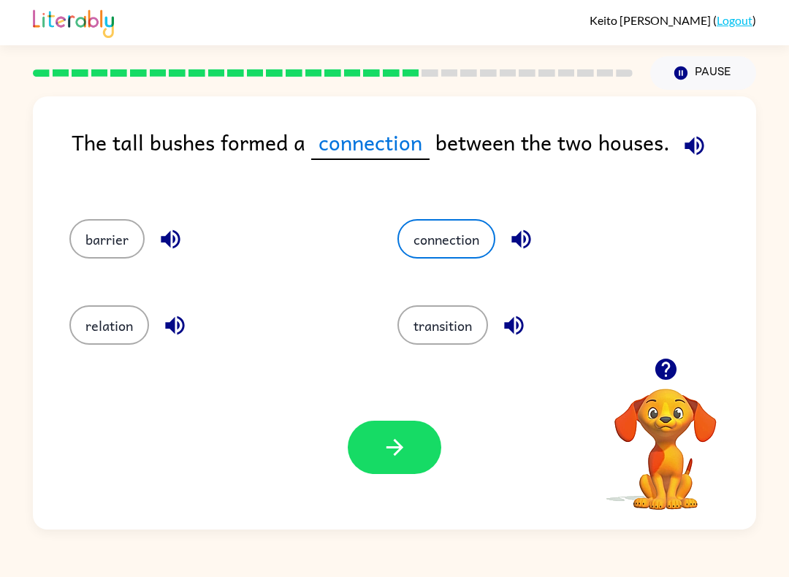
click at [381, 428] on button "button" at bounding box center [395, 447] width 94 height 53
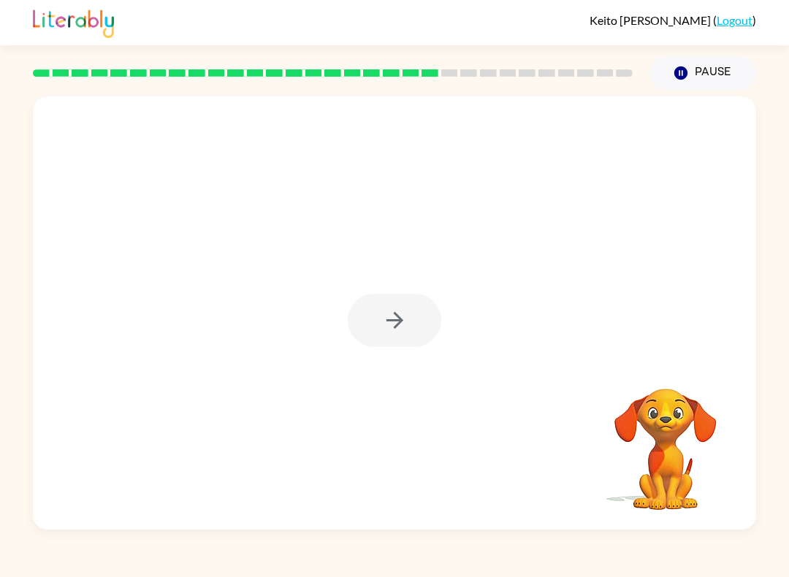
click at [346, 295] on div at bounding box center [394, 312] width 723 height 433
click at [408, 327] on div at bounding box center [395, 320] width 94 height 53
click at [410, 328] on button "button" at bounding box center [395, 320] width 94 height 53
click at [410, 327] on div at bounding box center [395, 320] width 94 height 53
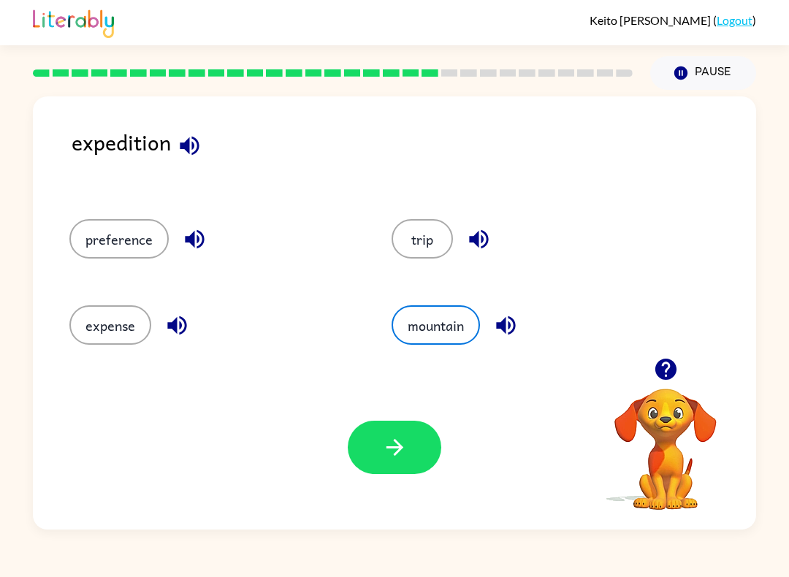
click at [118, 329] on button "expense" at bounding box center [110, 324] width 82 height 39
click at [380, 440] on button "button" at bounding box center [395, 447] width 94 height 53
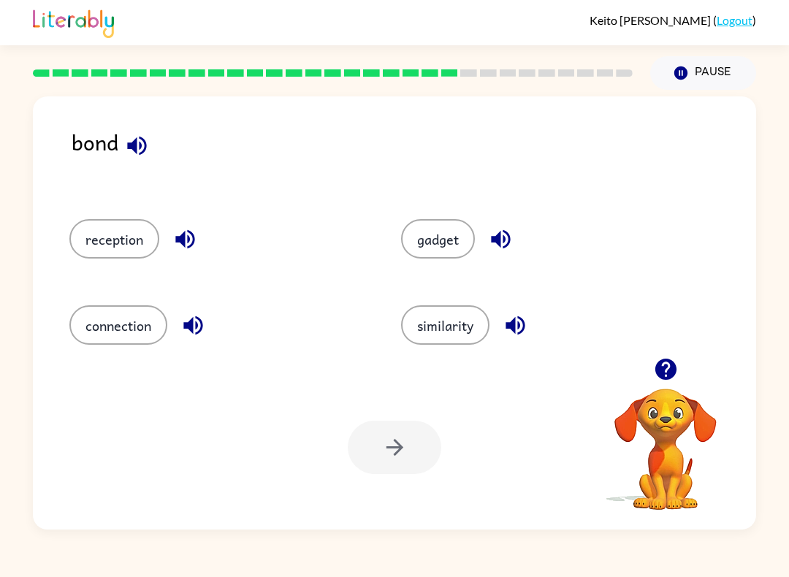
click at [131, 328] on button "connection" at bounding box center [118, 324] width 98 height 39
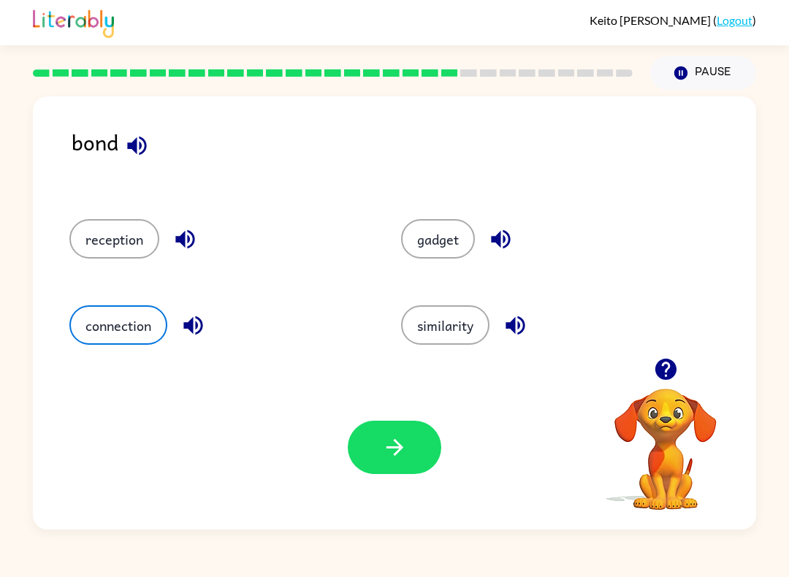
click at [389, 424] on button "button" at bounding box center [395, 447] width 94 height 53
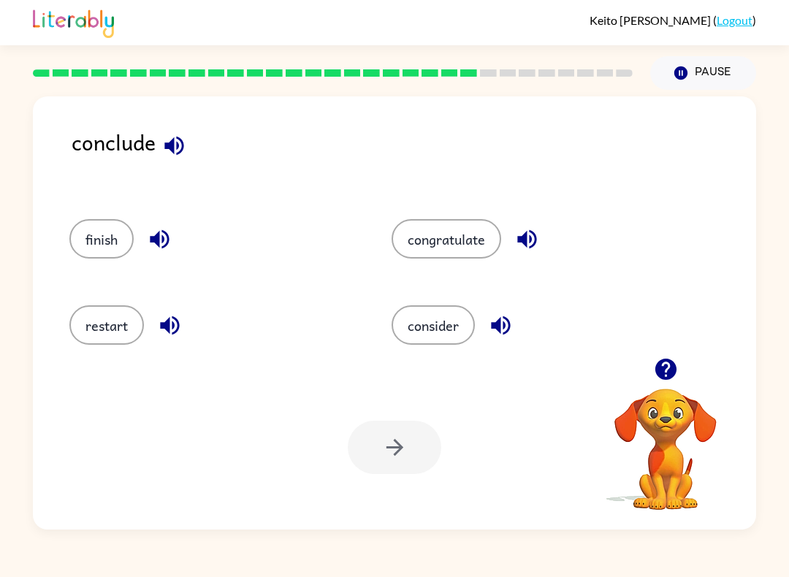
click at [102, 237] on button "finish" at bounding box center [101, 238] width 64 height 39
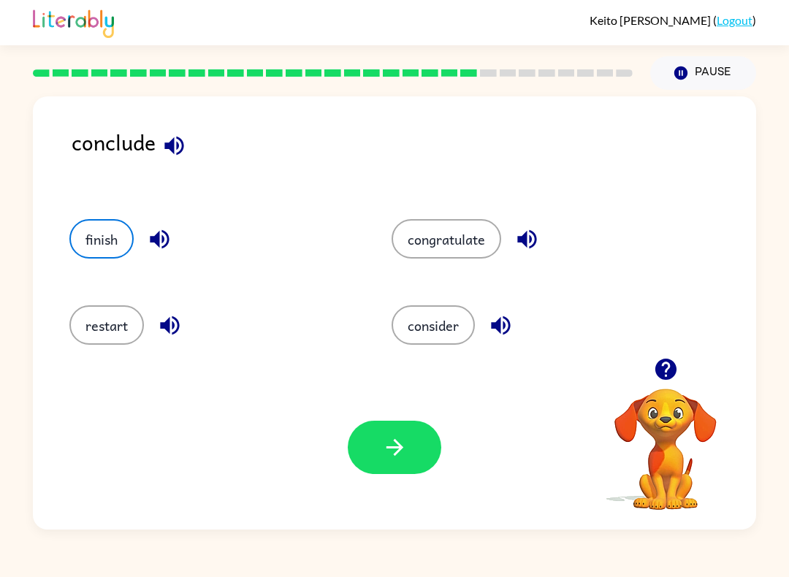
click at [408, 452] on button "button" at bounding box center [395, 447] width 94 height 53
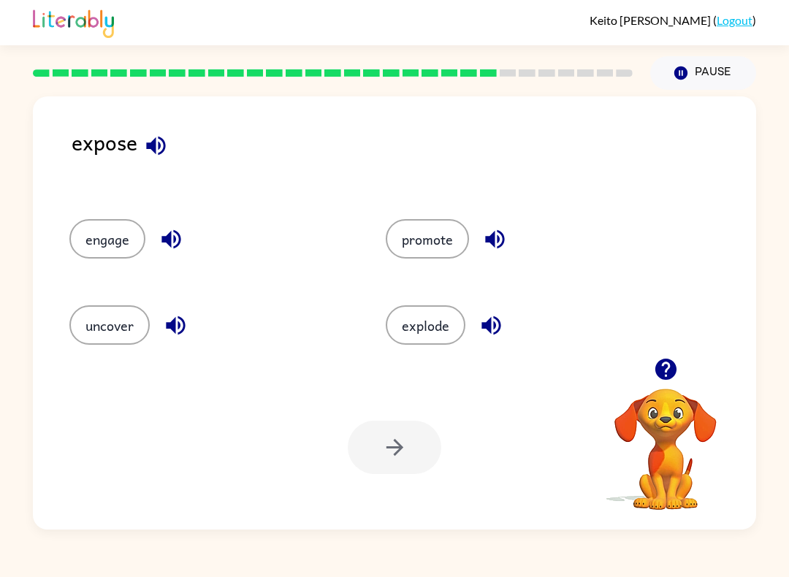
click at [110, 326] on button "uncover" at bounding box center [109, 324] width 80 height 39
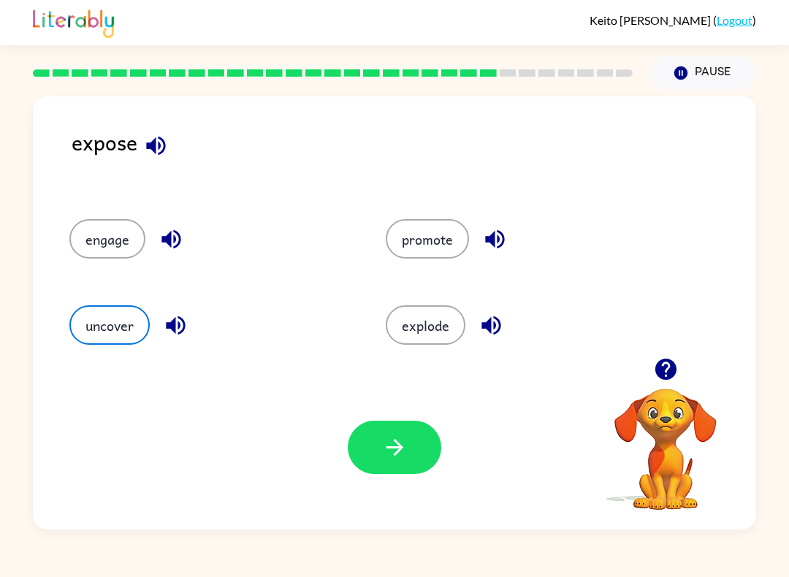
click at [384, 444] on icon "button" at bounding box center [395, 448] width 26 height 26
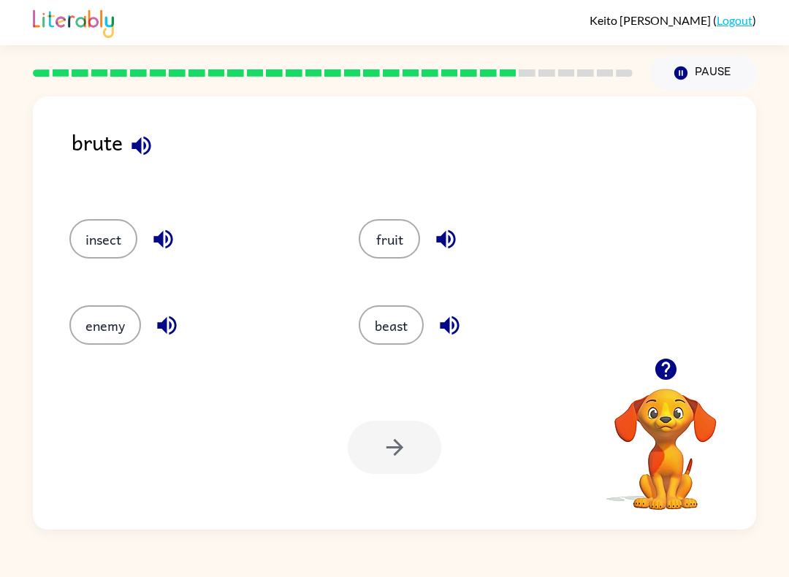
click at [400, 331] on button "beast" at bounding box center [391, 324] width 65 height 39
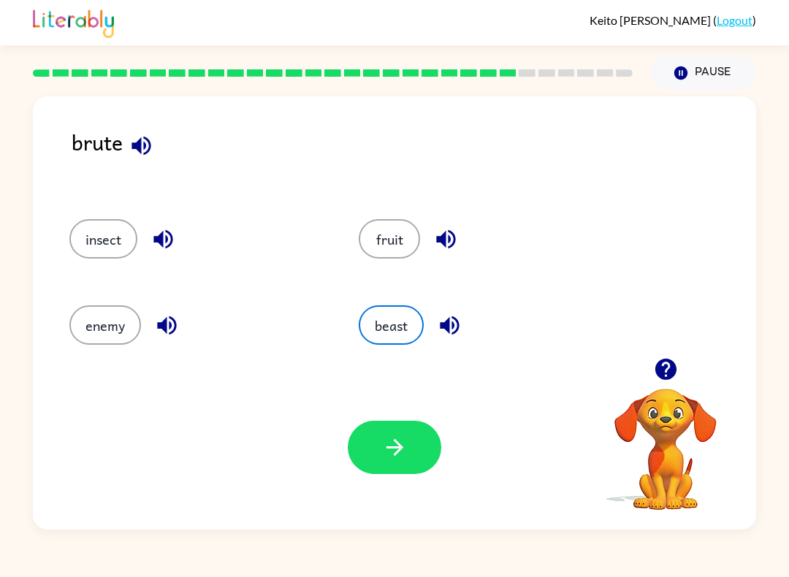
click at [392, 469] on button "button" at bounding box center [395, 447] width 94 height 53
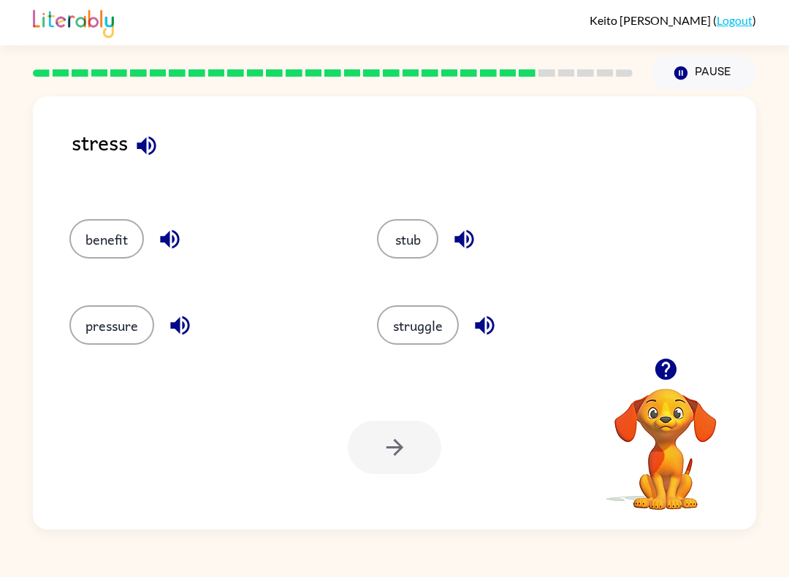
click at [443, 321] on button "struggle" at bounding box center [418, 324] width 82 height 39
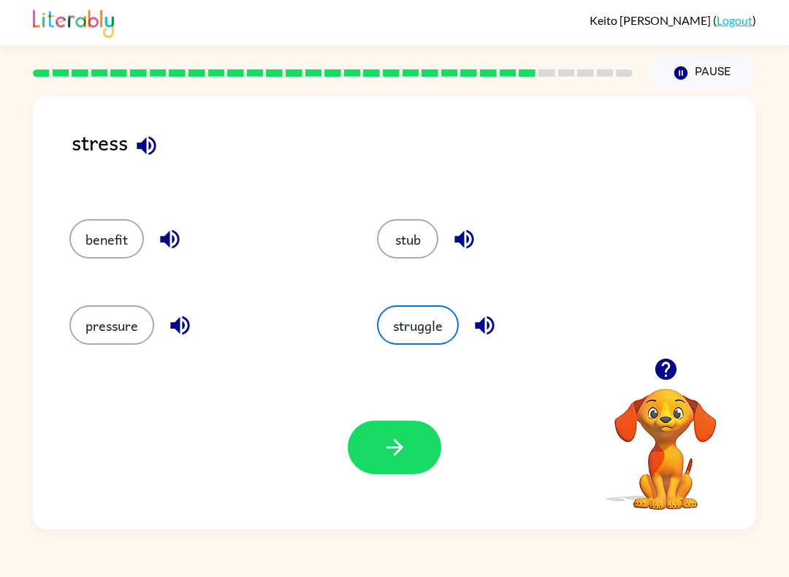
click at [406, 468] on button "button" at bounding box center [395, 447] width 94 height 53
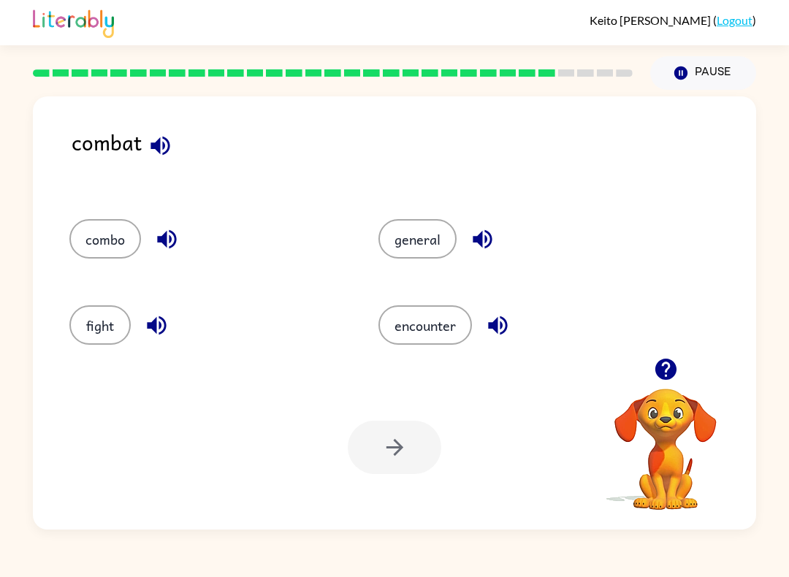
click at [107, 251] on button "combo" at bounding box center [105, 238] width 72 height 39
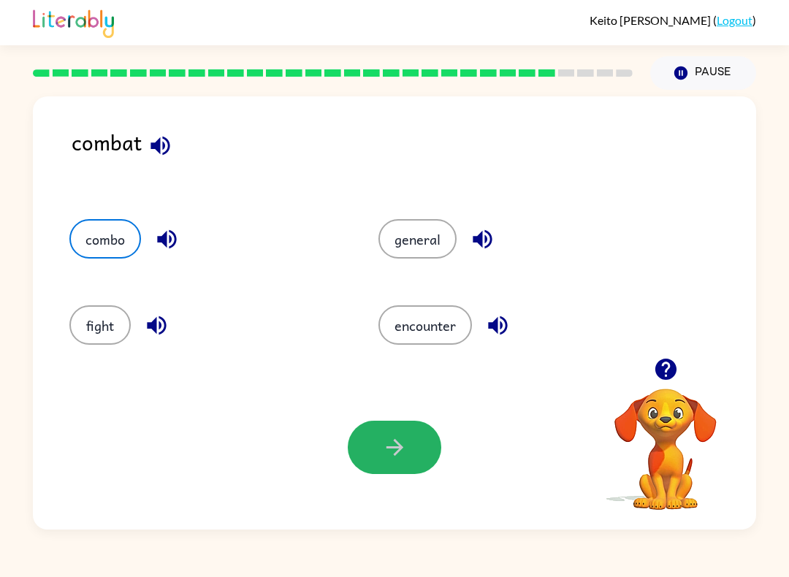
click at [406, 460] on icon "button" at bounding box center [395, 448] width 26 height 26
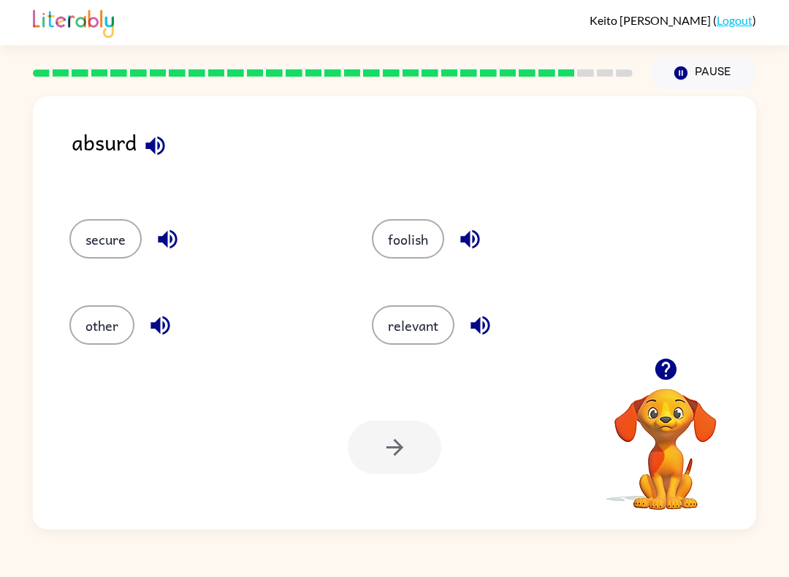
click at [117, 254] on button "secure" at bounding box center [105, 238] width 72 height 39
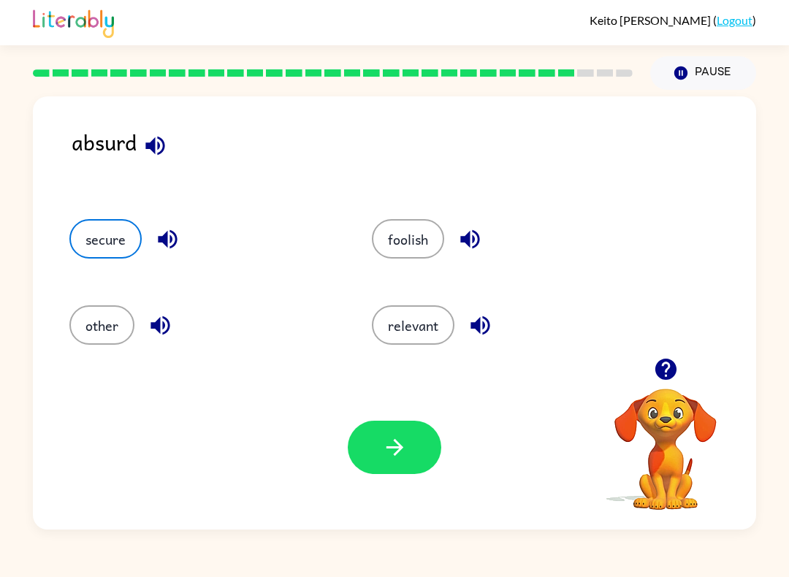
click at [387, 449] on icon "button" at bounding box center [395, 448] width 26 height 26
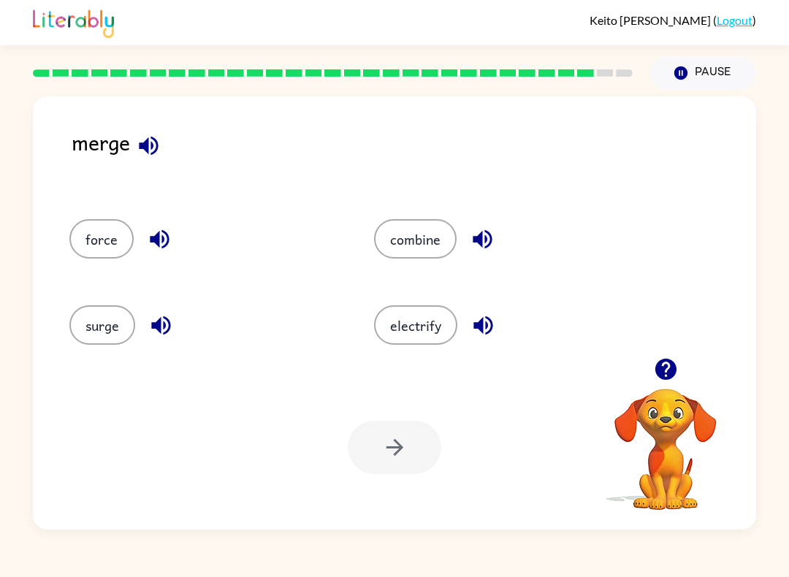
click at [91, 252] on button "force" at bounding box center [101, 238] width 64 height 39
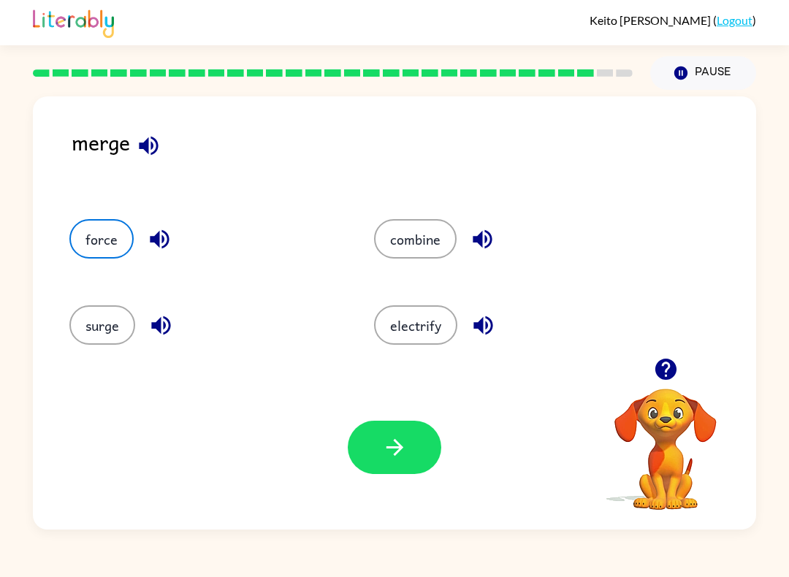
click at [394, 457] on icon "button" at bounding box center [395, 448] width 26 height 26
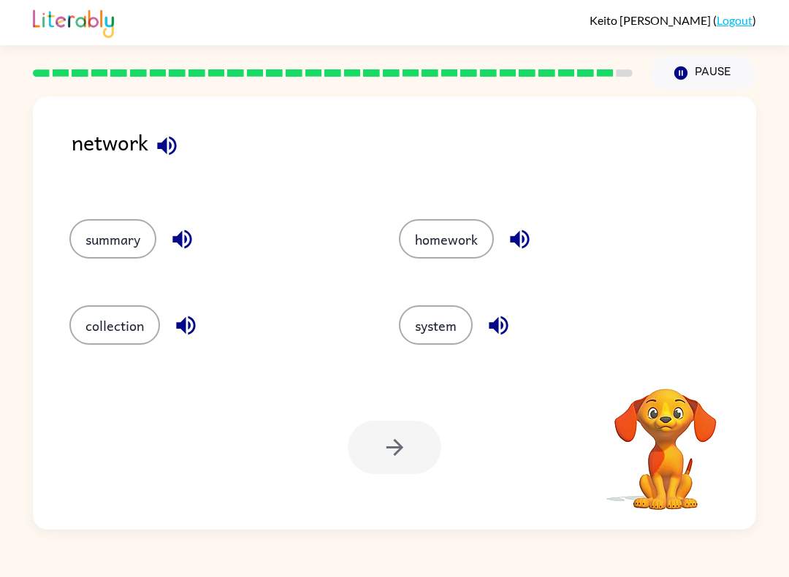
click at [431, 447] on div at bounding box center [395, 447] width 94 height 53
click at [463, 324] on button "system" at bounding box center [436, 324] width 74 height 39
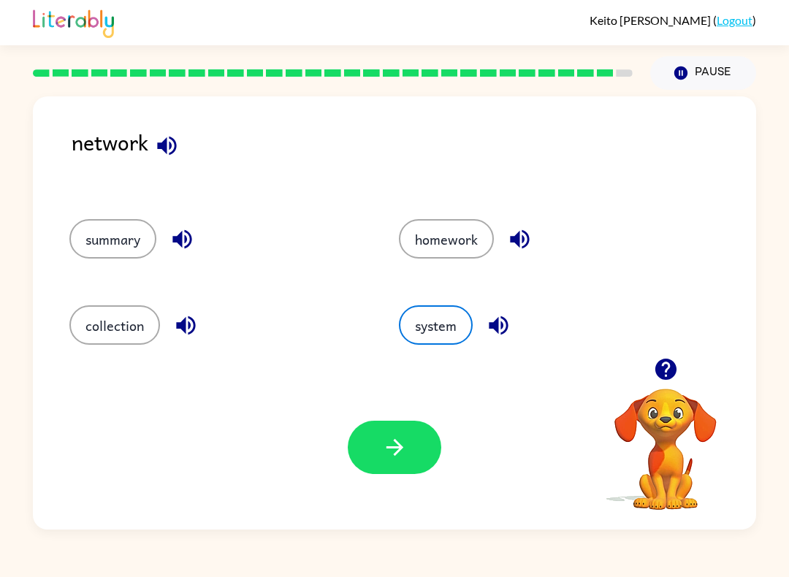
click at [405, 456] on icon "button" at bounding box center [395, 448] width 26 height 26
